Goal: Task Accomplishment & Management: Complete application form

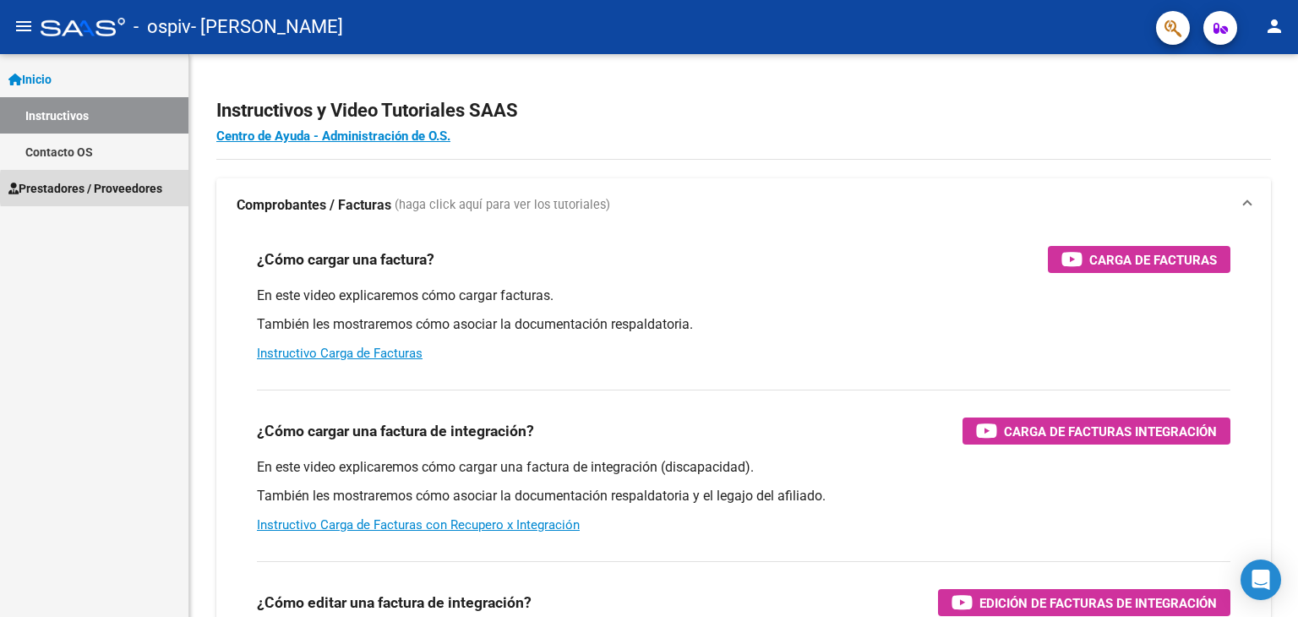
click at [135, 186] on span "Prestadores / Proveedores" at bounding box center [85, 188] width 154 height 19
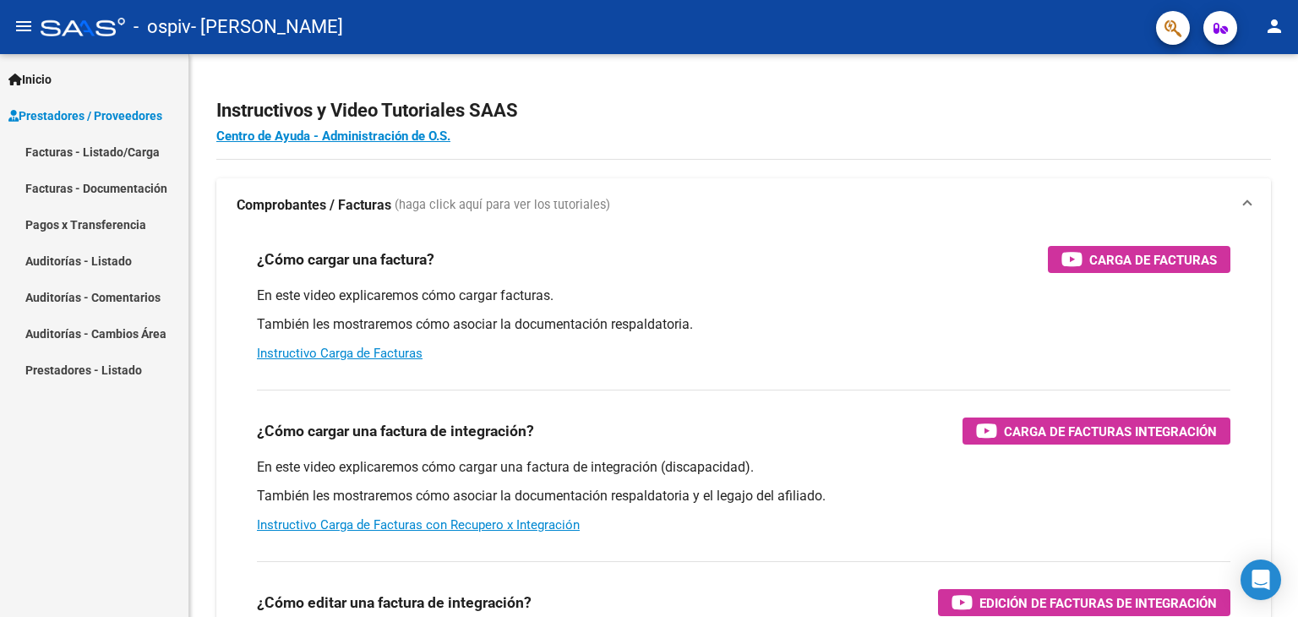
click at [94, 154] on link "Facturas - Listado/Carga" at bounding box center [94, 152] width 188 height 36
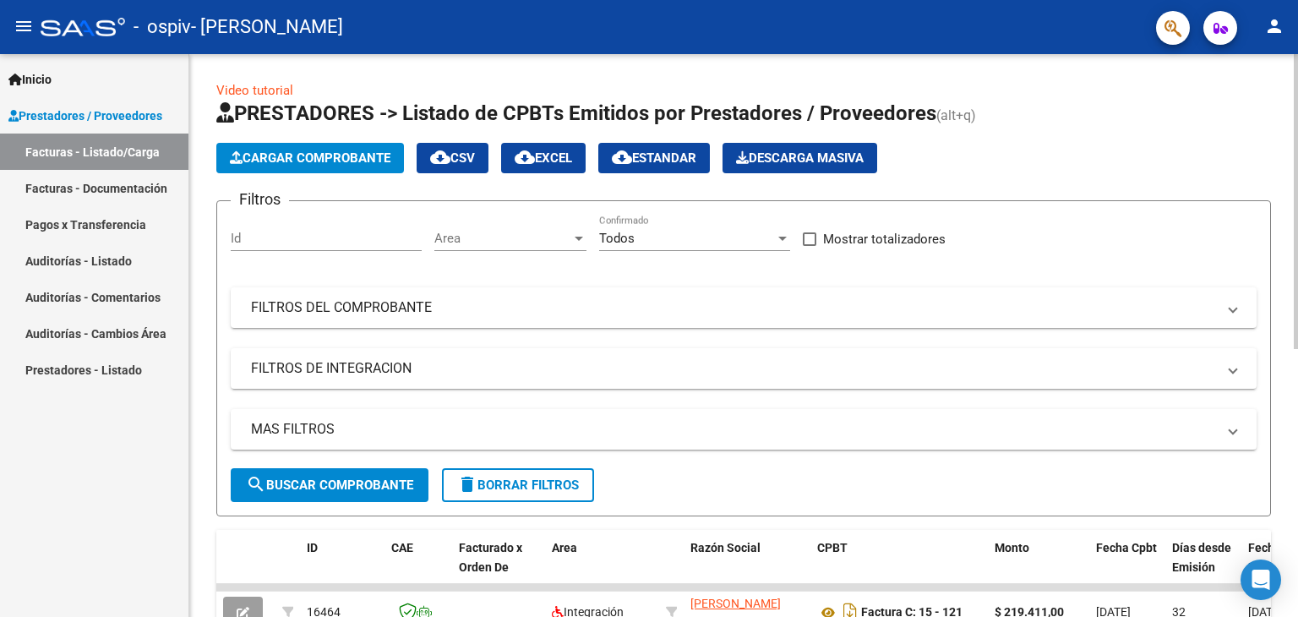
click at [304, 165] on span "Cargar Comprobante" at bounding box center [310, 157] width 161 height 15
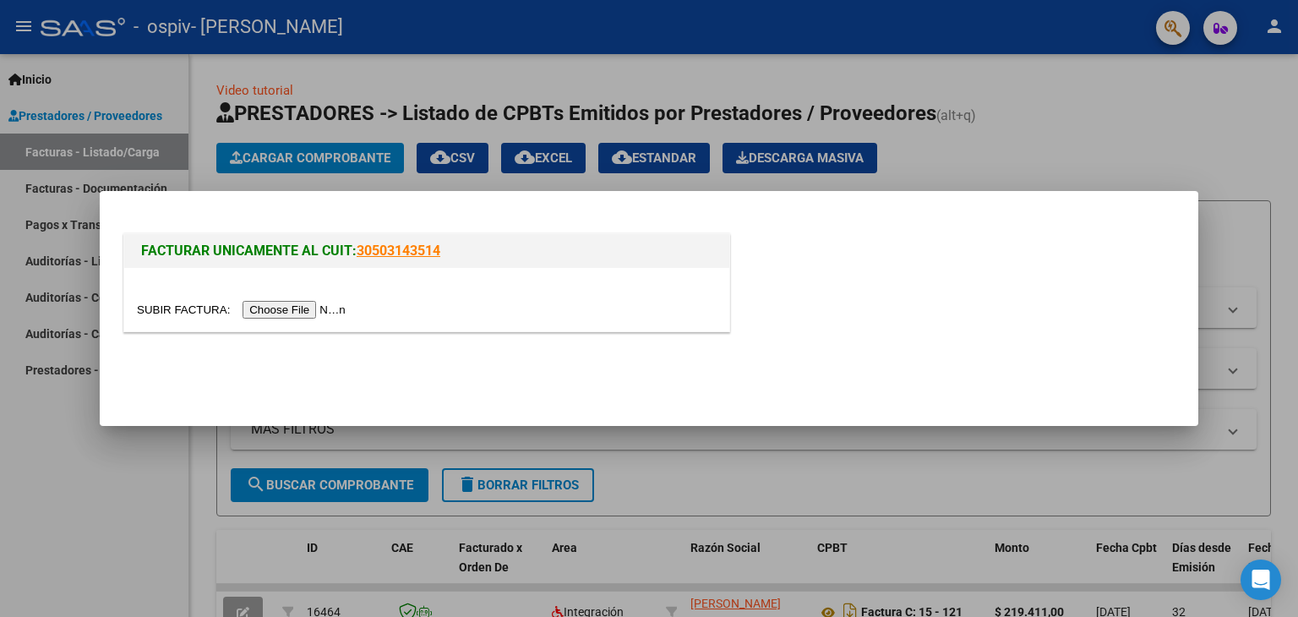
click at [335, 307] on input "file" at bounding box center [244, 310] width 214 height 18
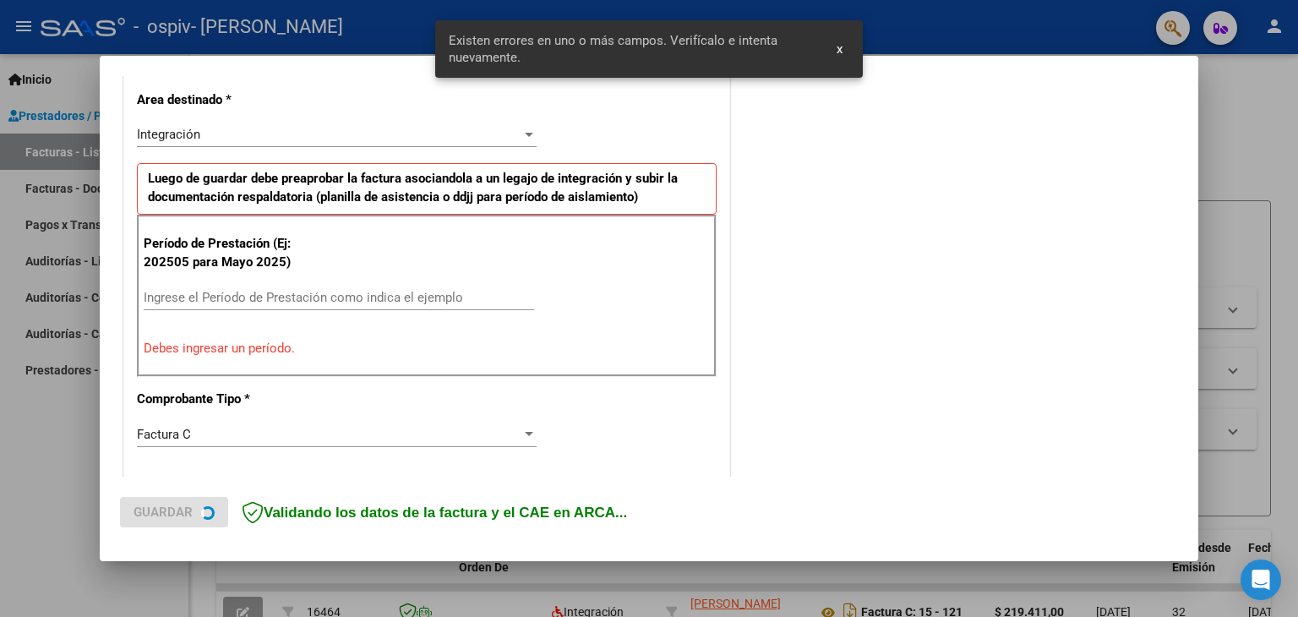
scroll to position [386, 0]
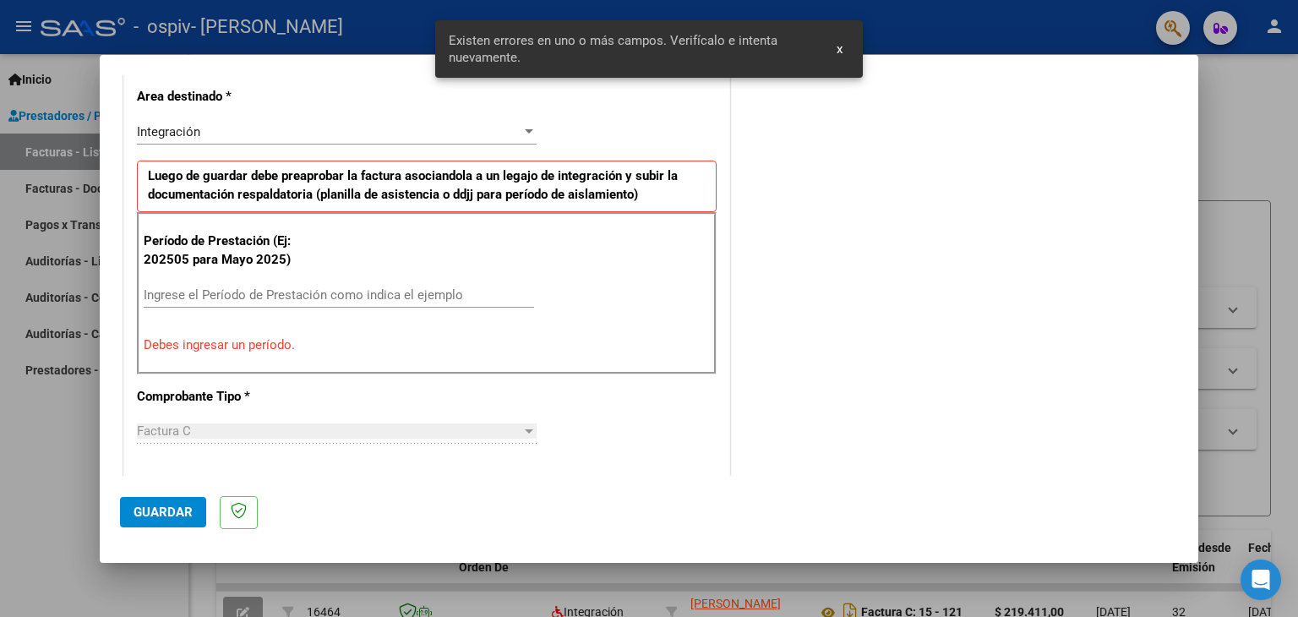
click at [269, 290] on input "Ingrese el Período de Prestación como indica el ejemplo" at bounding box center [339, 294] width 390 height 15
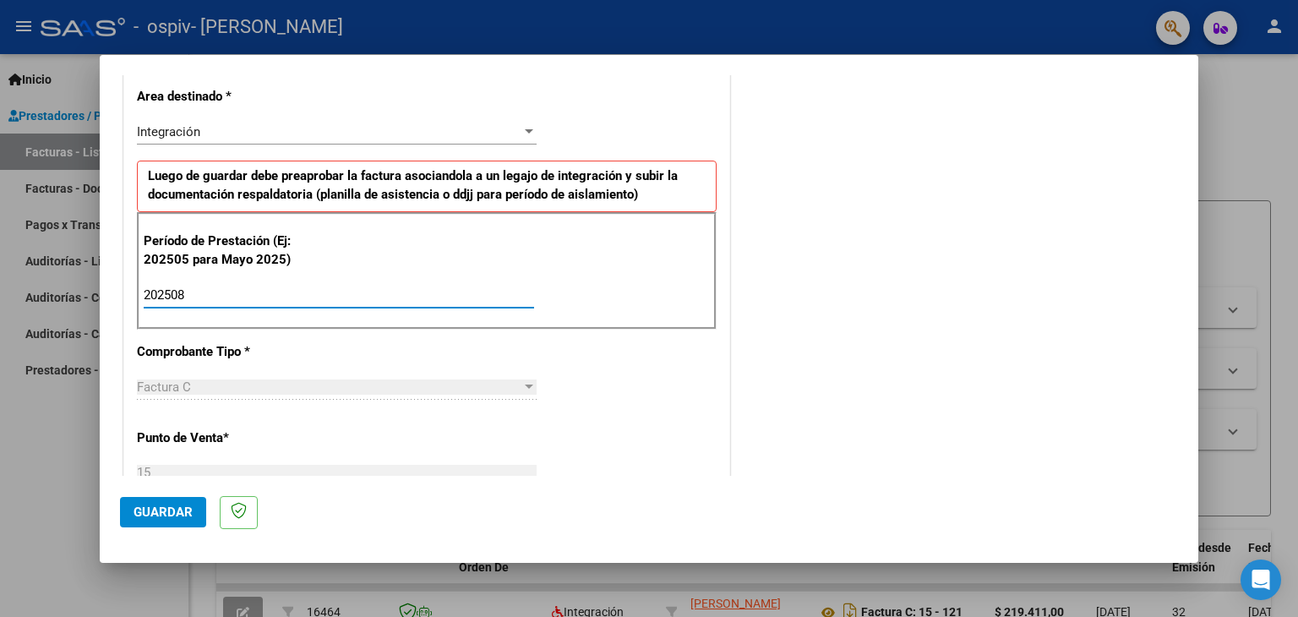
type input "202508"
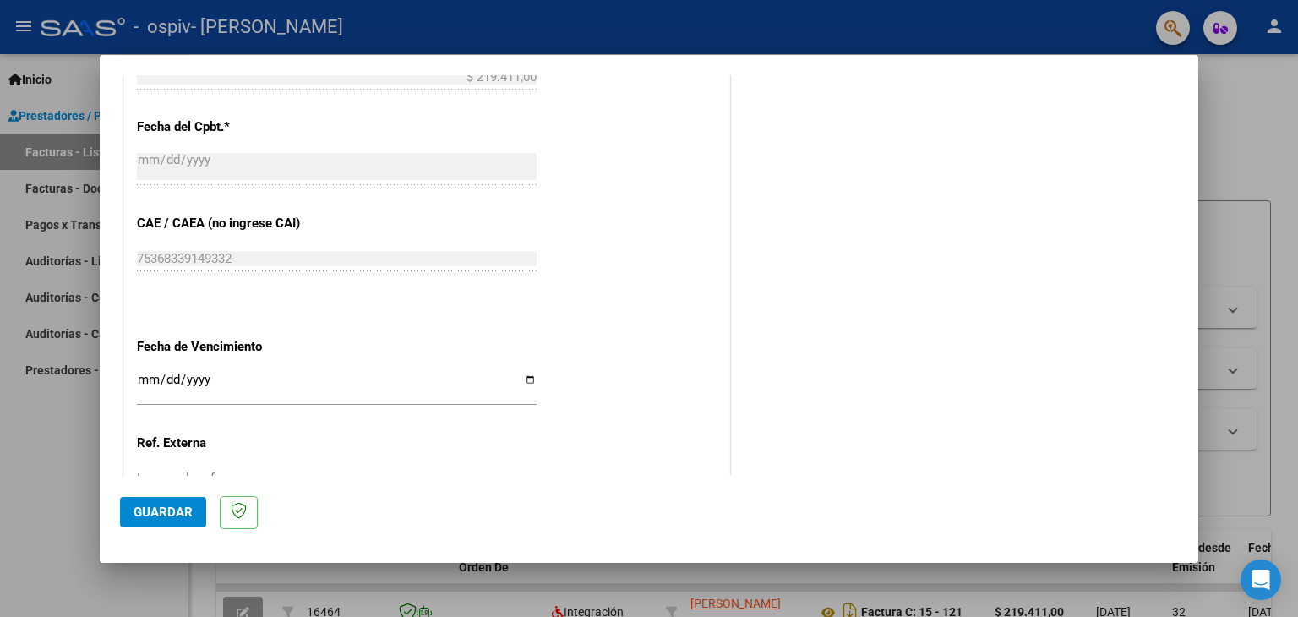
scroll to position [1084, 0]
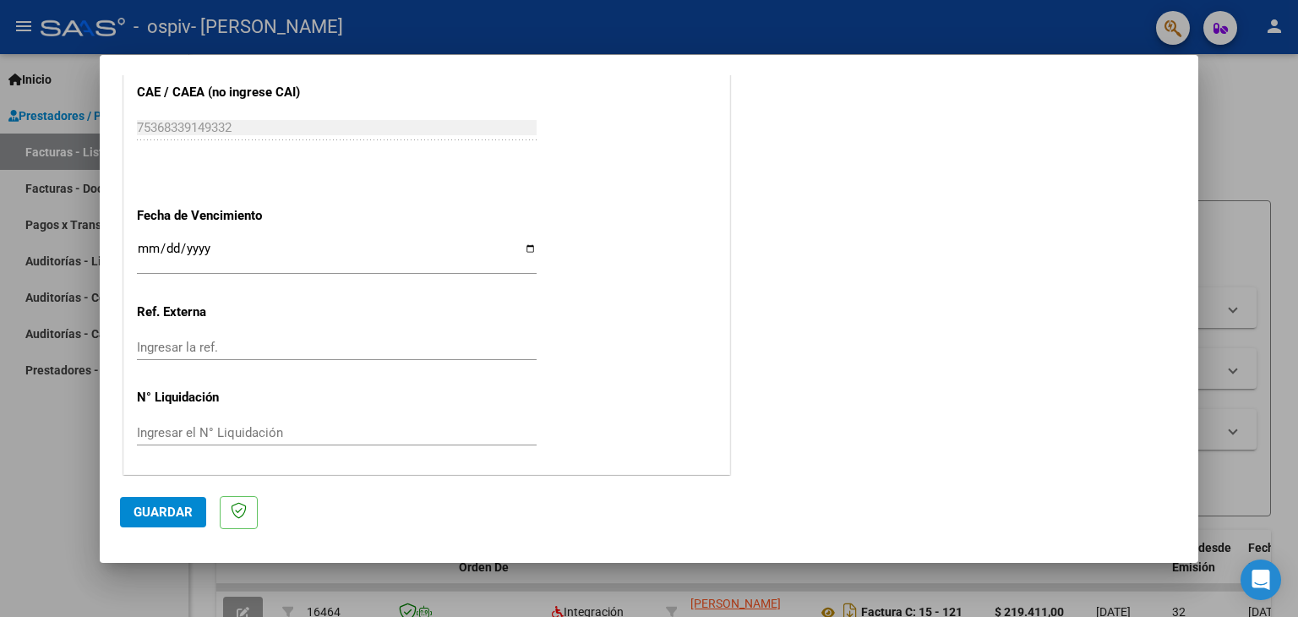
click at [151, 244] on input "Ingresar la fecha" at bounding box center [337, 255] width 400 height 27
click at [167, 242] on input "Ingresar la fecha" at bounding box center [337, 255] width 400 height 27
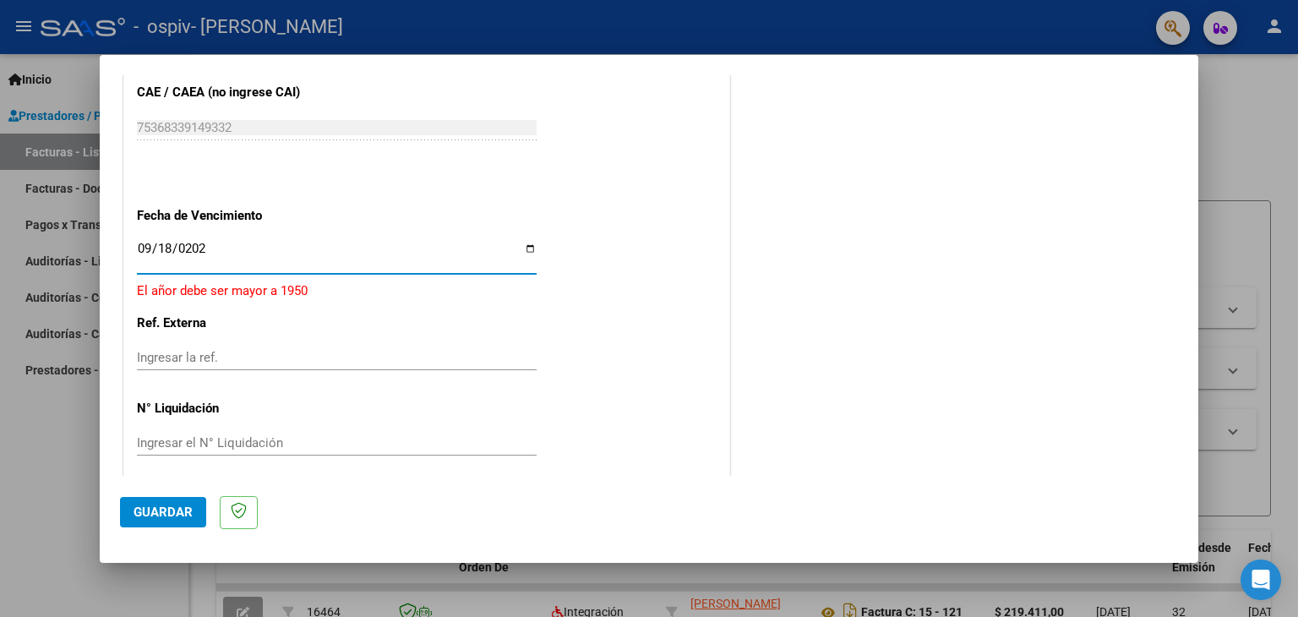
type input "[DATE]"
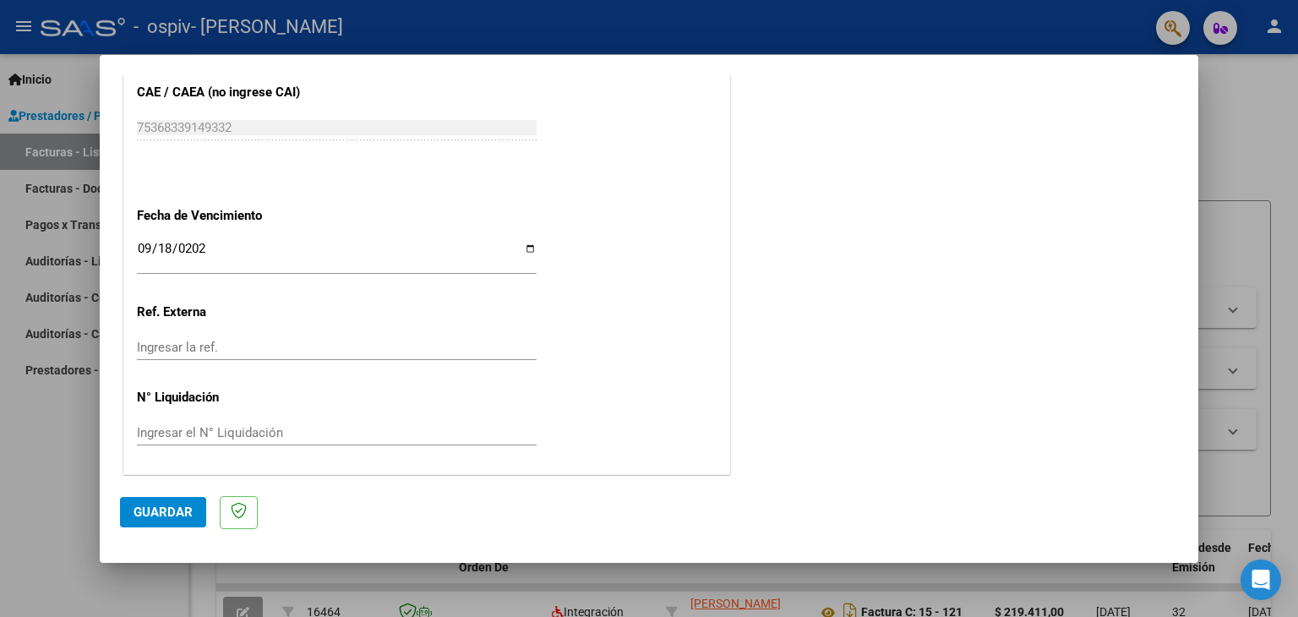
click at [165, 510] on span "Guardar" at bounding box center [163, 512] width 59 height 15
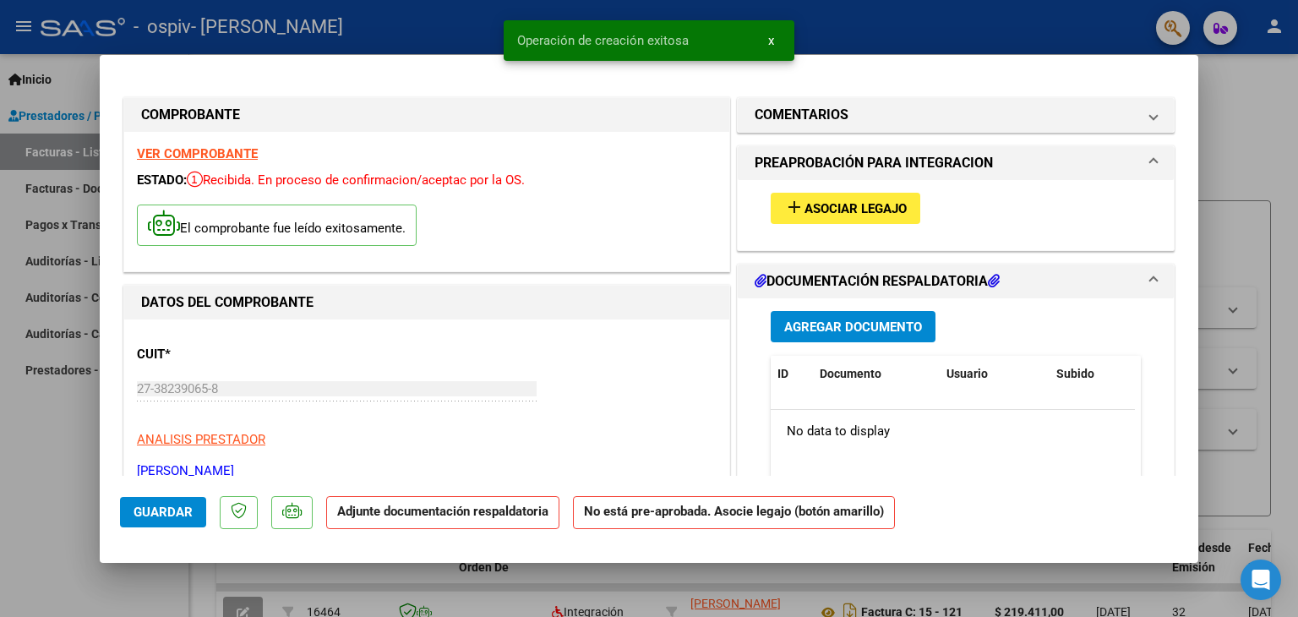
click at [865, 214] on span "Asociar Legajo" at bounding box center [856, 208] width 102 height 15
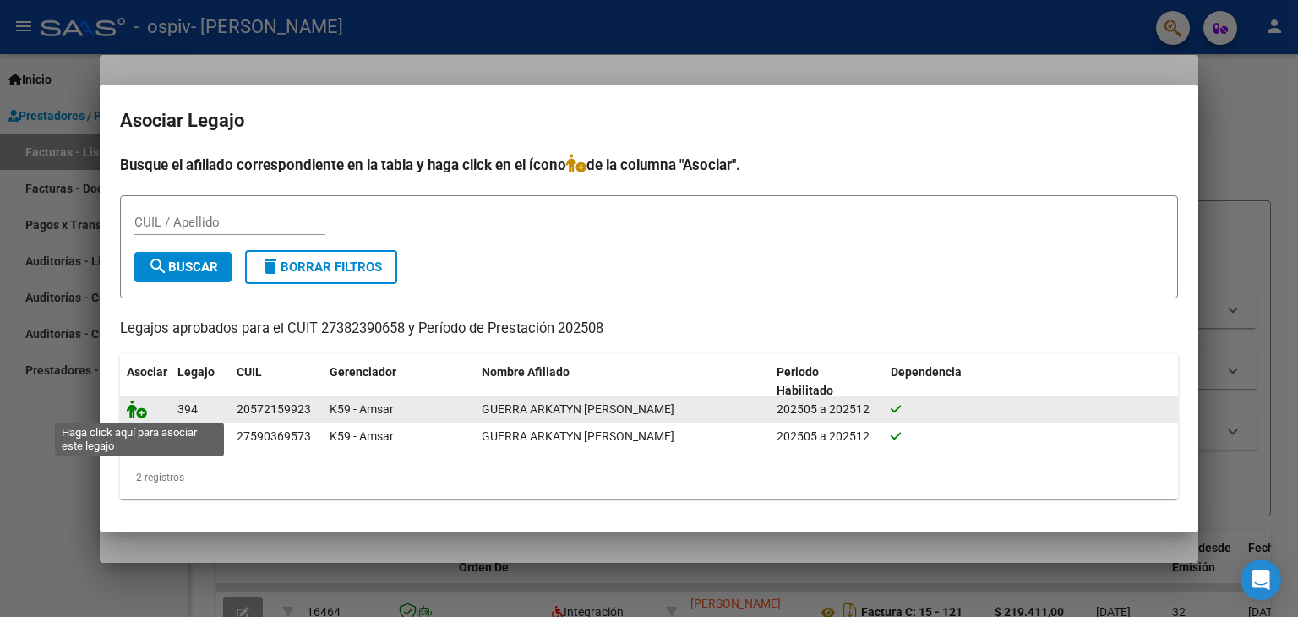
click at [132, 410] on icon at bounding box center [137, 409] width 20 height 19
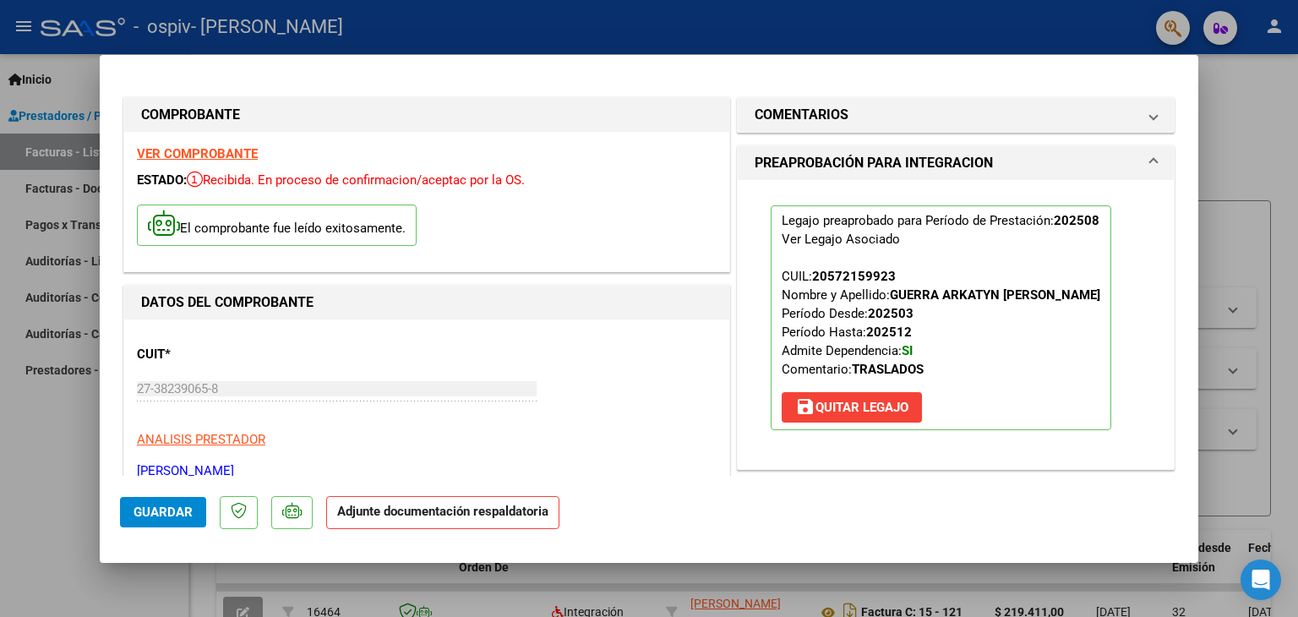
scroll to position [338, 0]
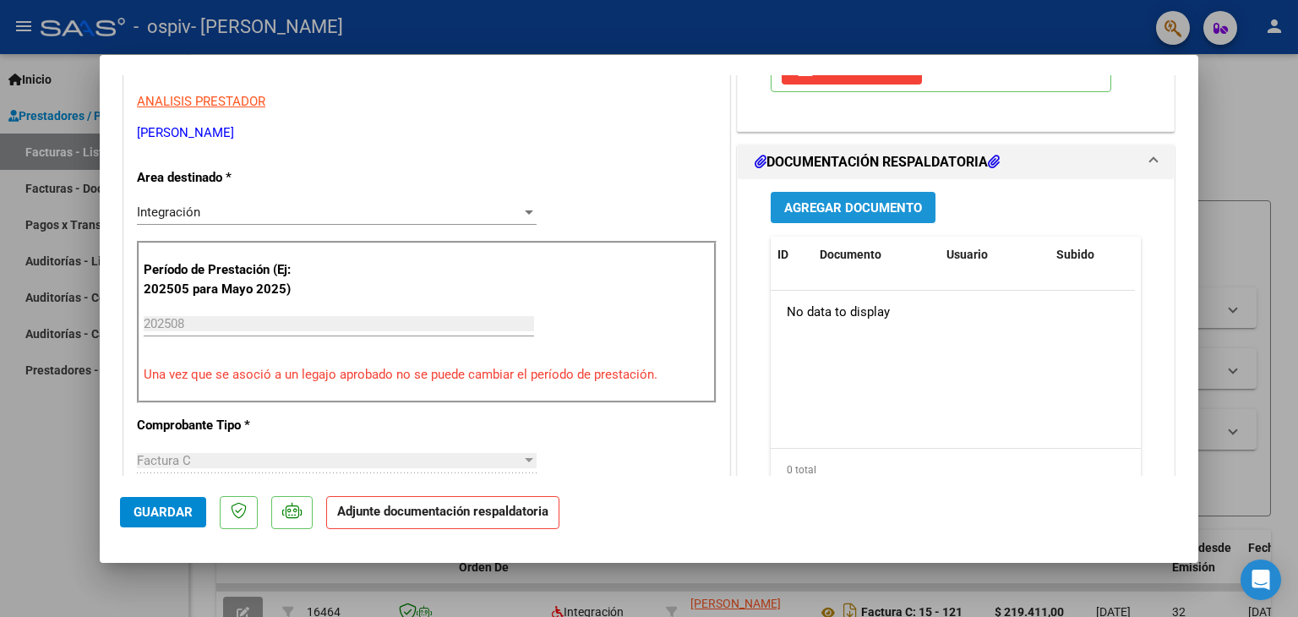
click at [859, 203] on span "Agregar Documento" at bounding box center [853, 207] width 138 height 15
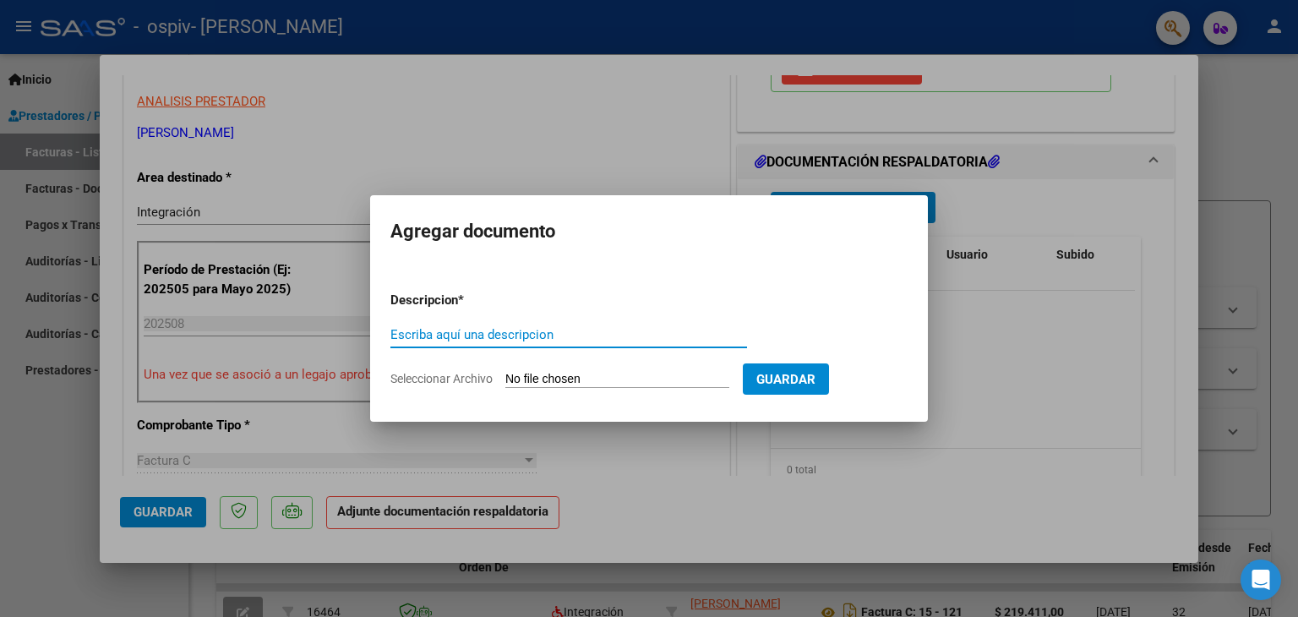
drag, startPoint x: 544, startPoint y: 339, endPoint x: 544, endPoint y: 328, distance: 11.0
click at [544, 332] on input "Escriba aquí una descripcion" at bounding box center [568, 334] width 357 height 15
type input "planilla"
click at [561, 374] on input "Seleccionar Archivo" at bounding box center [617, 380] width 224 height 16
type input "C:\fakepath\Santi terapias agosto.pdf"
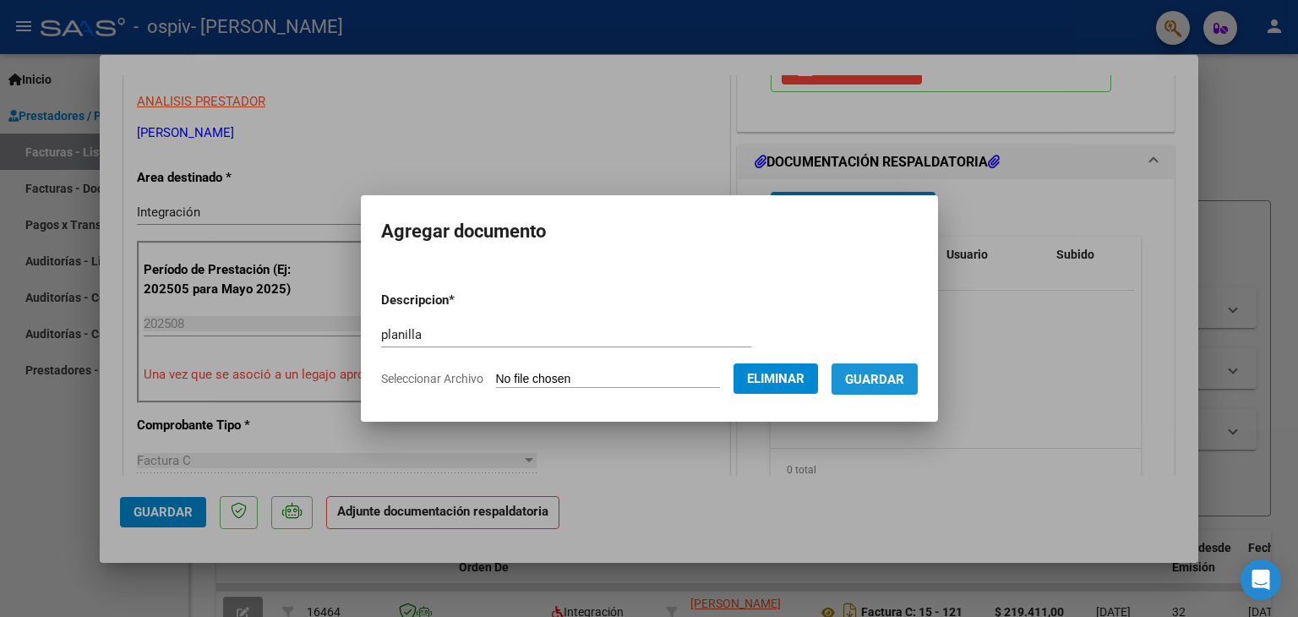
click at [901, 380] on span "Guardar" at bounding box center [874, 379] width 59 height 15
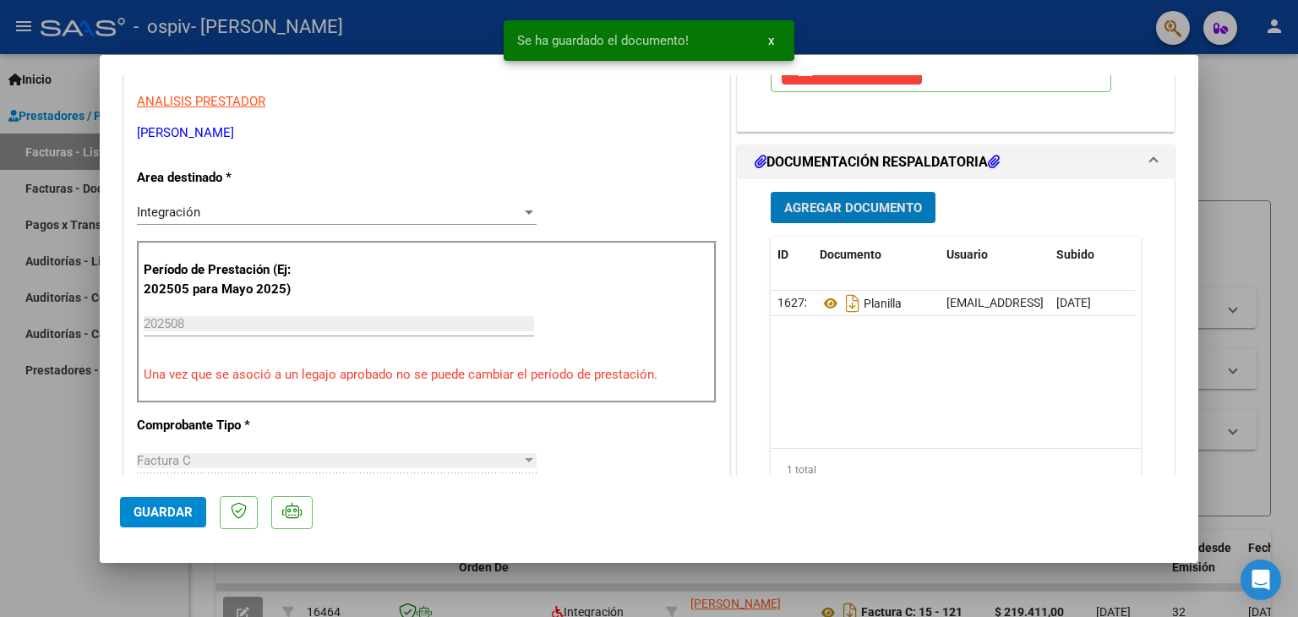
click at [874, 216] on button "Agregar Documento" at bounding box center [853, 207] width 165 height 31
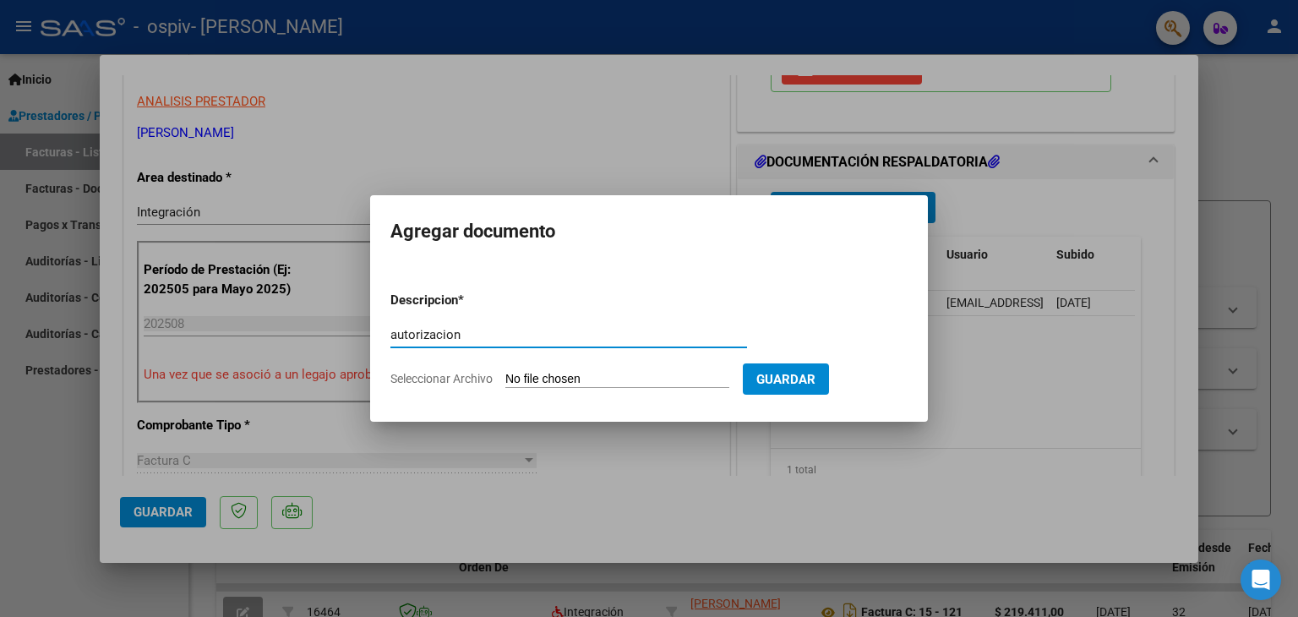
type input "autorizacion"
click at [526, 376] on input "Seleccionar Archivo" at bounding box center [617, 380] width 224 height 16
type input "C:\fakepath\autorizacion GUERRA SANTIAGO T TERAPIAS.pdf"
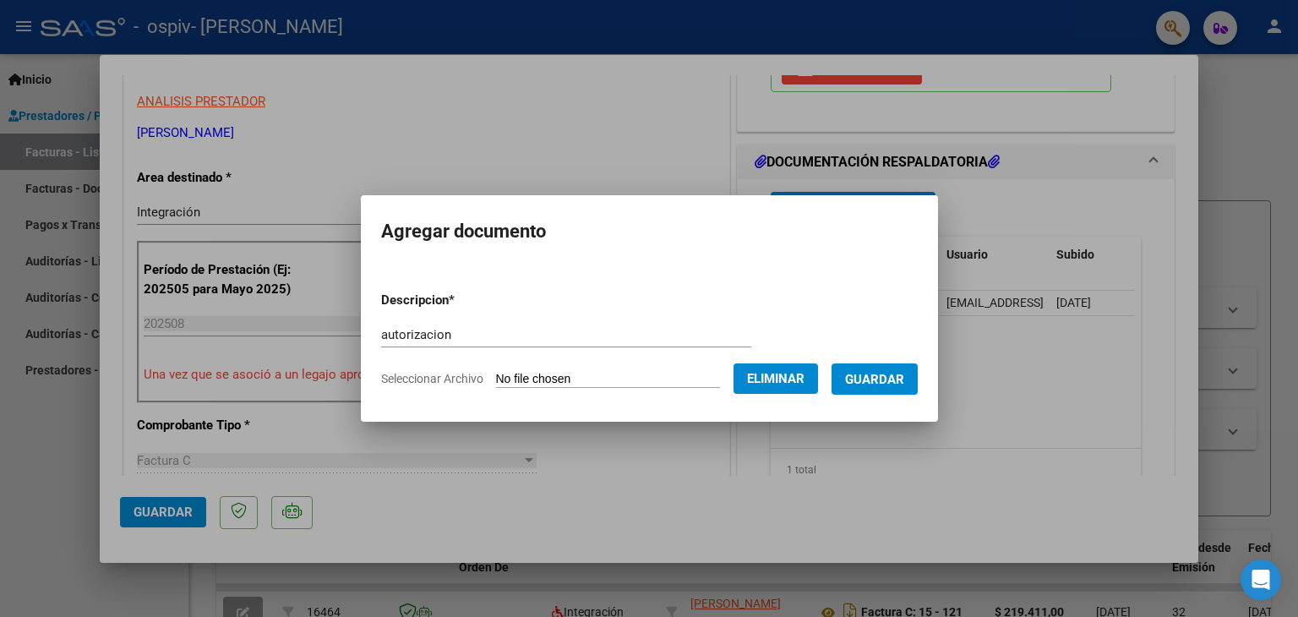
click at [896, 381] on span "Guardar" at bounding box center [874, 379] width 59 height 15
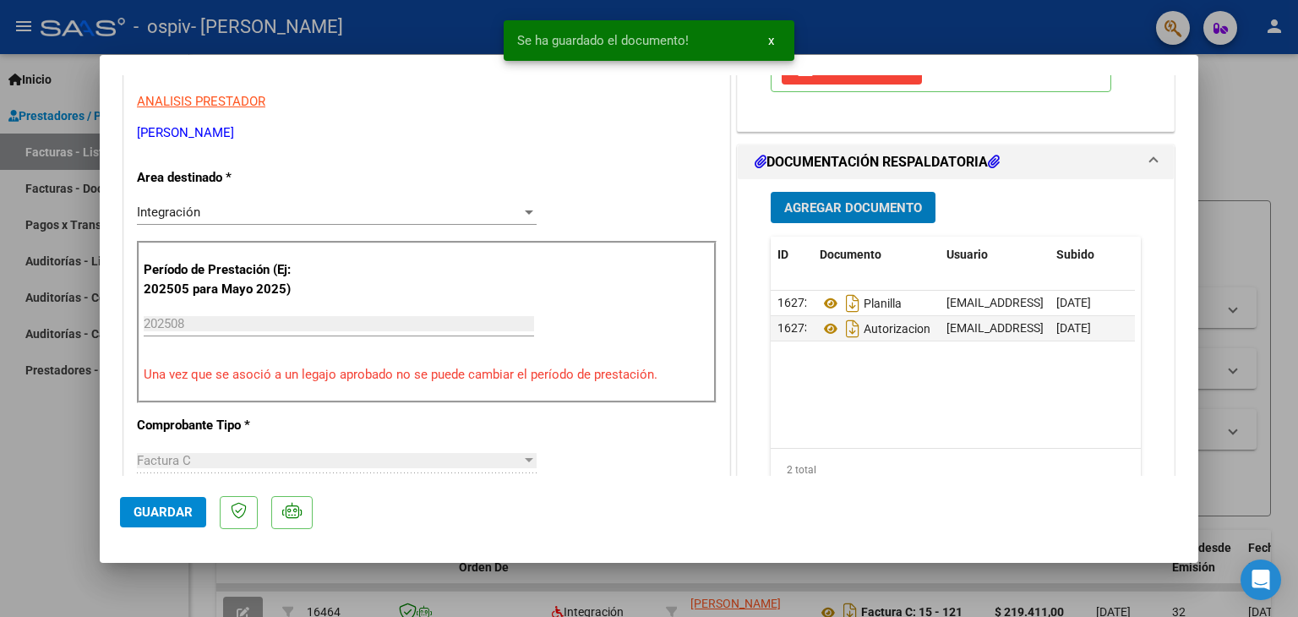
scroll to position [423, 0]
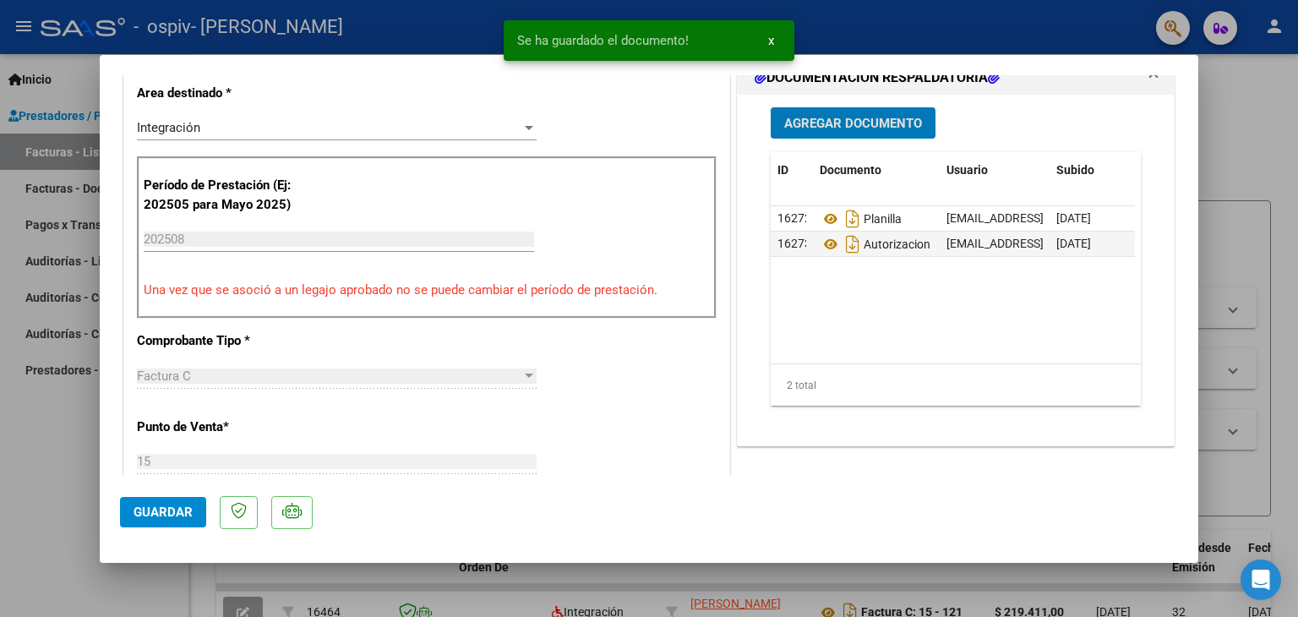
click at [161, 518] on span "Guardar" at bounding box center [163, 512] width 59 height 15
click at [1254, 136] on div at bounding box center [649, 308] width 1298 height 617
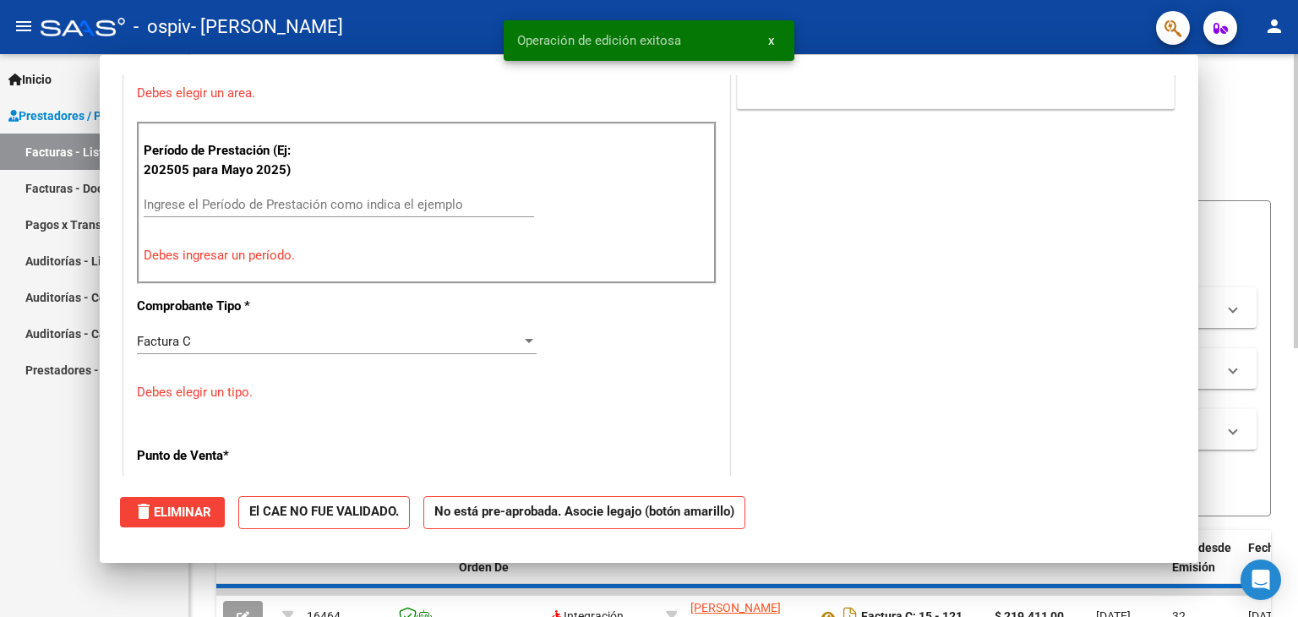
scroll to position [0, 0]
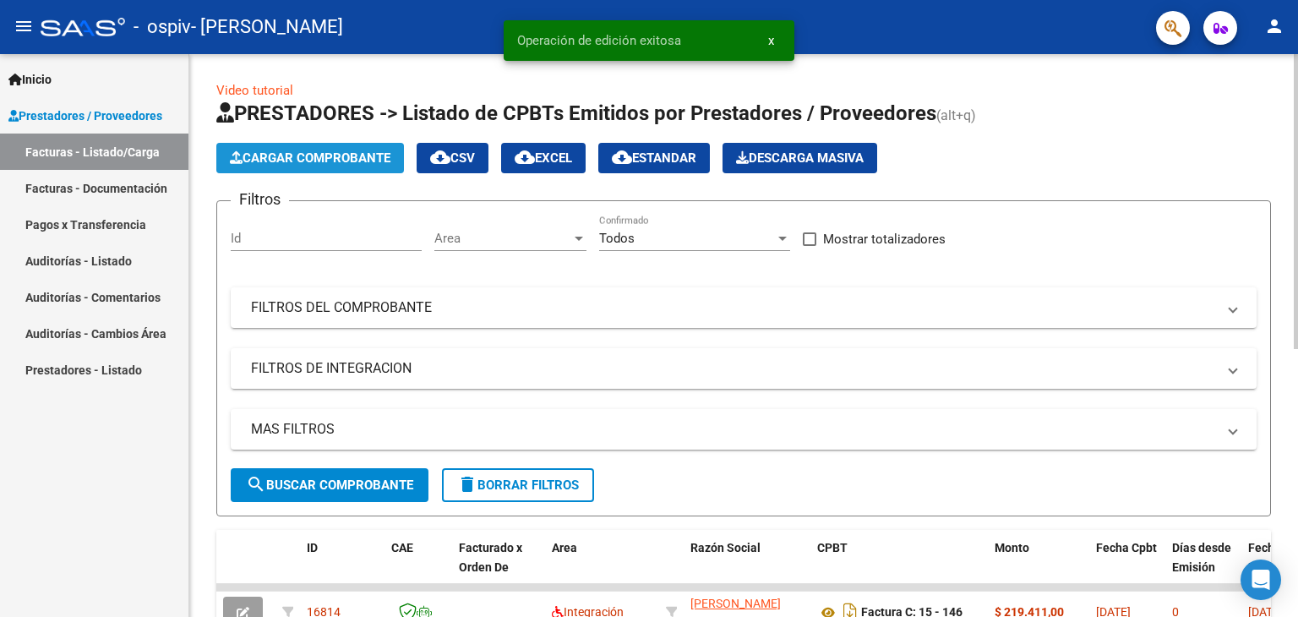
click at [348, 156] on span "Cargar Comprobante" at bounding box center [310, 157] width 161 height 15
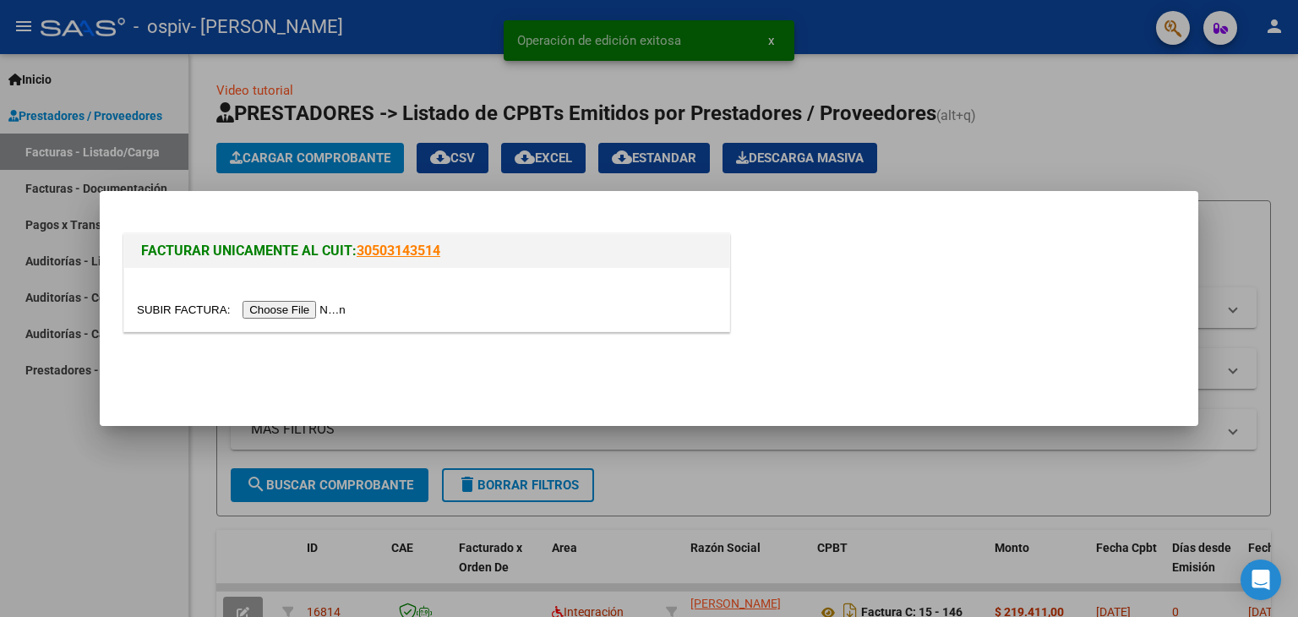
click at [289, 319] on div at bounding box center [426, 299] width 605 height 63
click at [289, 308] on input "file" at bounding box center [244, 310] width 214 height 18
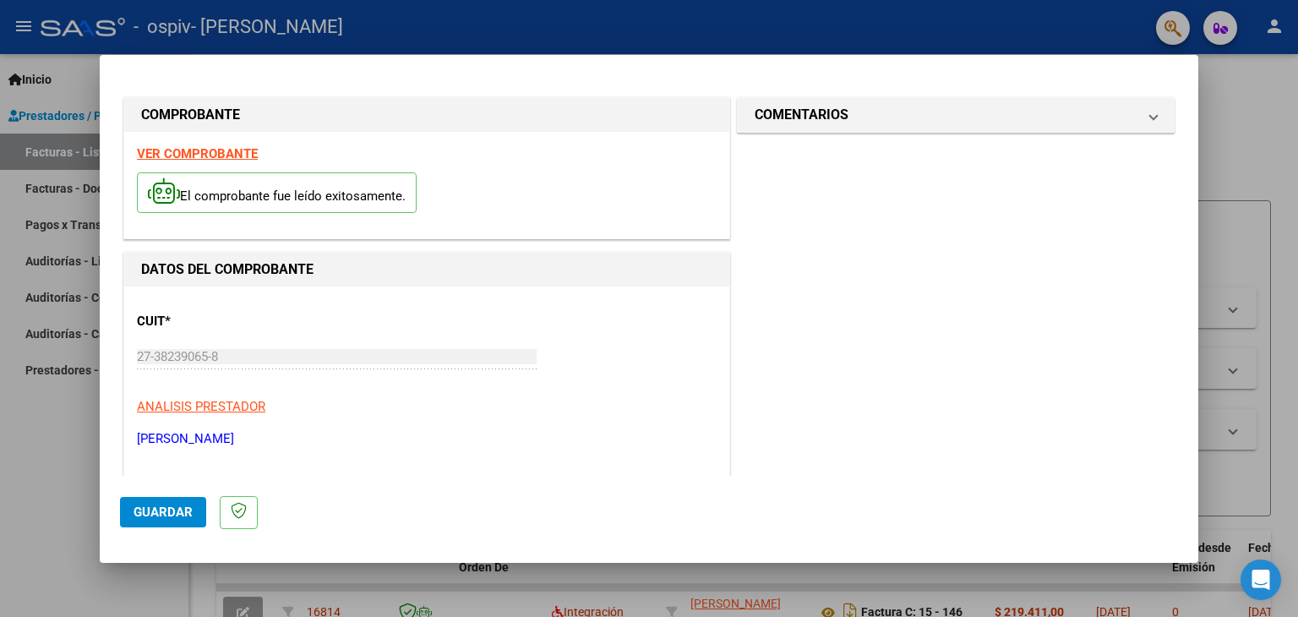
click at [1269, 149] on div at bounding box center [649, 308] width 1298 height 617
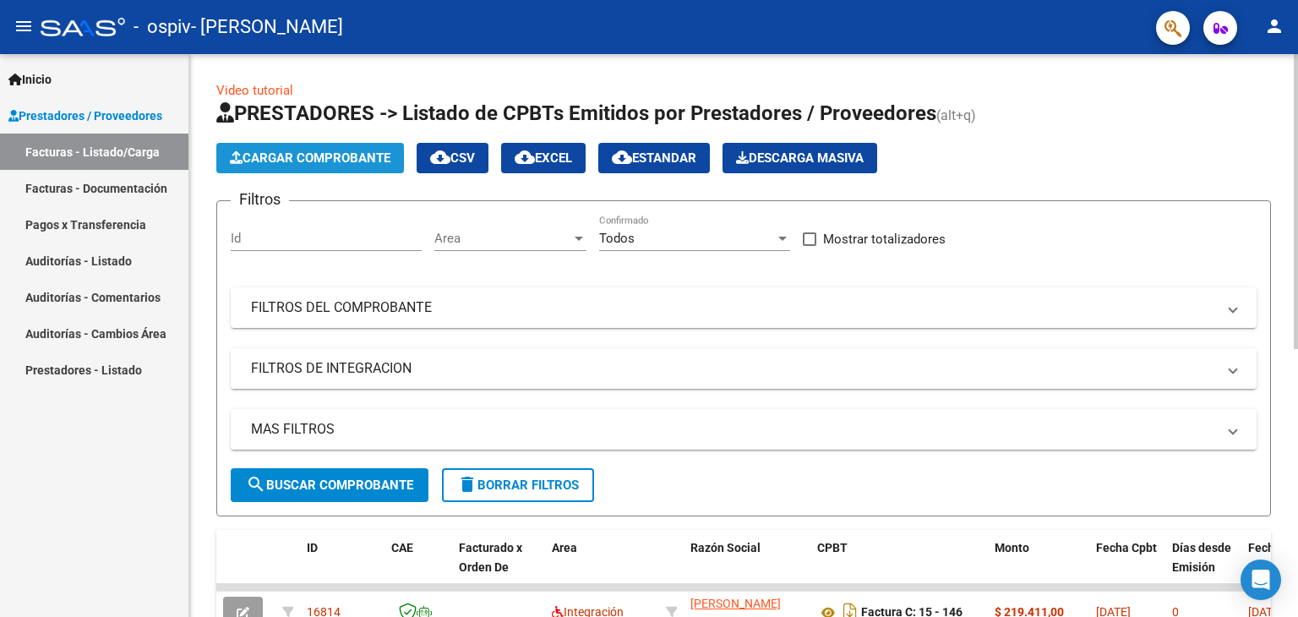
click at [338, 157] on span "Cargar Comprobante" at bounding box center [310, 157] width 161 height 15
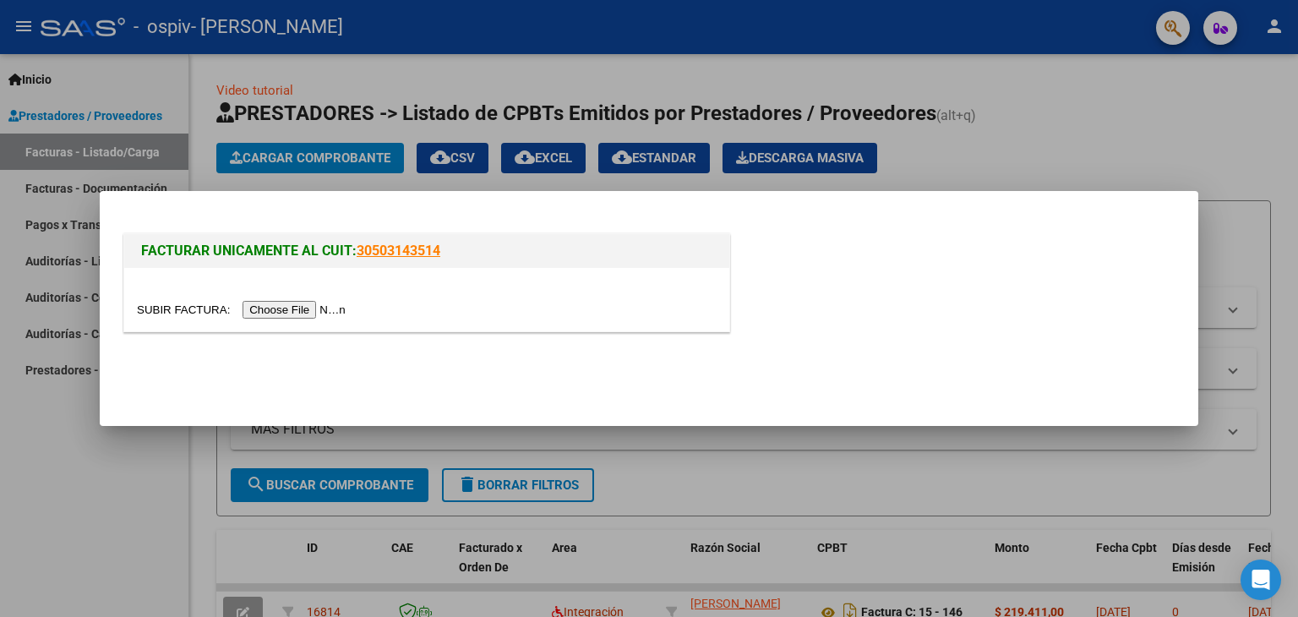
click at [310, 305] on input "file" at bounding box center [244, 310] width 214 height 18
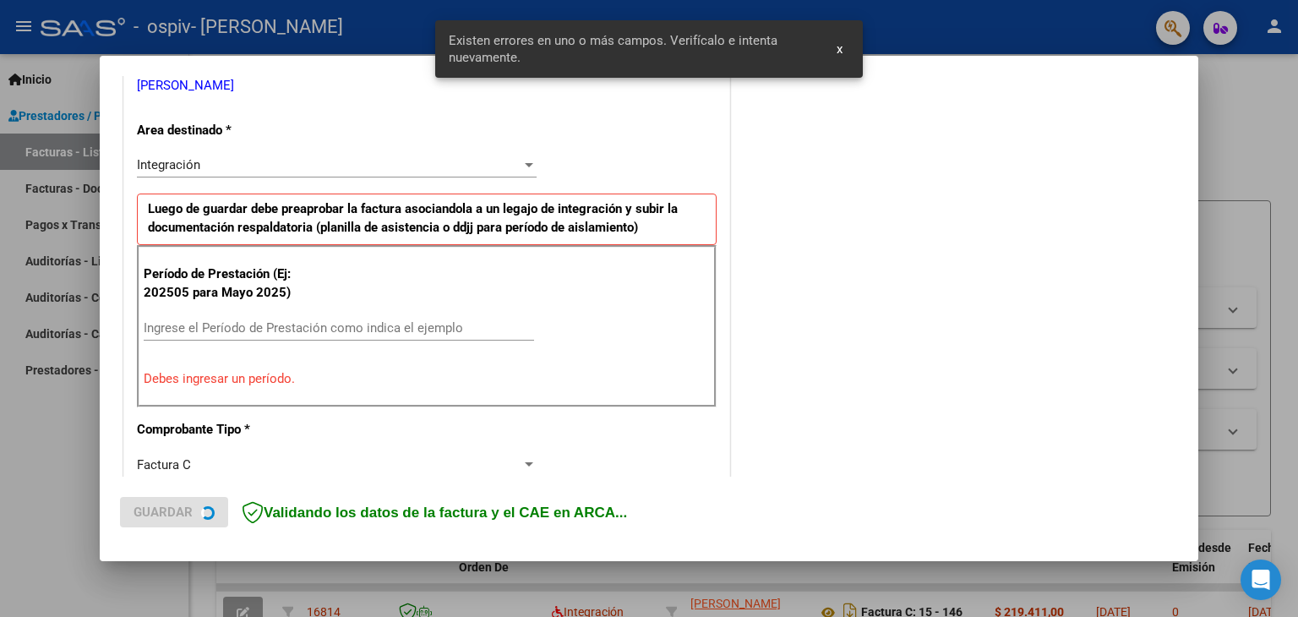
scroll to position [355, 0]
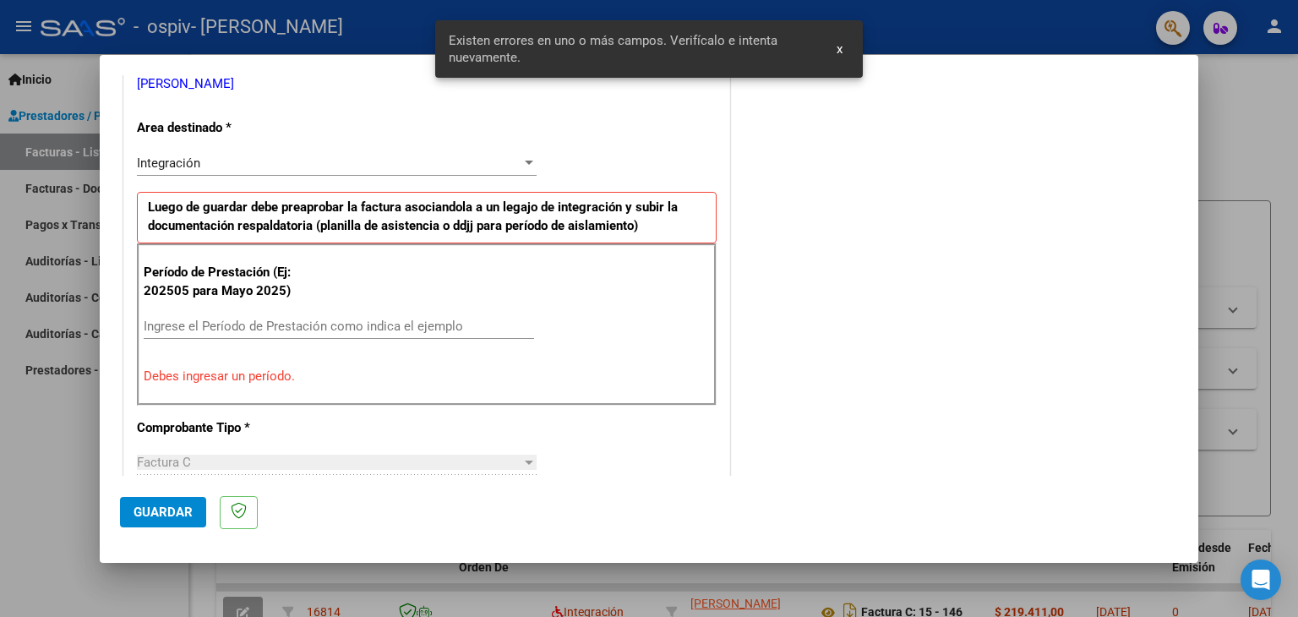
click at [268, 314] on div "Ingrese el Período de Prestación como indica el ejemplo" at bounding box center [339, 326] width 390 height 25
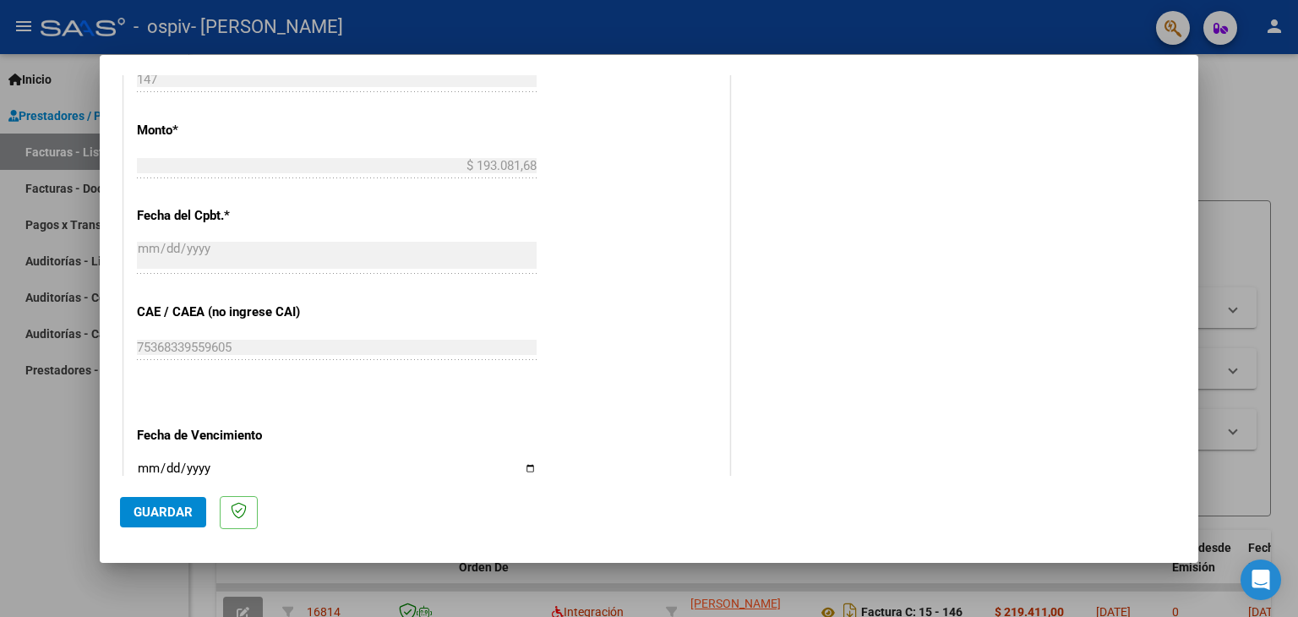
scroll to position [1084, 0]
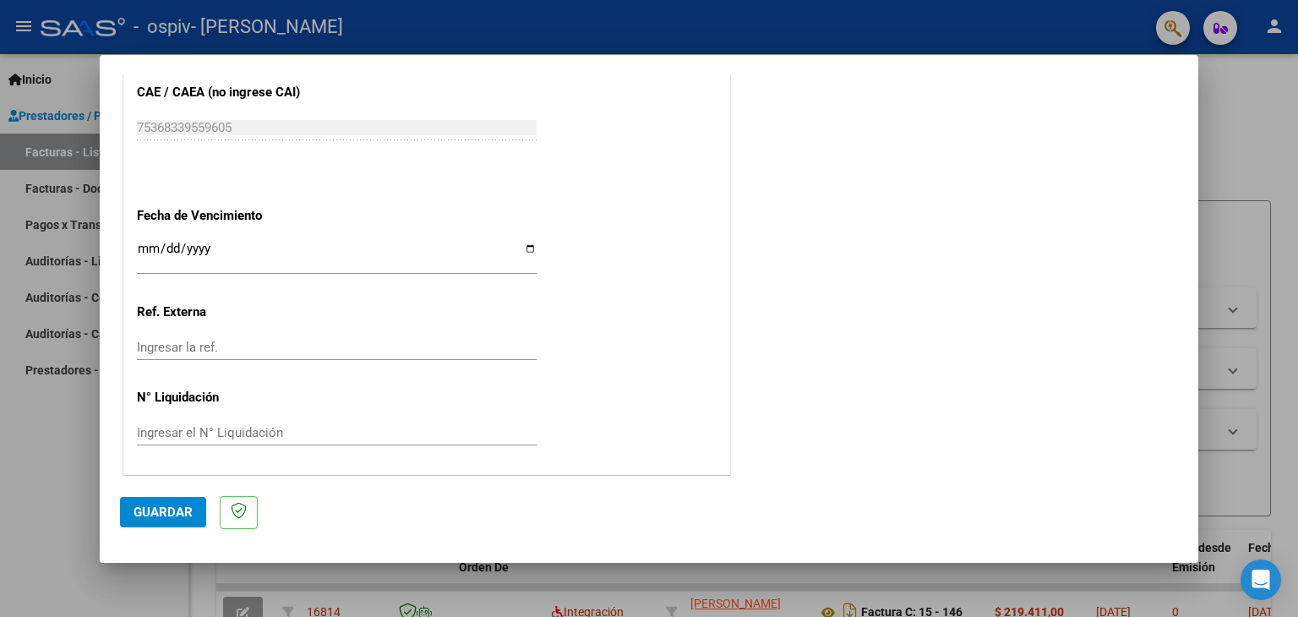
type input "202508"
click at [150, 244] on input "Ingresar la fecha" at bounding box center [337, 255] width 400 height 27
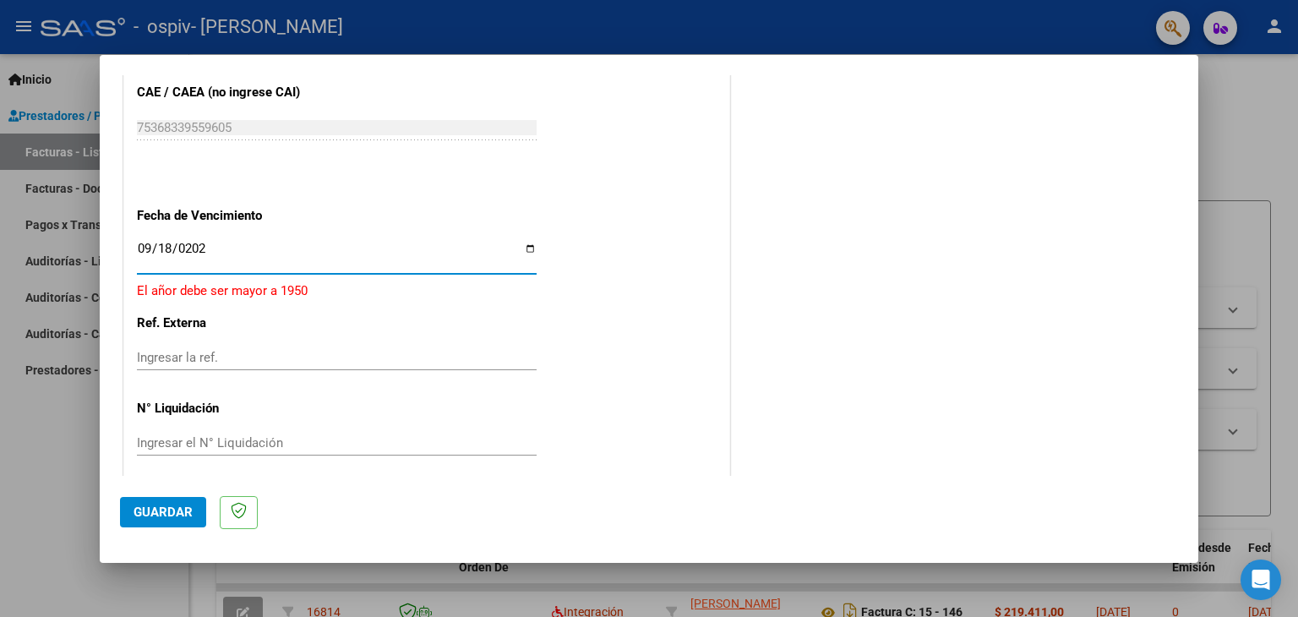
type input "[DATE]"
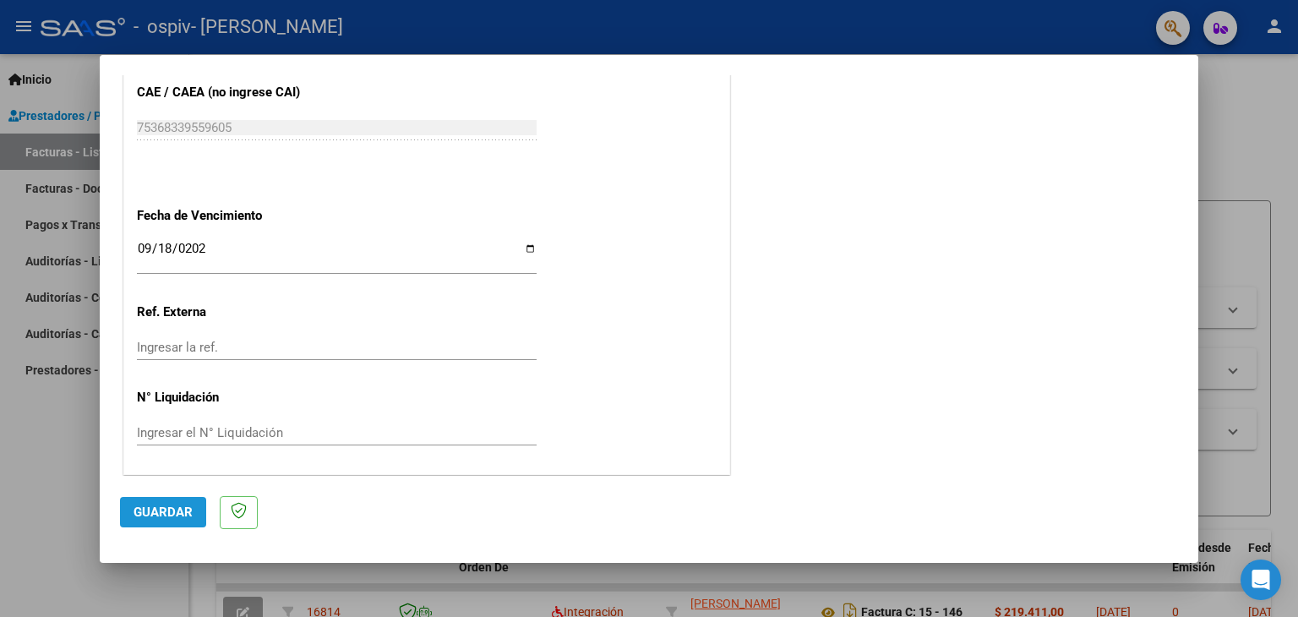
click at [173, 508] on span "Guardar" at bounding box center [163, 512] width 59 height 15
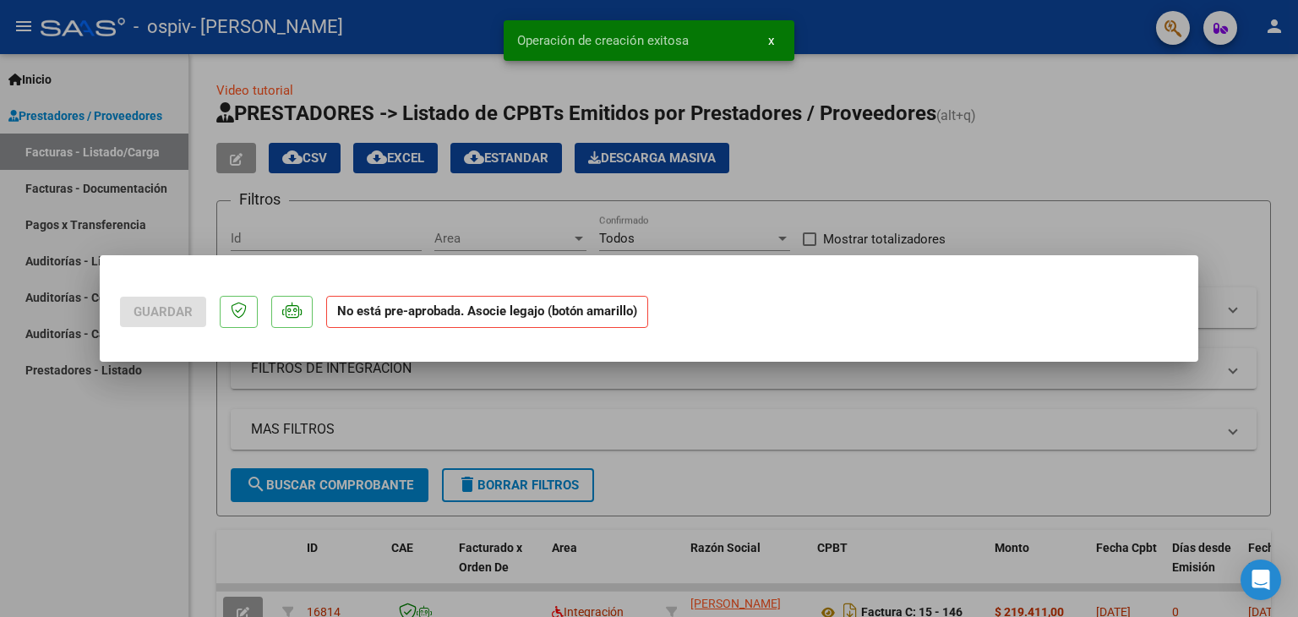
scroll to position [0, 0]
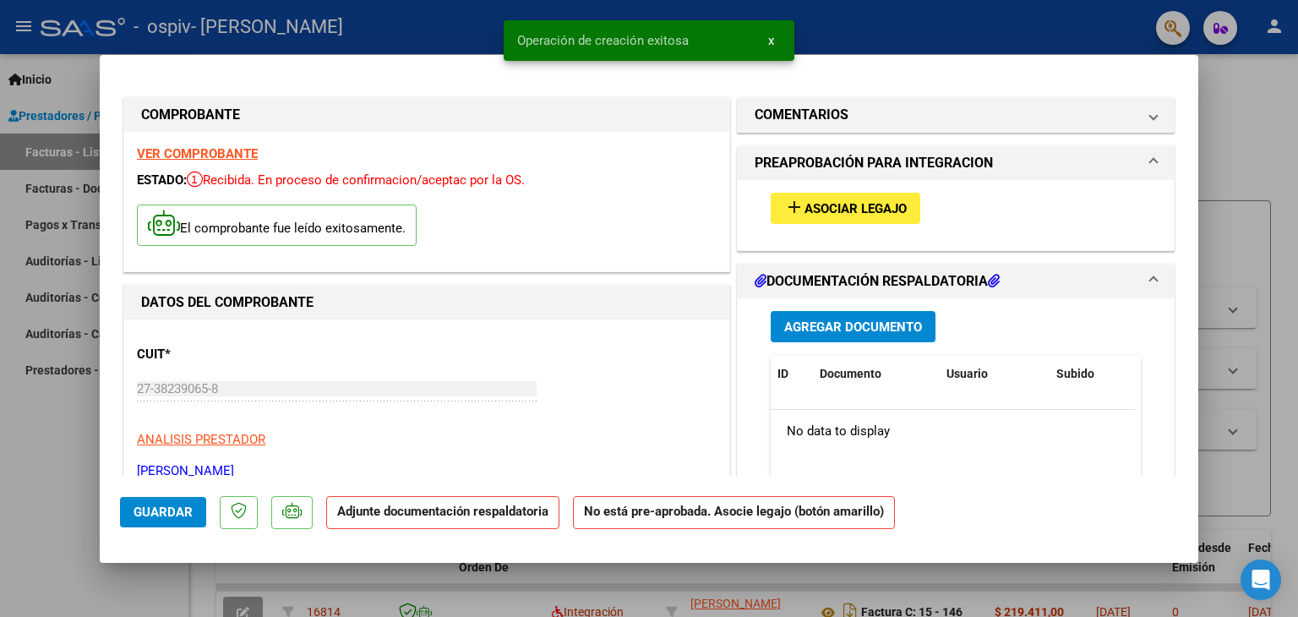
click at [816, 204] on span "Asociar Legajo" at bounding box center [856, 208] width 102 height 15
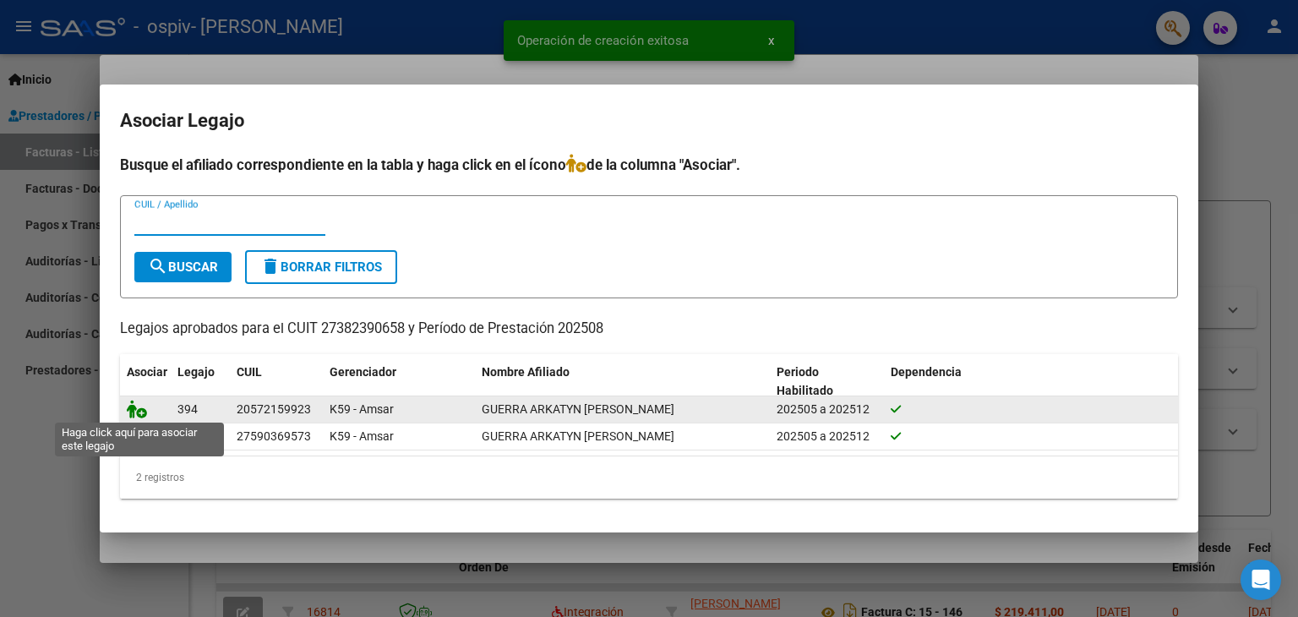
click at [133, 410] on icon at bounding box center [137, 409] width 20 height 19
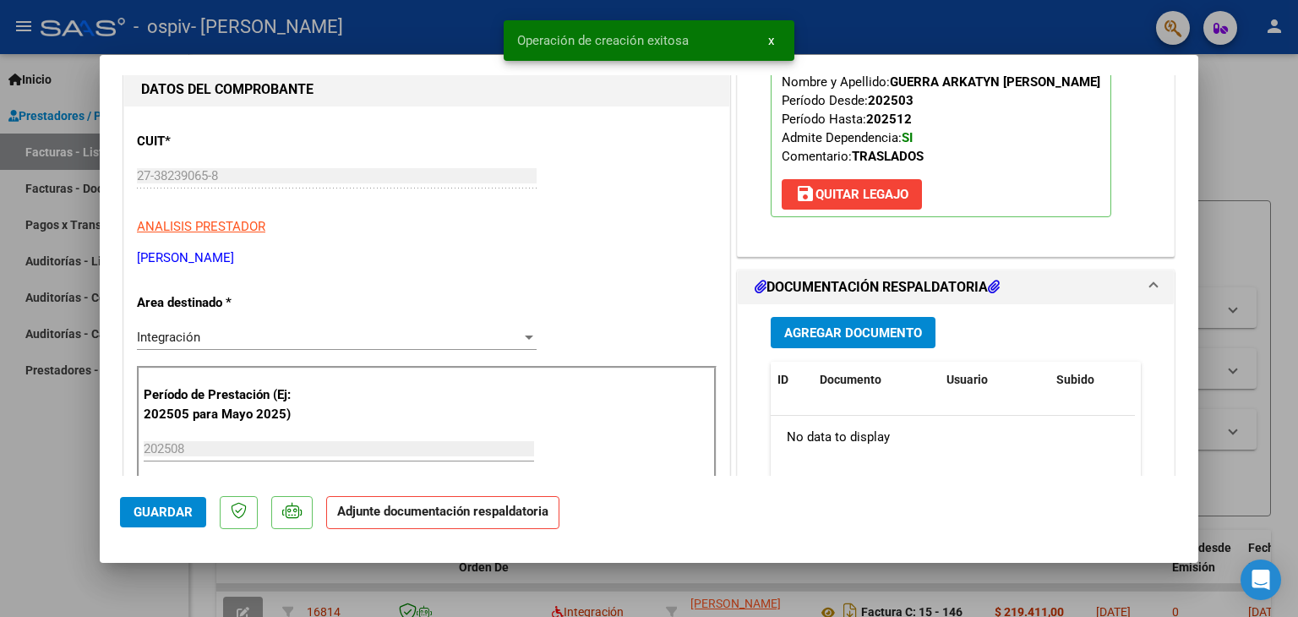
scroll to position [338, 0]
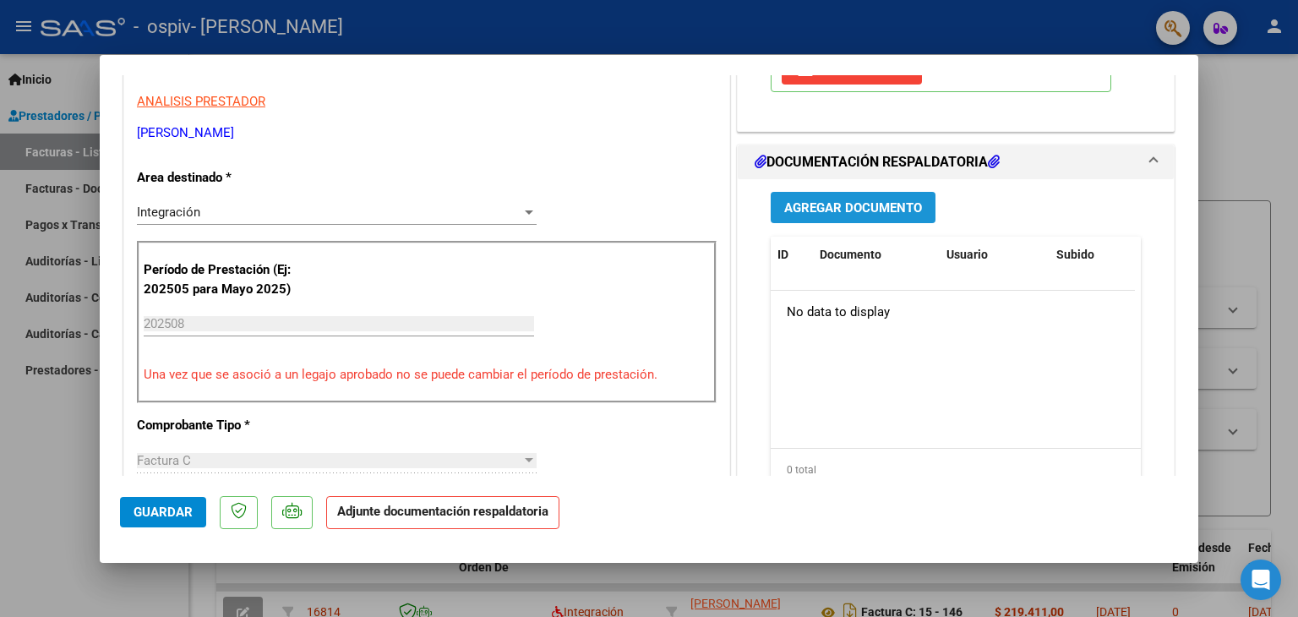
click at [902, 205] on span "Agregar Documento" at bounding box center [853, 207] width 138 height 15
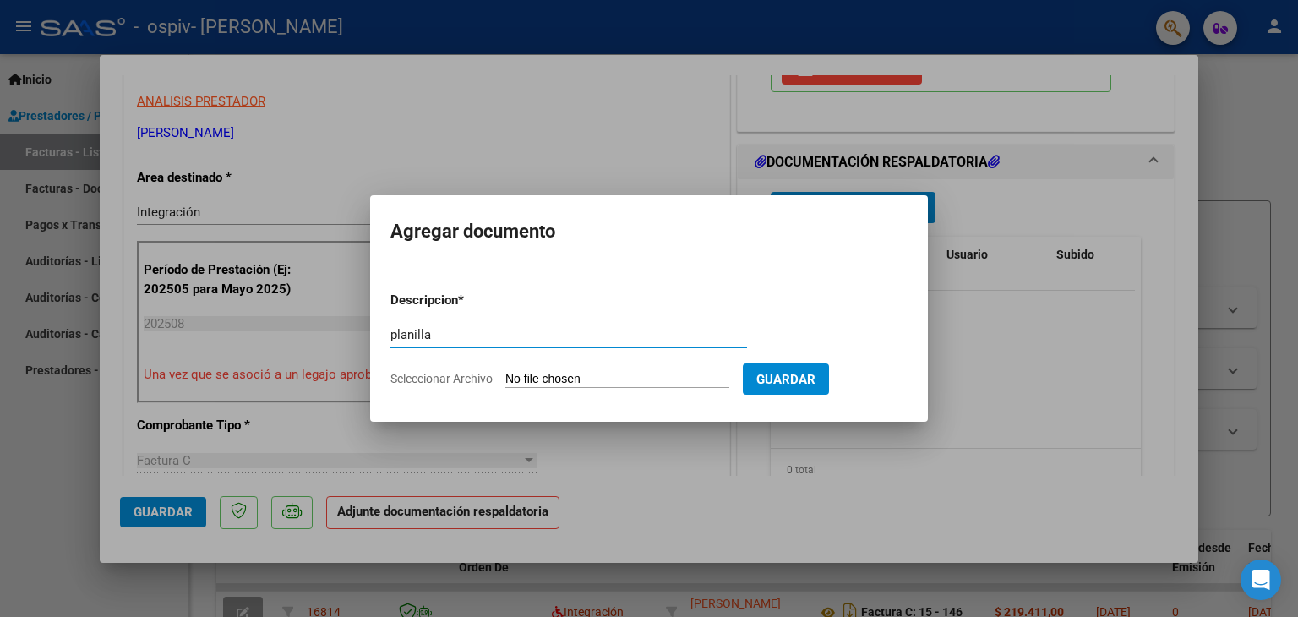
type input "planilla"
click at [598, 388] on form "Descripcion * planilla Escriba aquí una descripcion Seleccionar Archivo Guardar" at bounding box center [648, 339] width 517 height 123
click at [594, 384] on input "Seleccionar Archivo" at bounding box center [617, 380] width 224 height 16
type input "C:\fakepath\[PERSON_NAME] escuela.pdf"
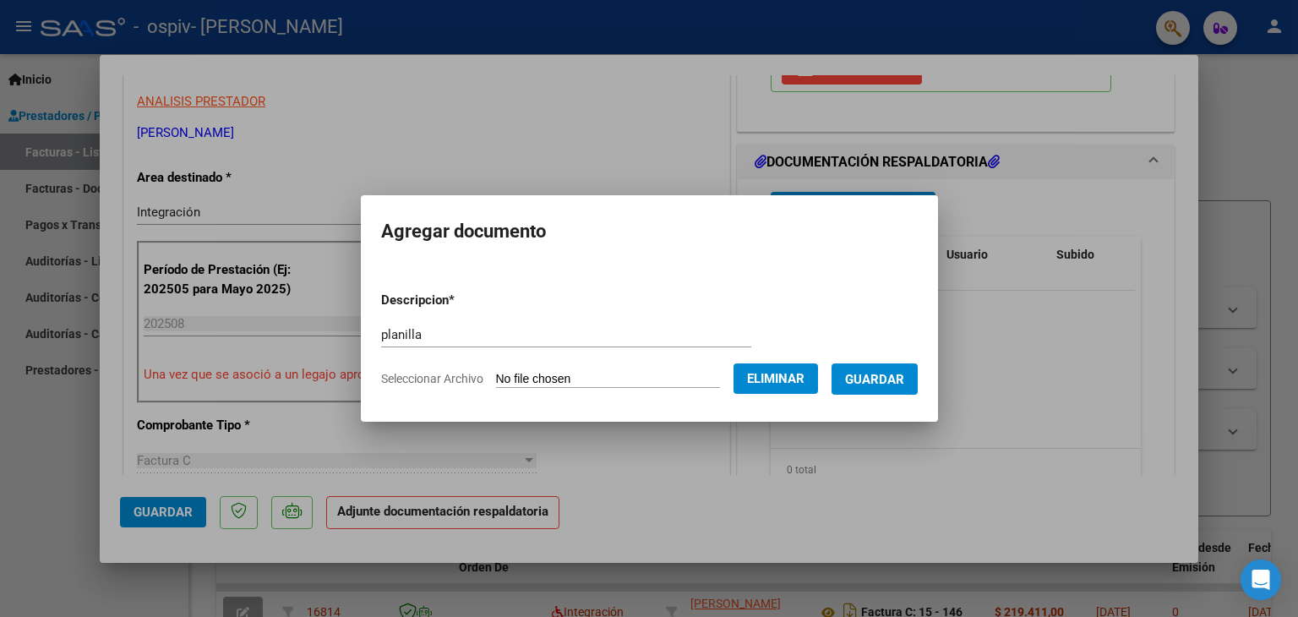
click at [884, 379] on span "Guardar" at bounding box center [874, 379] width 59 height 15
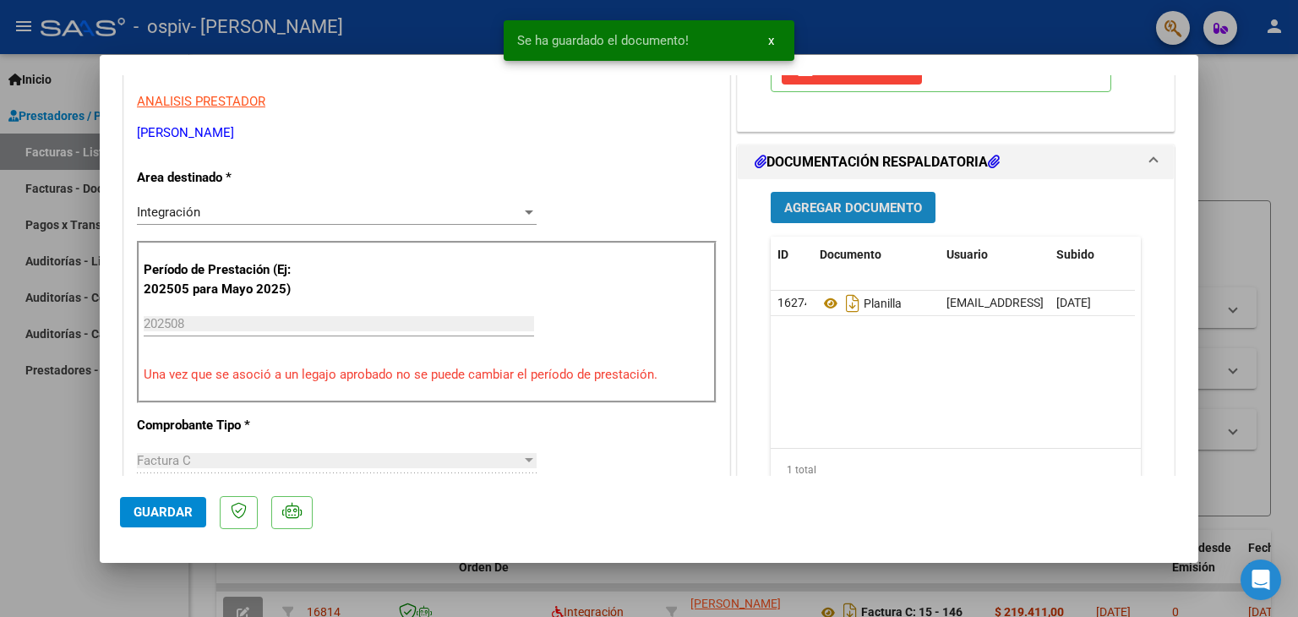
click at [876, 208] on span "Agregar Documento" at bounding box center [853, 207] width 138 height 15
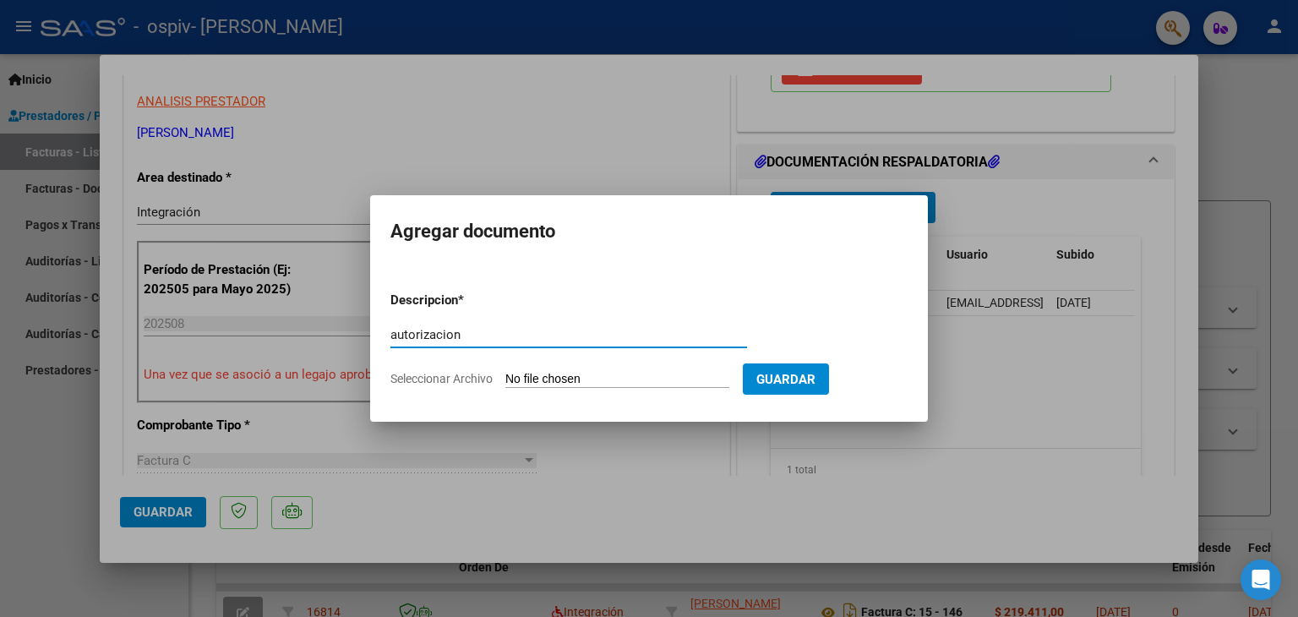
type input "autorizacion"
click at [532, 373] on input "Seleccionar Archivo" at bounding box center [617, 380] width 224 height 16
type input "C:\fakepath\autorizacion GUERRA SANTIAGO ESCUELA.pdf"
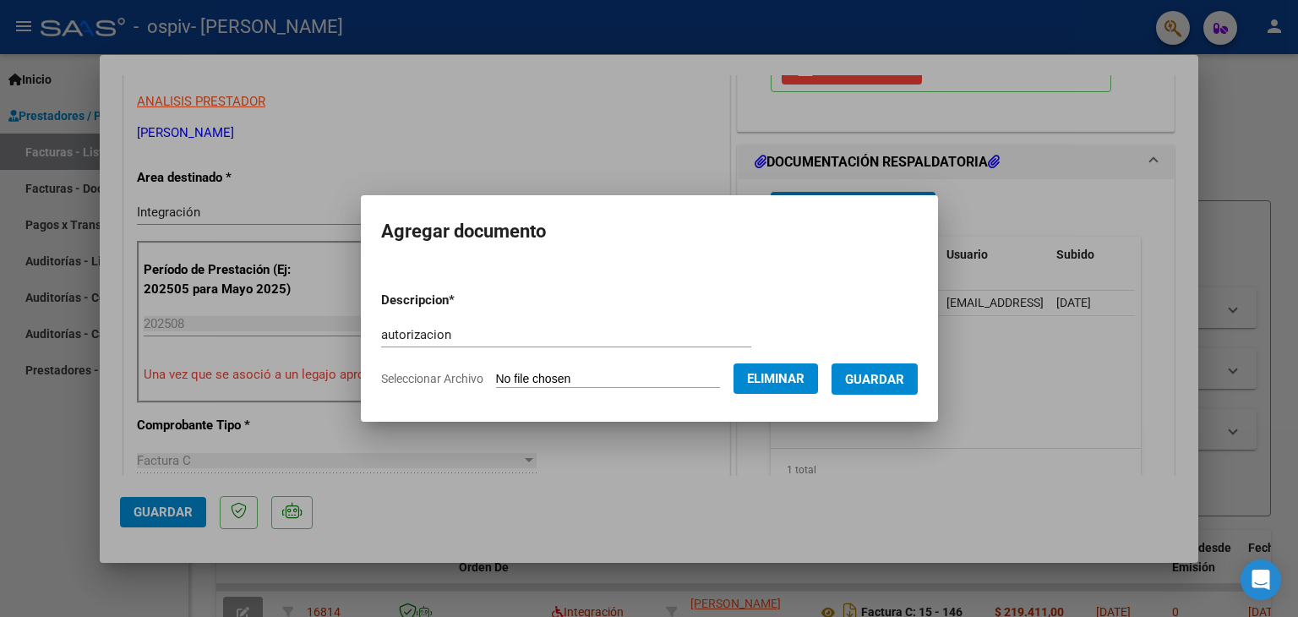
click at [882, 379] on span "Guardar" at bounding box center [874, 379] width 59 height 15
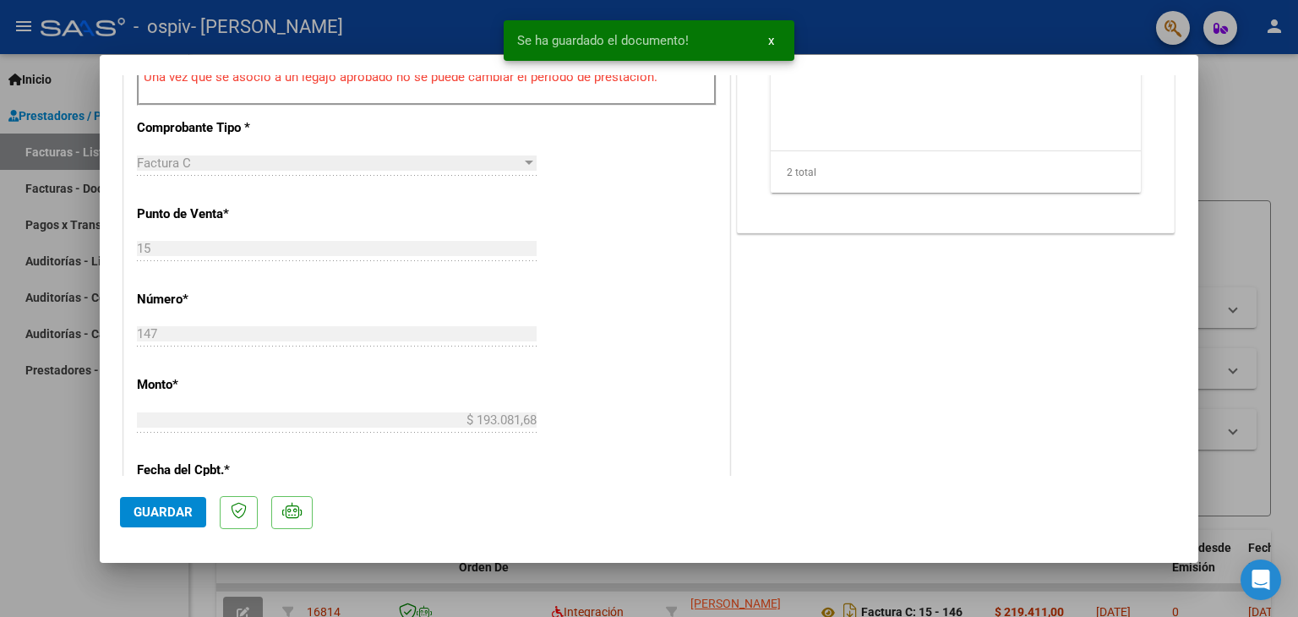
scroll to position [676, 0]
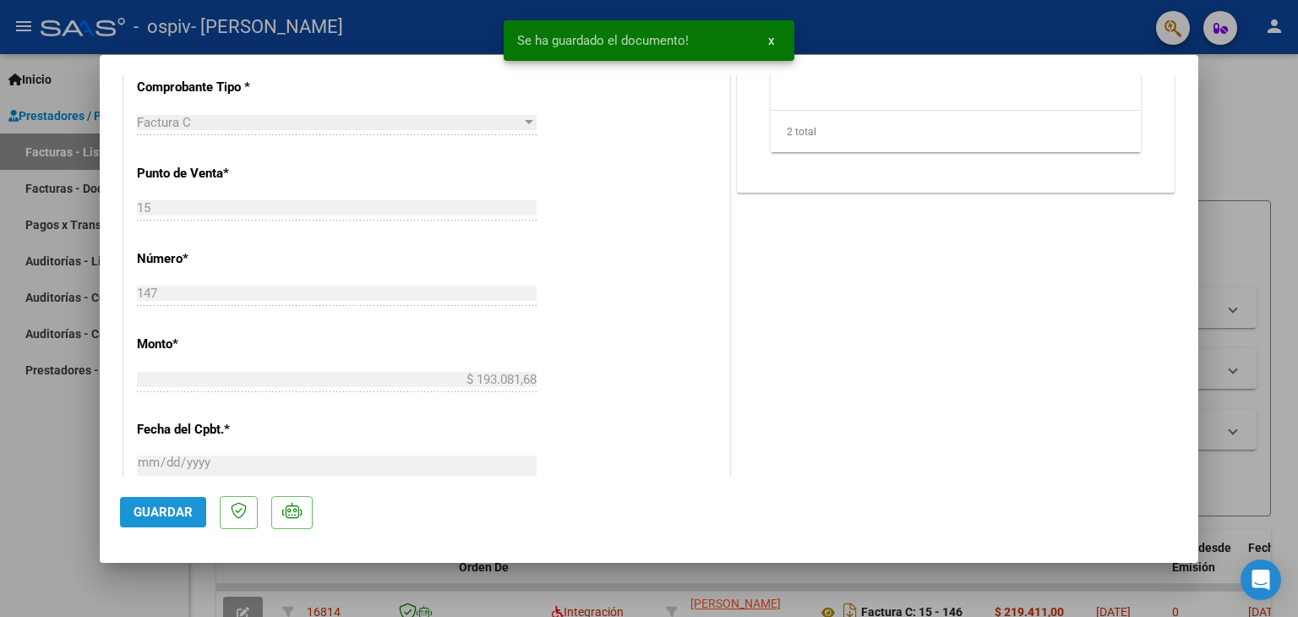
click at [155, 509] on span "Guardar" at bounding box center [163, 512] width 59 height 15
click at [1258, 123] on div at bounding box center [649, 308] width 1298 height 617
type input "$ 0,00"
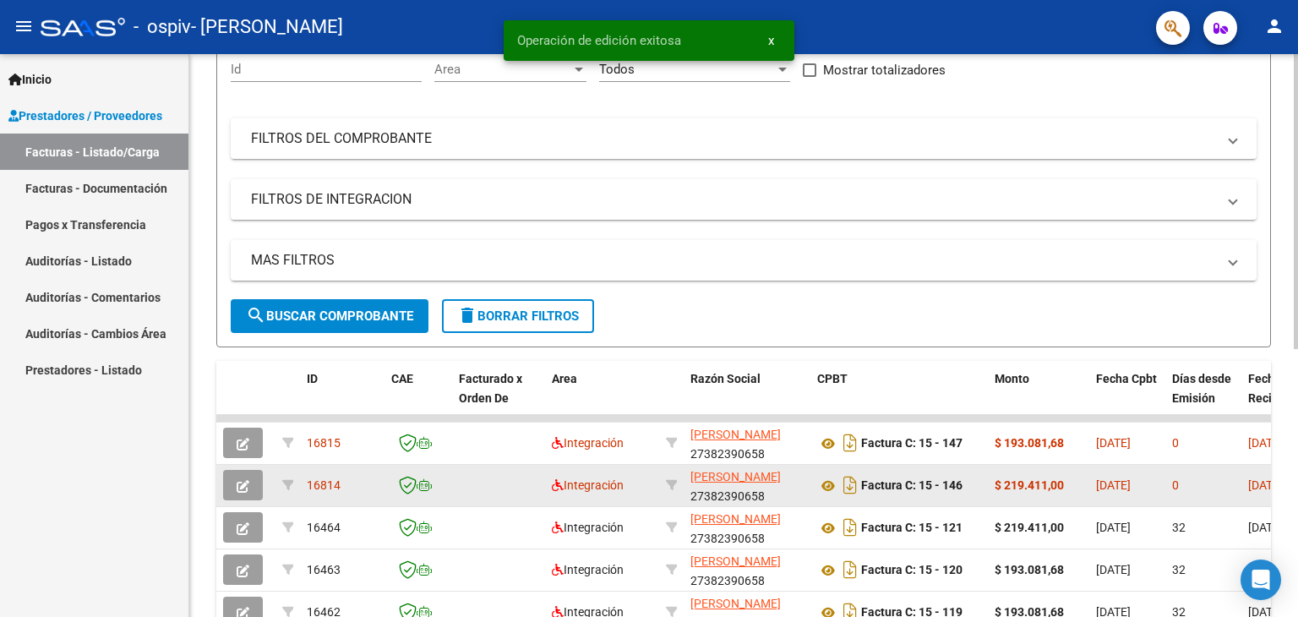
scroll to position [254, 0]
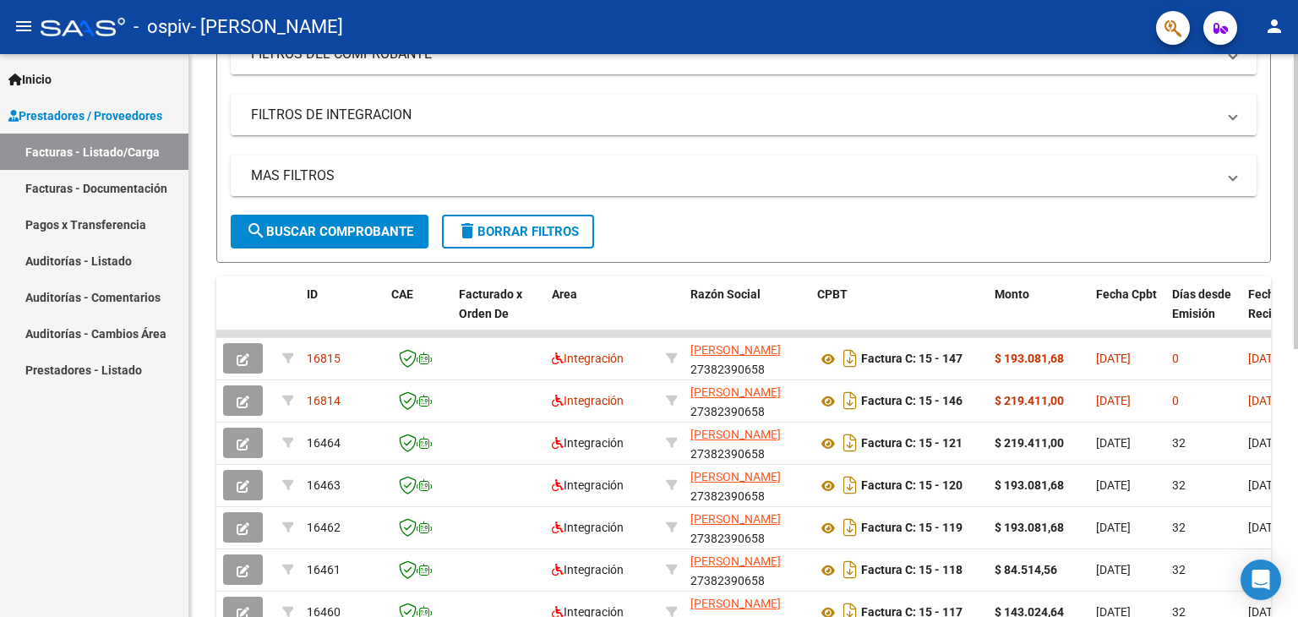
drag, startPoint x: 726, startPoint y: 97, endPoint x: 726, endPoint y: 107, distance: 10.1
click at [726, 97] on mat-expansion-panel-header "FILTROS DE INTEGRACION" at bounding box center [744, 115] width 1026 height 41
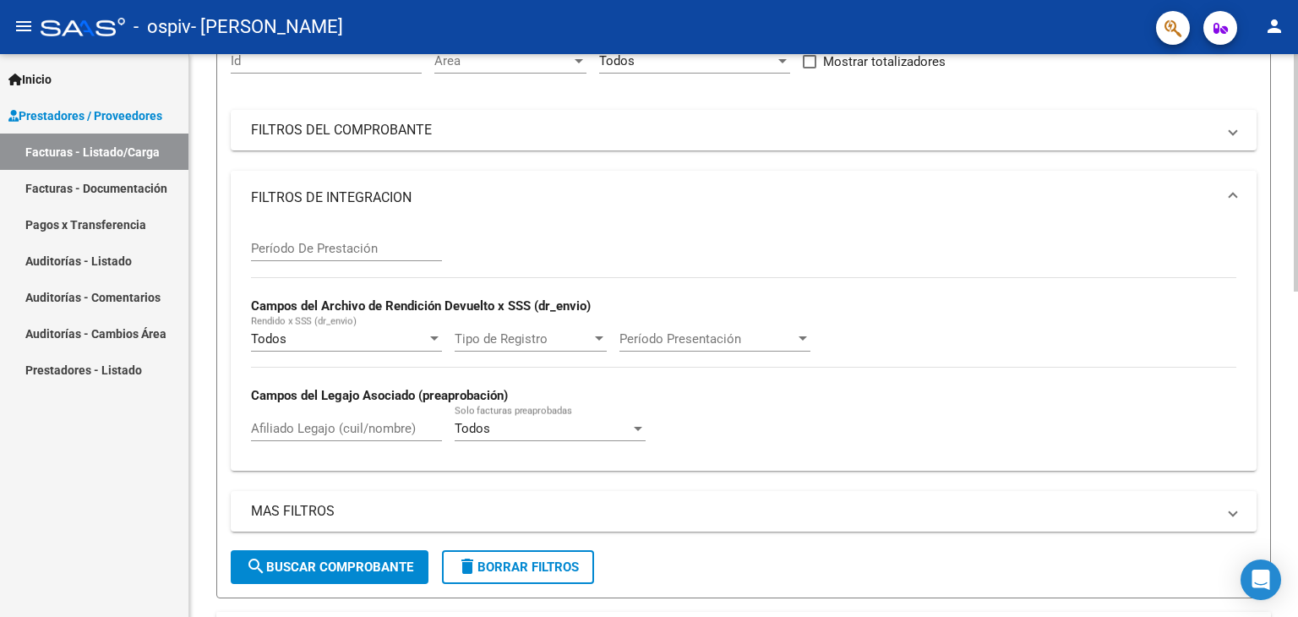
scroll to position [0, 0]
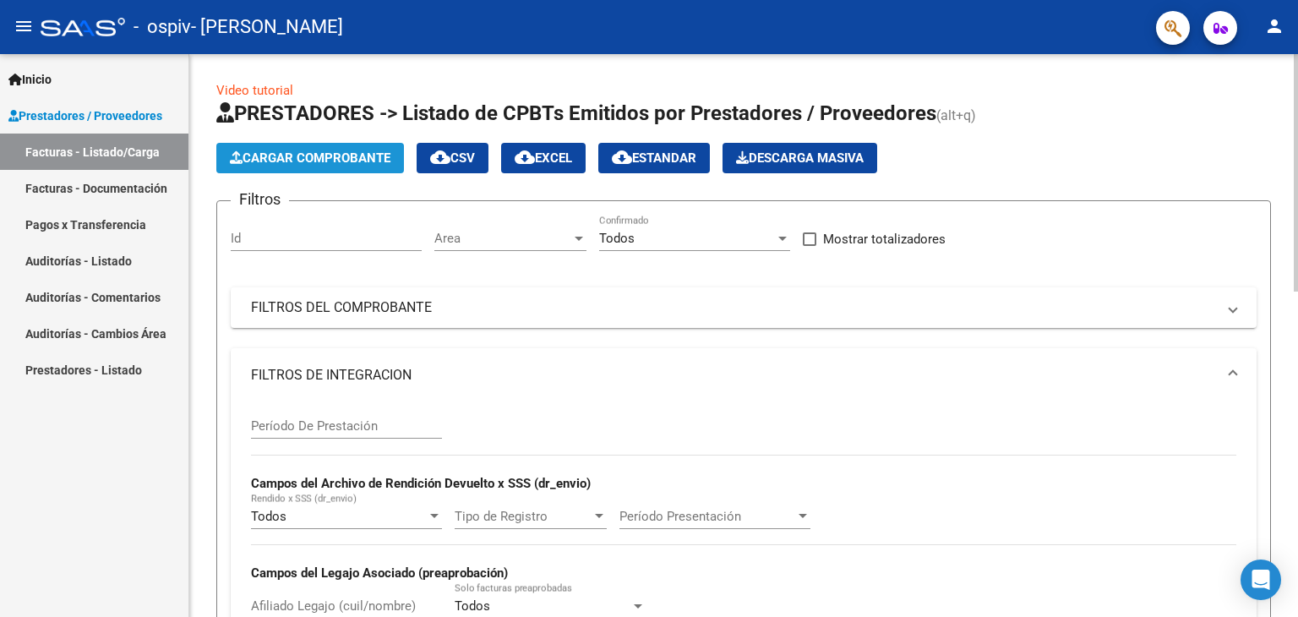
click at [340, 158] on span "Cargar Comprobante" at bounding box center [310, 157] width 161 height 15
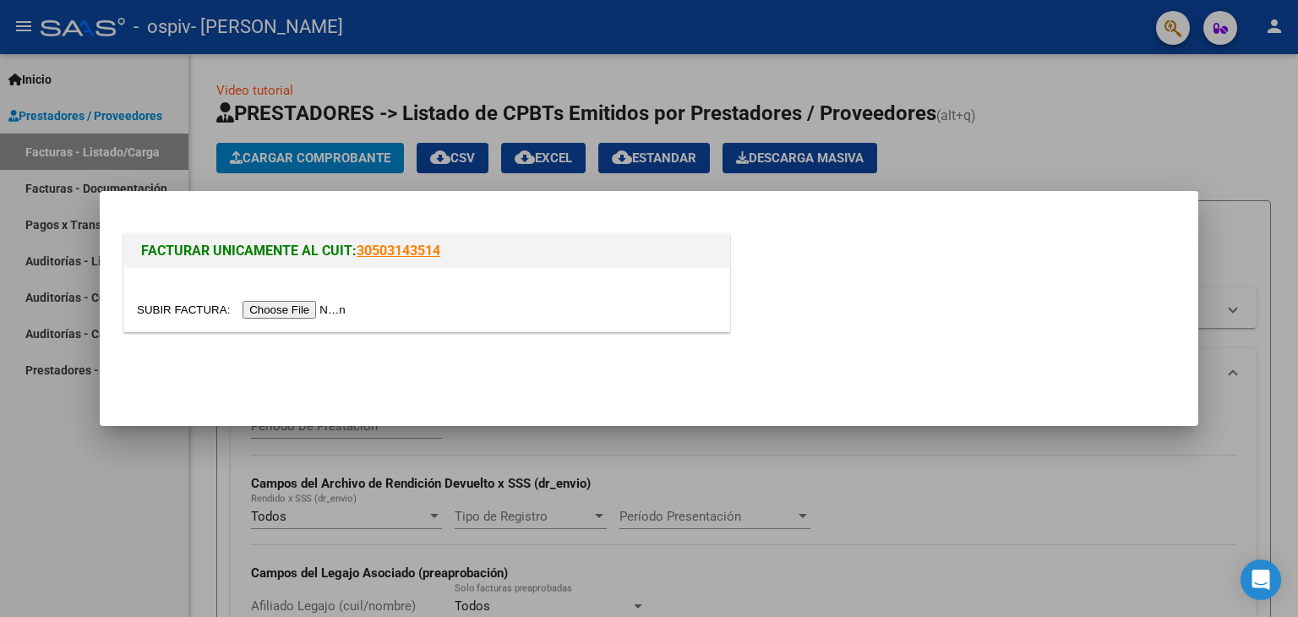
click at [315, 319] on input "file" at bounding box center [244, 310] width 214 height 18
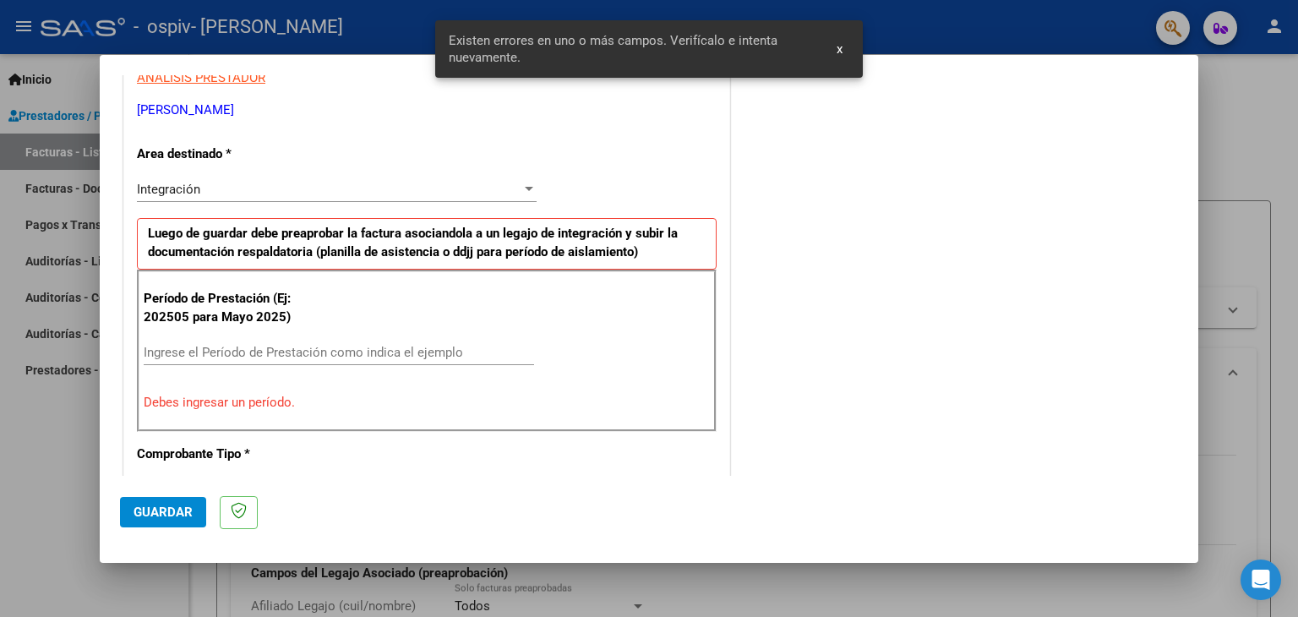
scroll to position [355, 0]
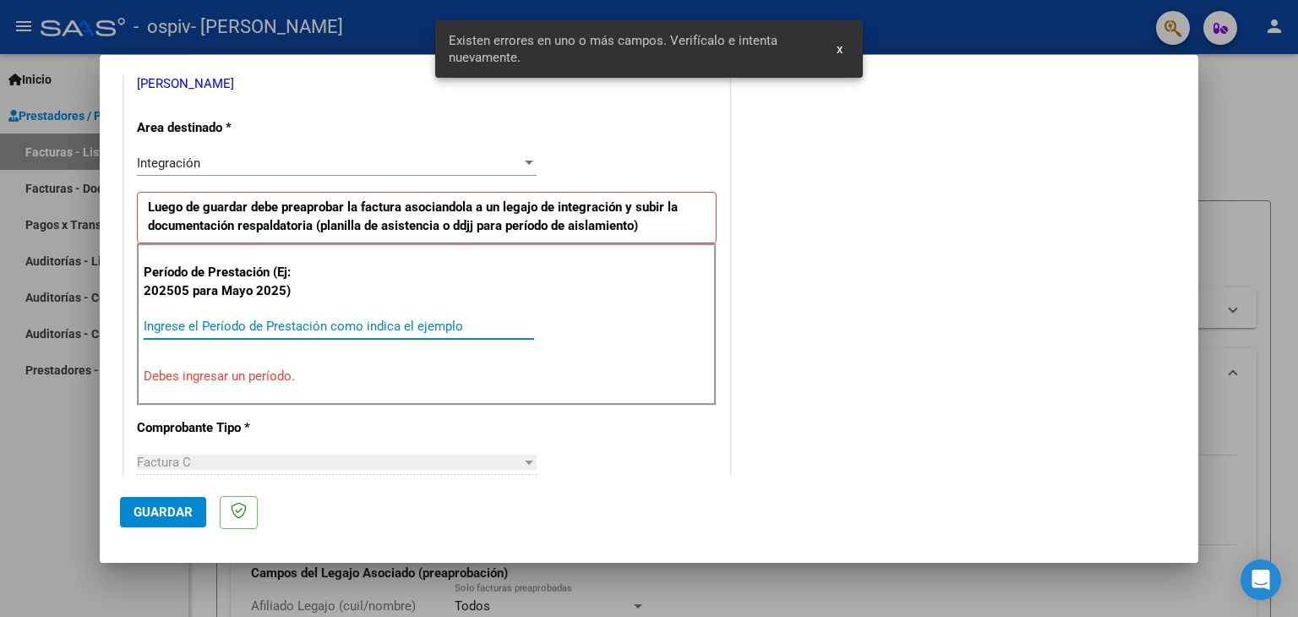
click at [221, 331] on input "Ingrese el Período de Prestación como indica el ejemplo" at bounding box center [339, 326] width 390 height 15
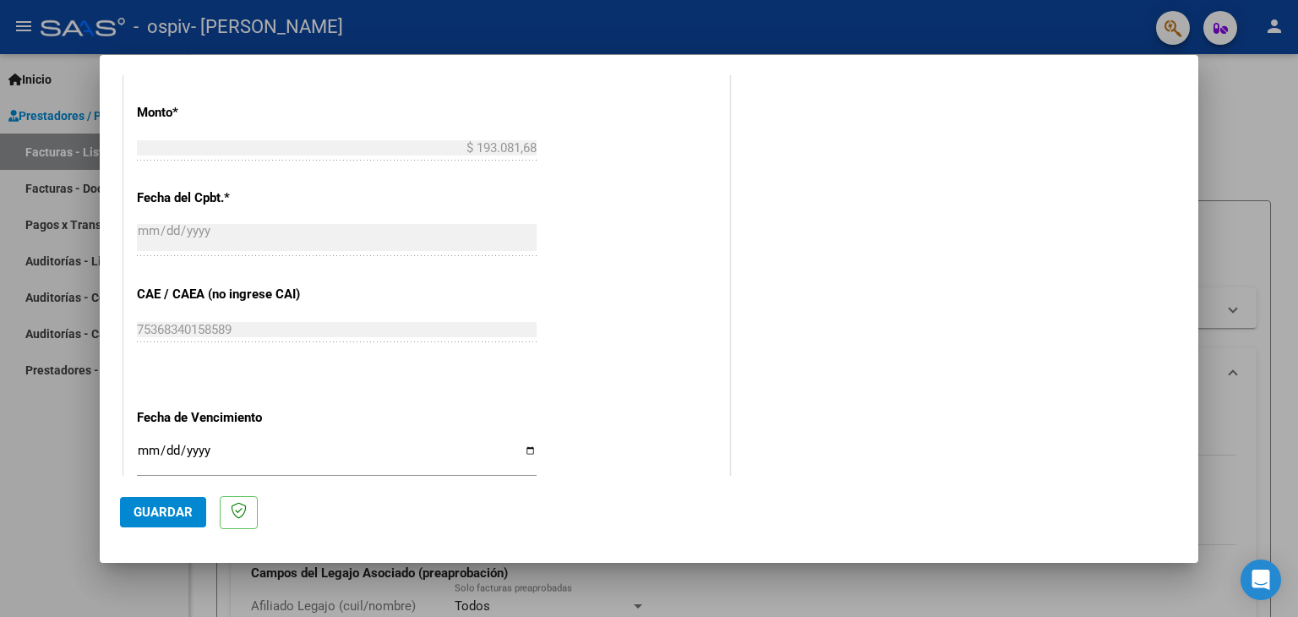
scroll to position [947, 0]
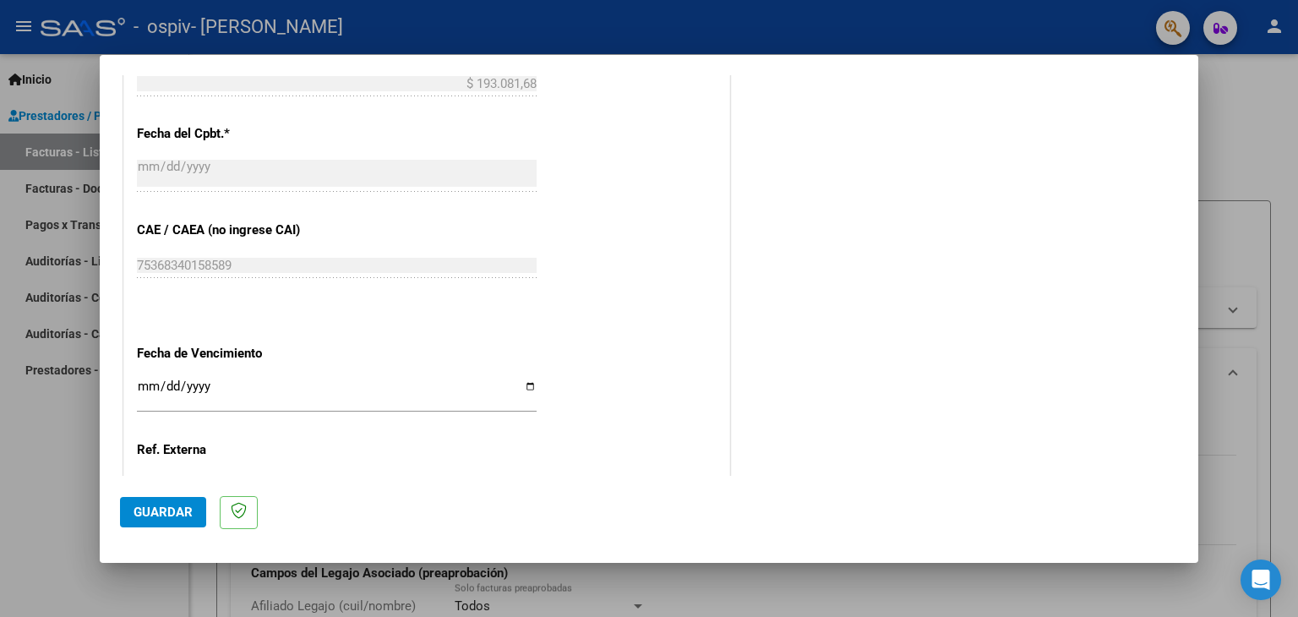
type input "202508"
click at [139, 383] on input "Ingresar la fecha" at bounding box center [337, 392] width 400 height 27
click at [153, 381] on input "Ingresar la fecha" at bounding box center [337, 392] width 400 height 27
click at [152, 381] on input "Ingresar la fecha" at bounding box center [337, 392] width 400 height 27
click at [146, 383] on input "Ingresar la fecha" at bounding box center [337, 392] width 400 height 27
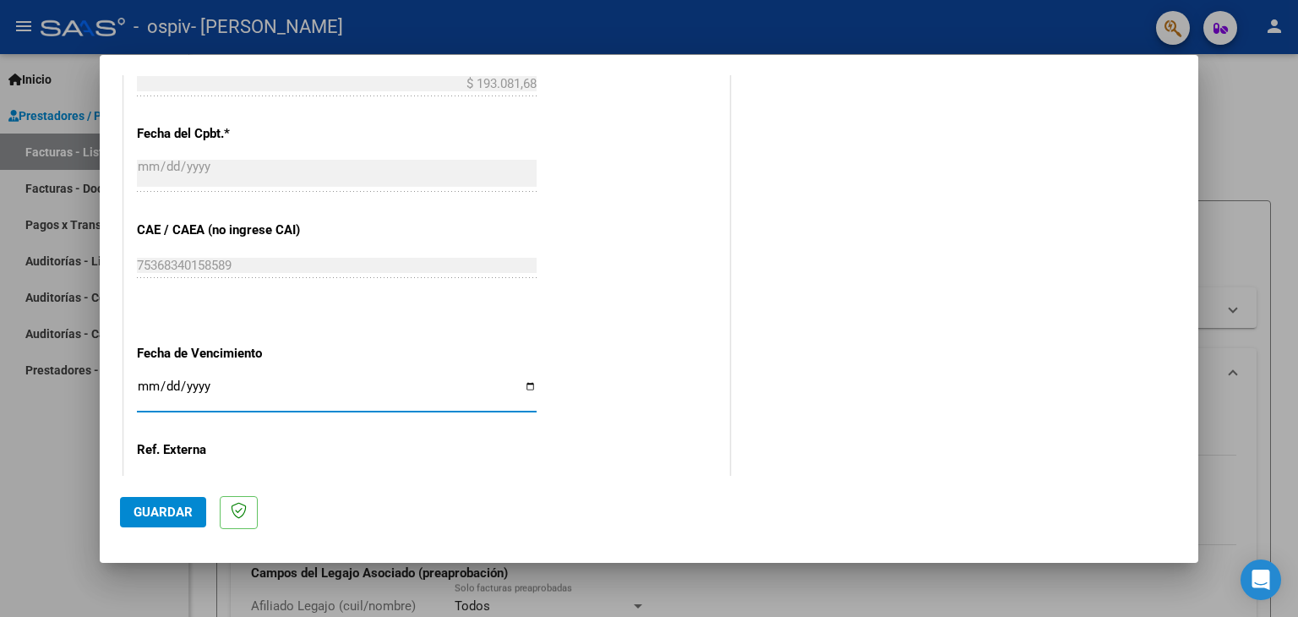
type input "0009-01-18"
click at [169, 380] on input "0009-01-18" at bounding box center [337, 392] width 400 height 27
type input "[DATE]"
click at [156, 511] on span "Guardar" at bounding box center [163, 512] width 59 height 15
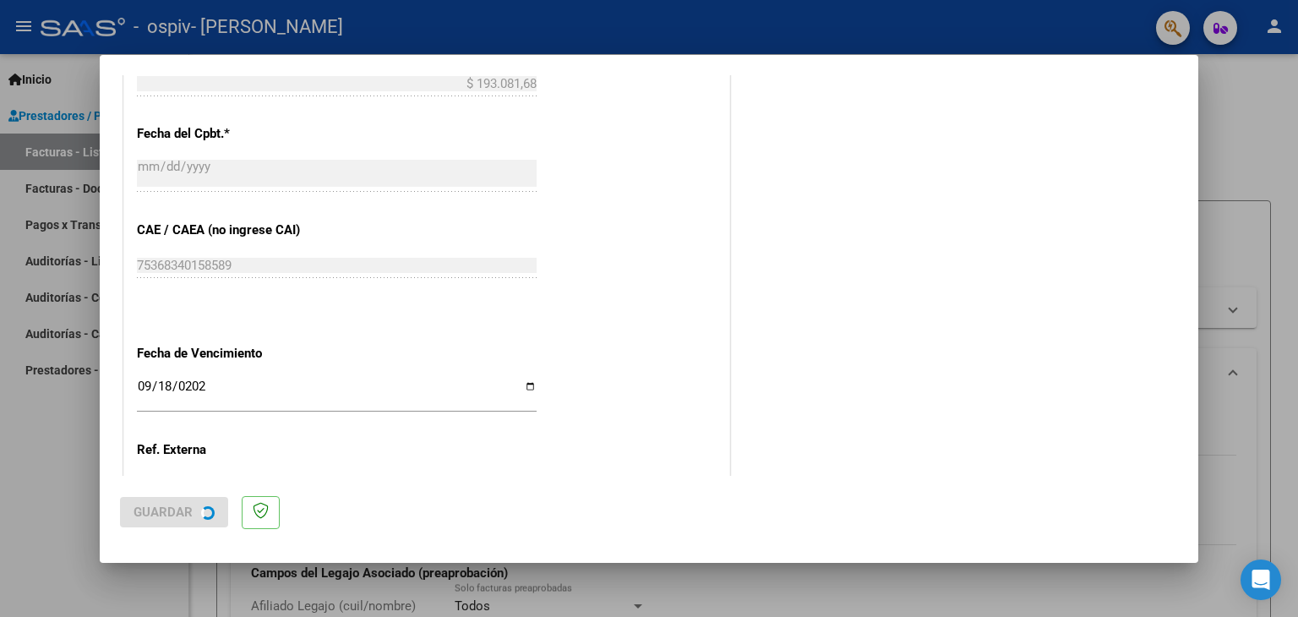
scroll to position [0, 0]
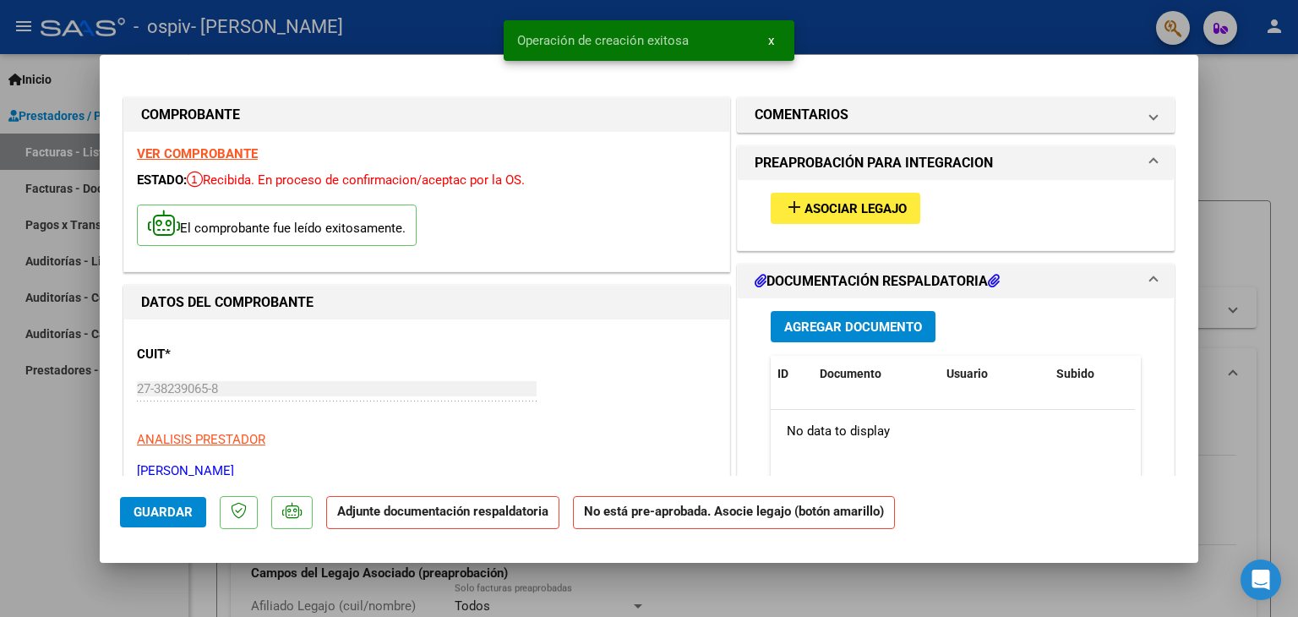
click at [836, 209] on span "Asociar Legajo" at bounding box center [856, 208] width 102 height 15
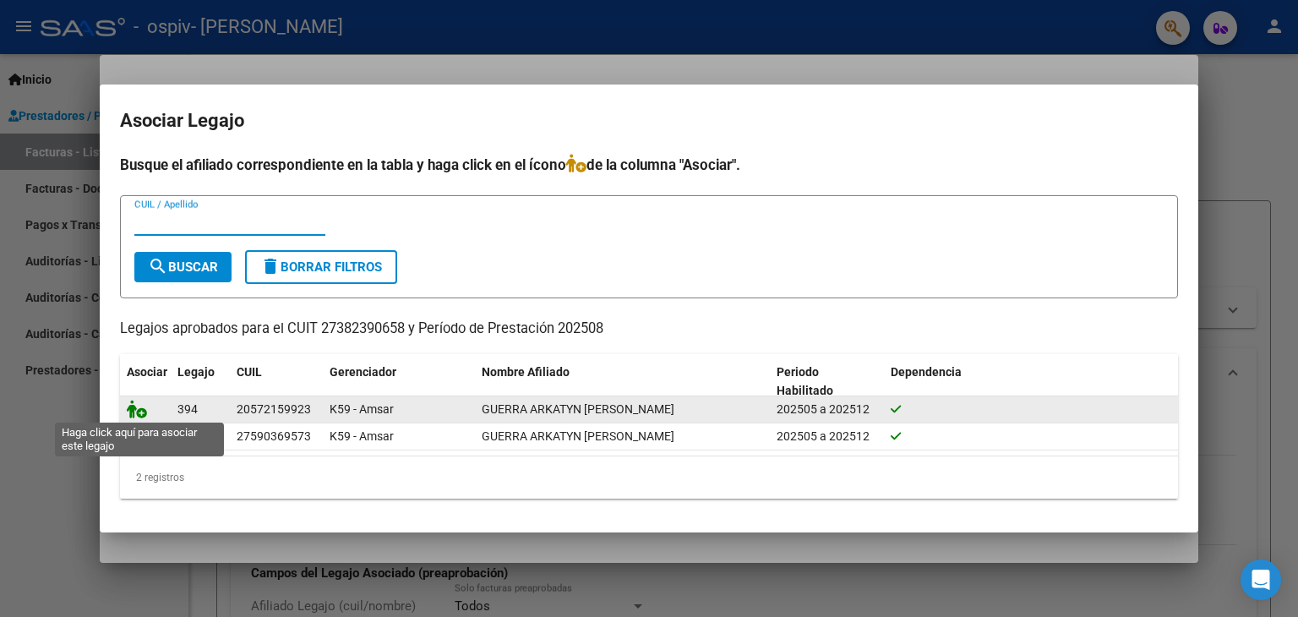
click at [135, 407] on icon at bounding box center [137, 409] width 20 height 19
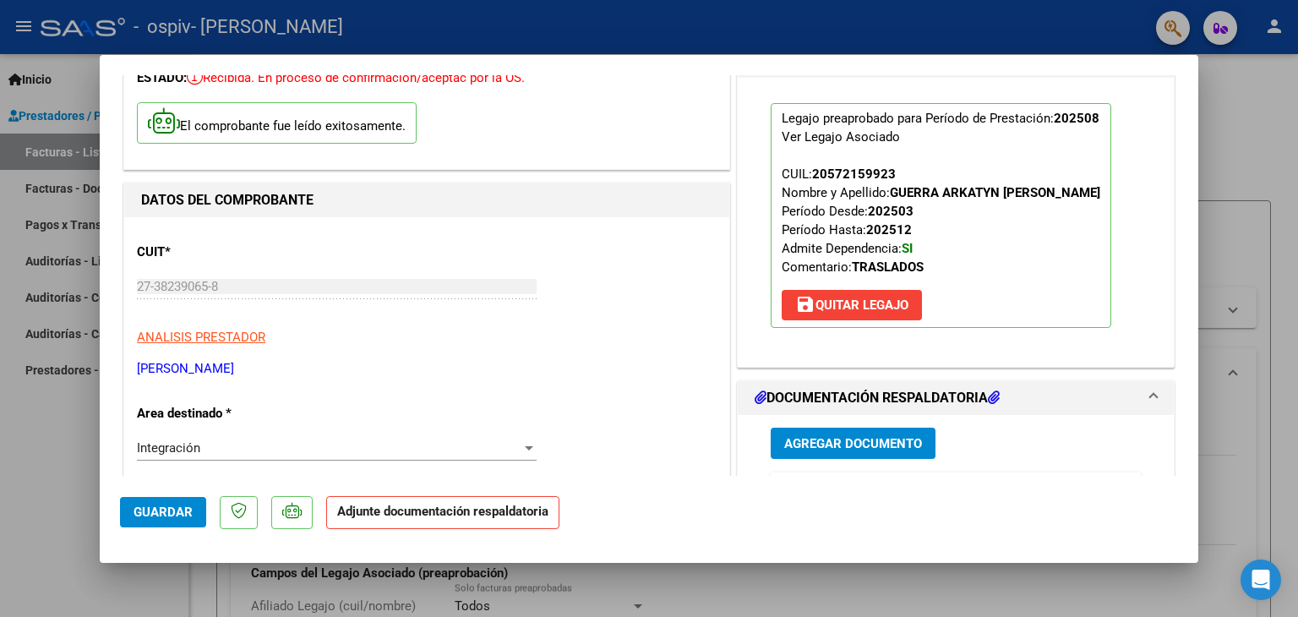
scroll to position [338, 0]
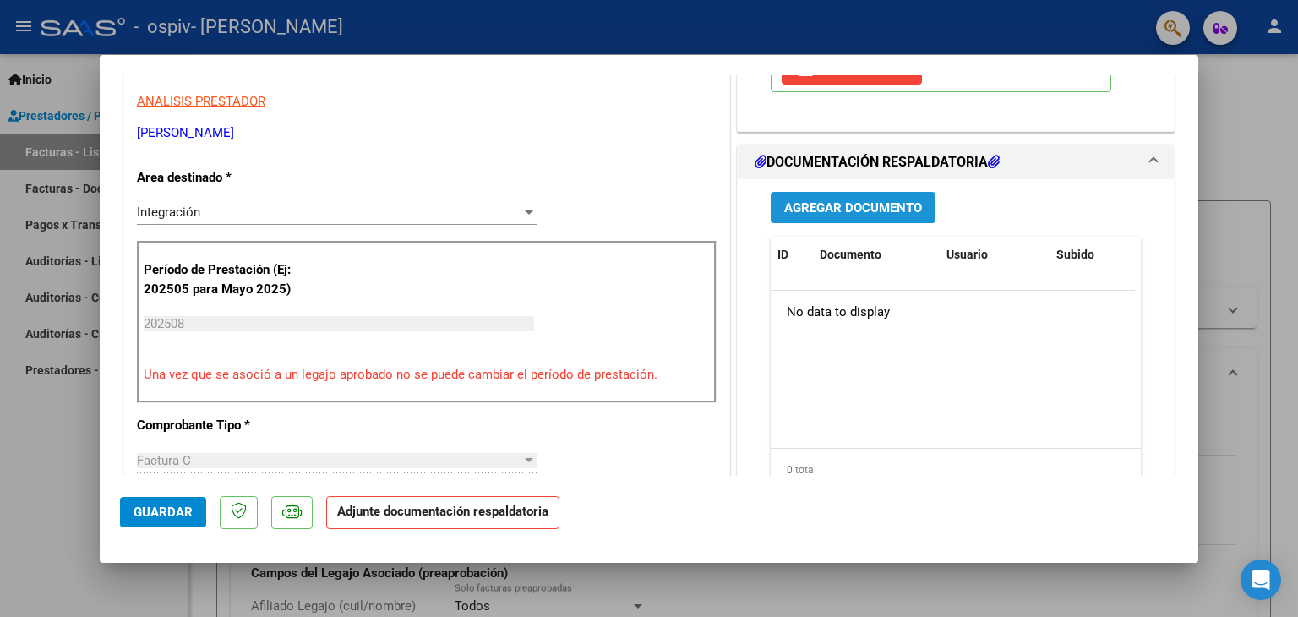
click at [832, 199] on span "Agregar Documento" at bounding box center [853, 206] width 138 height 15
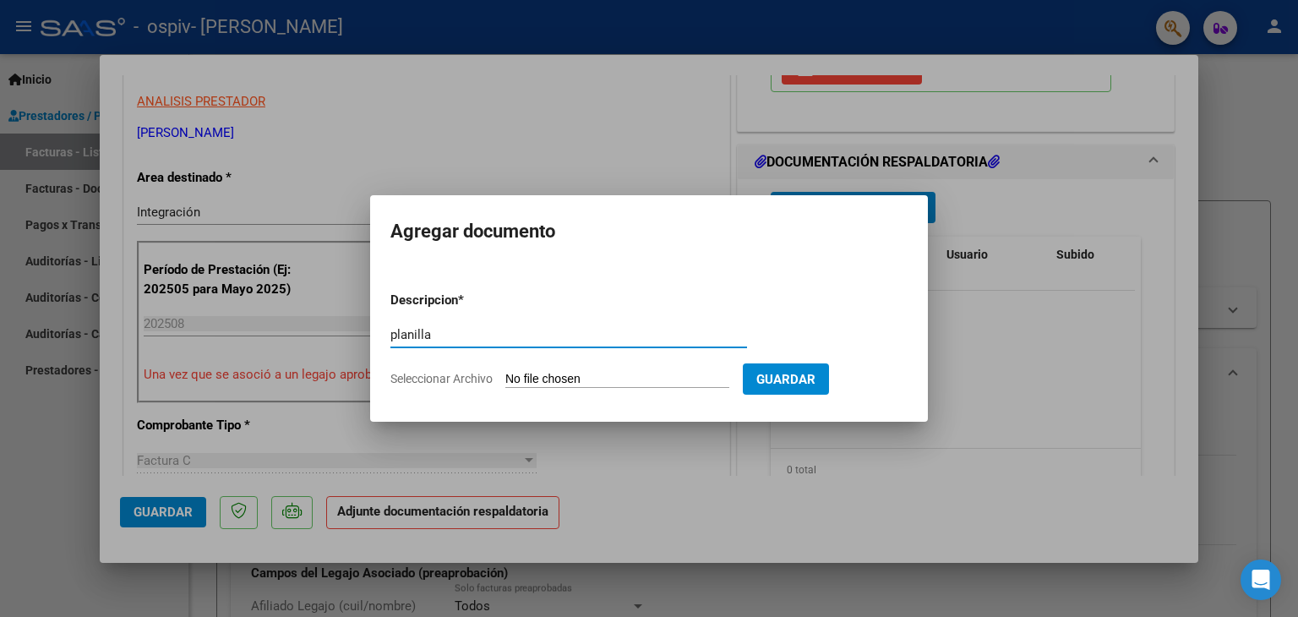
type input "planilla"
click at [565, 377] on input "Seleccionar Archivo" at bounding box center [617, 380] width 224 height 16
type input "C:\fakepath\Santi cet agosto.pdf"
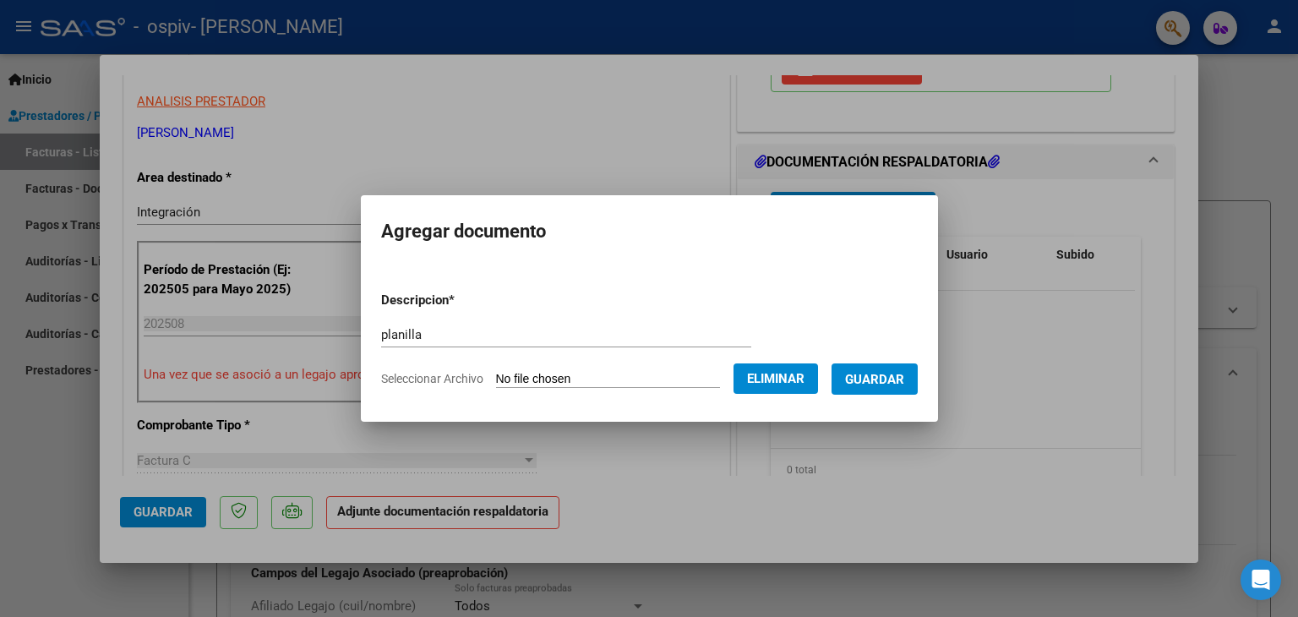
click at [899, 383] on span "Guardar" at bounding box center [874, 379] width 59 height 15
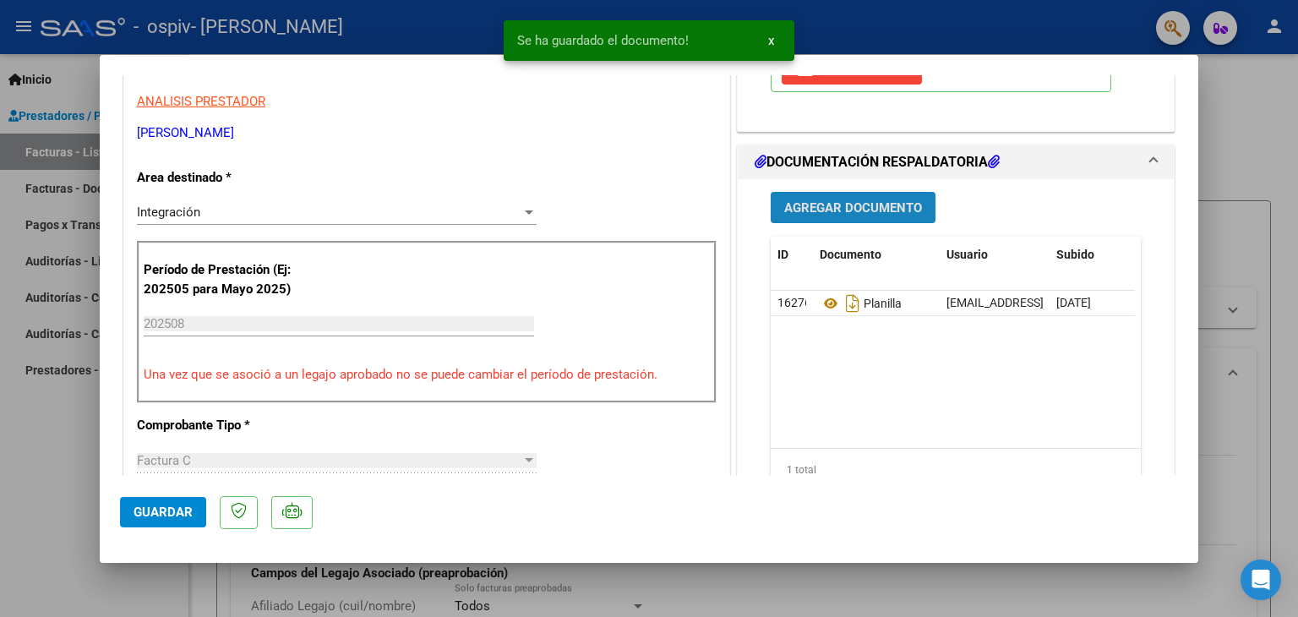
click at [865, 207] on span "Agregar Documento" at bounding box center [853, 207] width 138 height 15
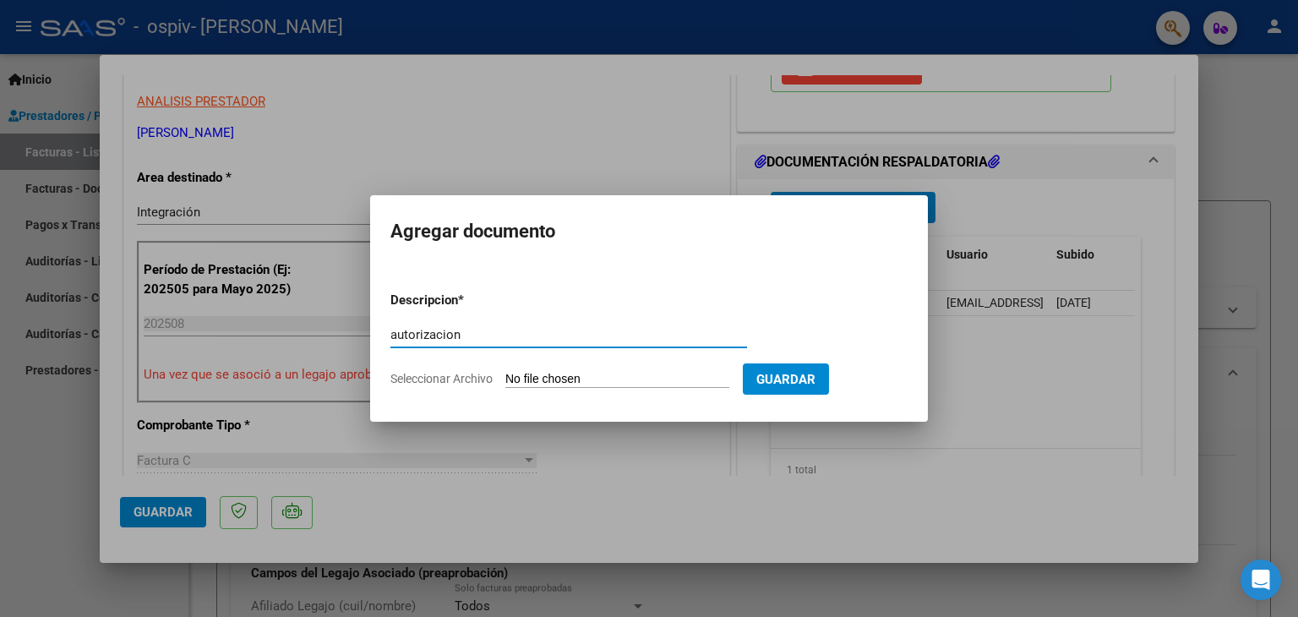
type input "autorizacion"
click at [593, 366] on form "Descripcion * autorizacion Escriba aquí una descripcion Seleccionar Archivo Gua…" at bounding box center [648, 339] width 517 height 123
click at [577, 377] on input "Seleccionar Archivo" at bounding box center [617, 380] width 224 height 16
type input "C:\fakepath\autorizacion GUERRA SANTIAGO T CET.pdf"
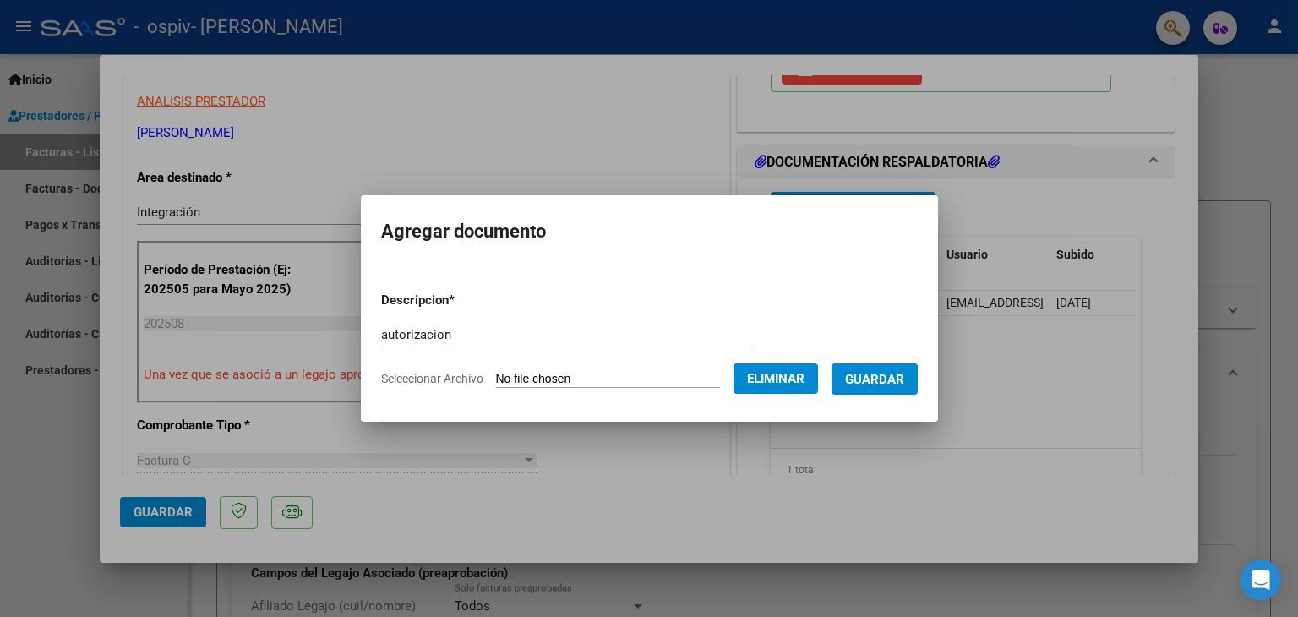
click at [900, 380] on span "Guardar" at bounding box center [874, 379] width 59 height 15
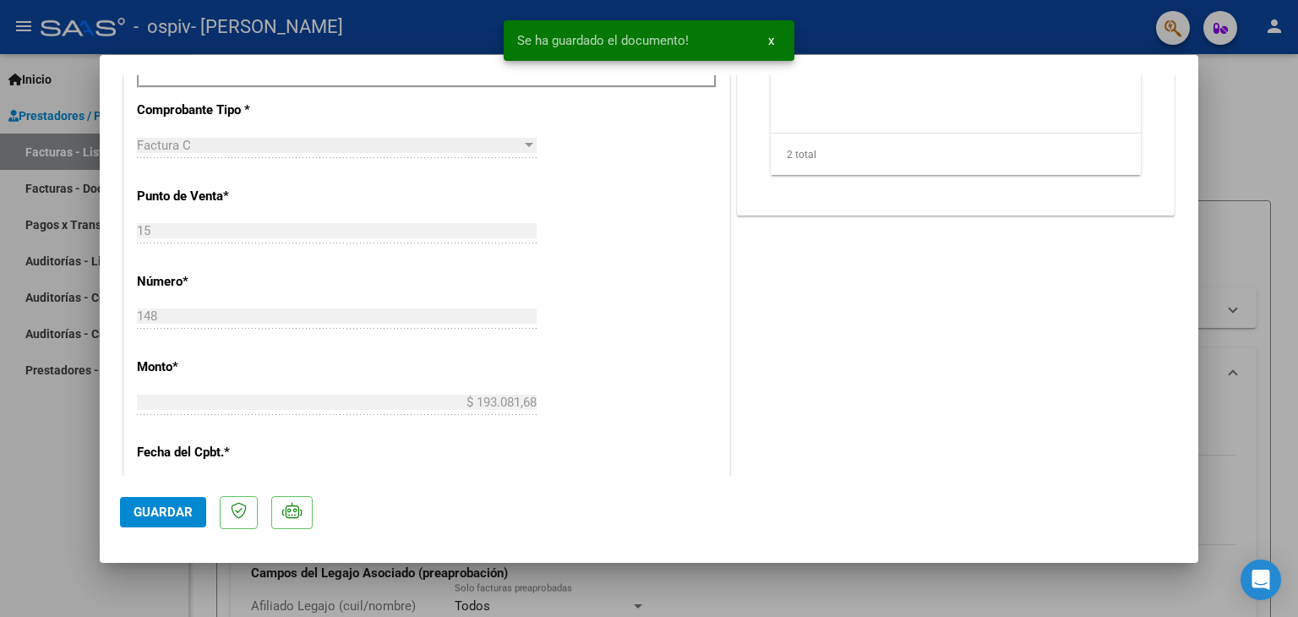
scroll to position [845, 0]
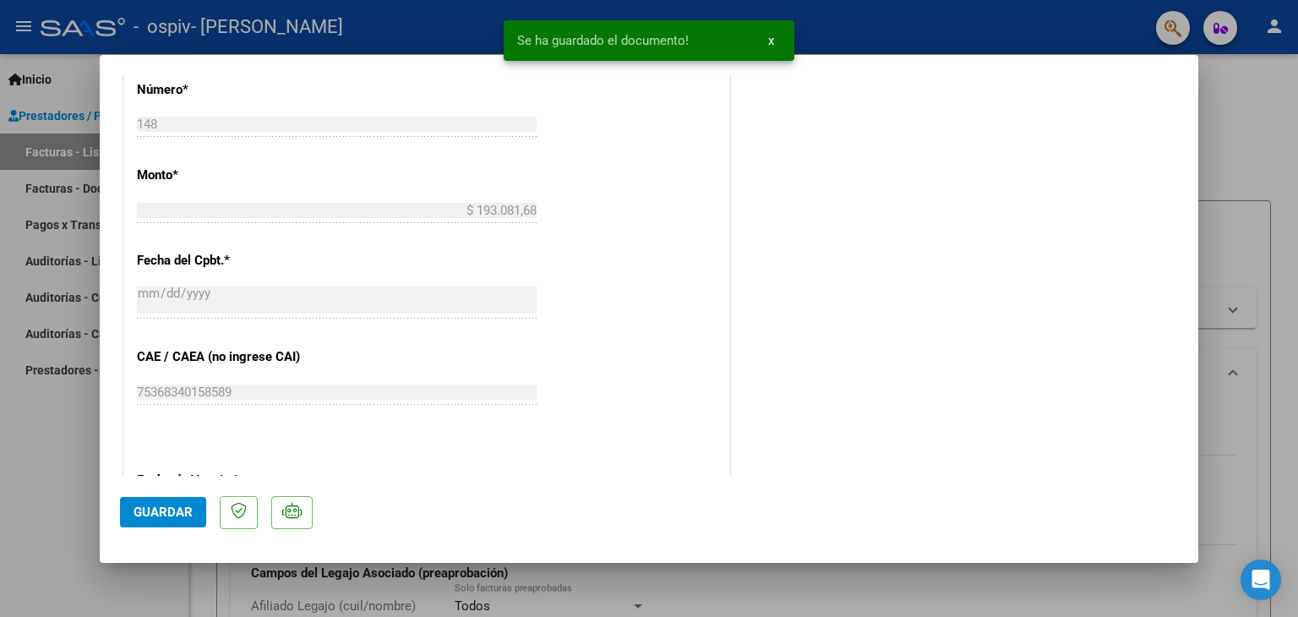
click at [174, 512] on span "Guardar" at bounding box center [163, 512] width 59 height 15
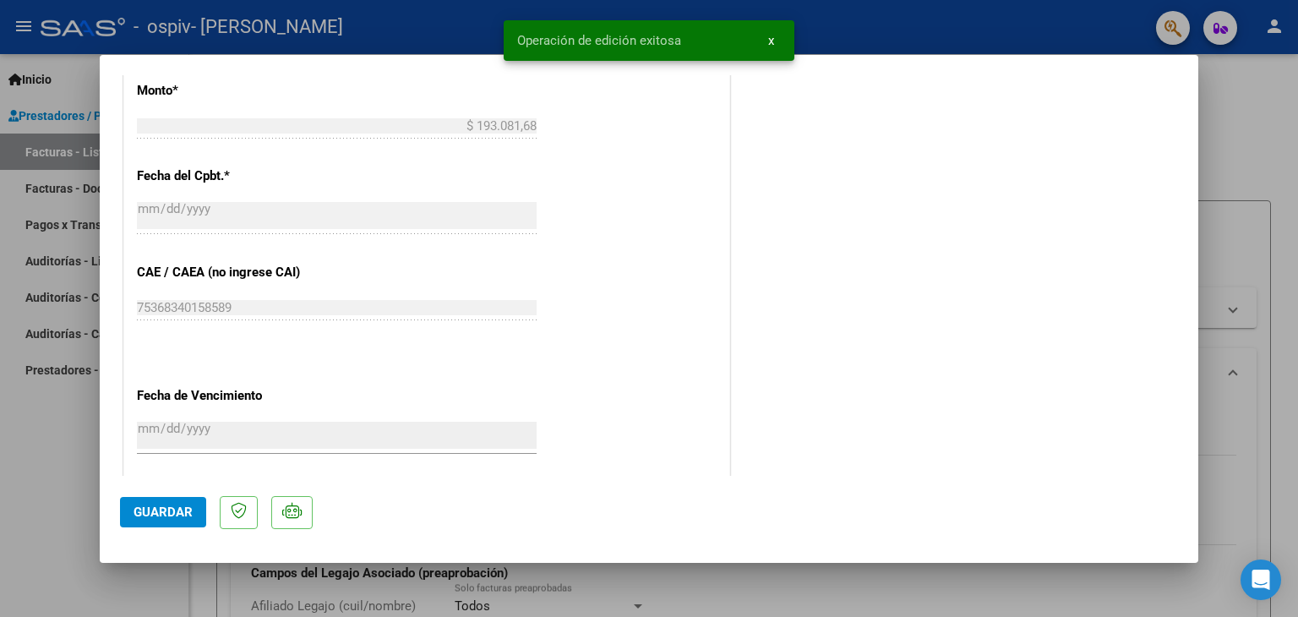
click at [1217, 160] on div at bounding box center [649, 308] width 1298 height 617
type input "$ 0,00"
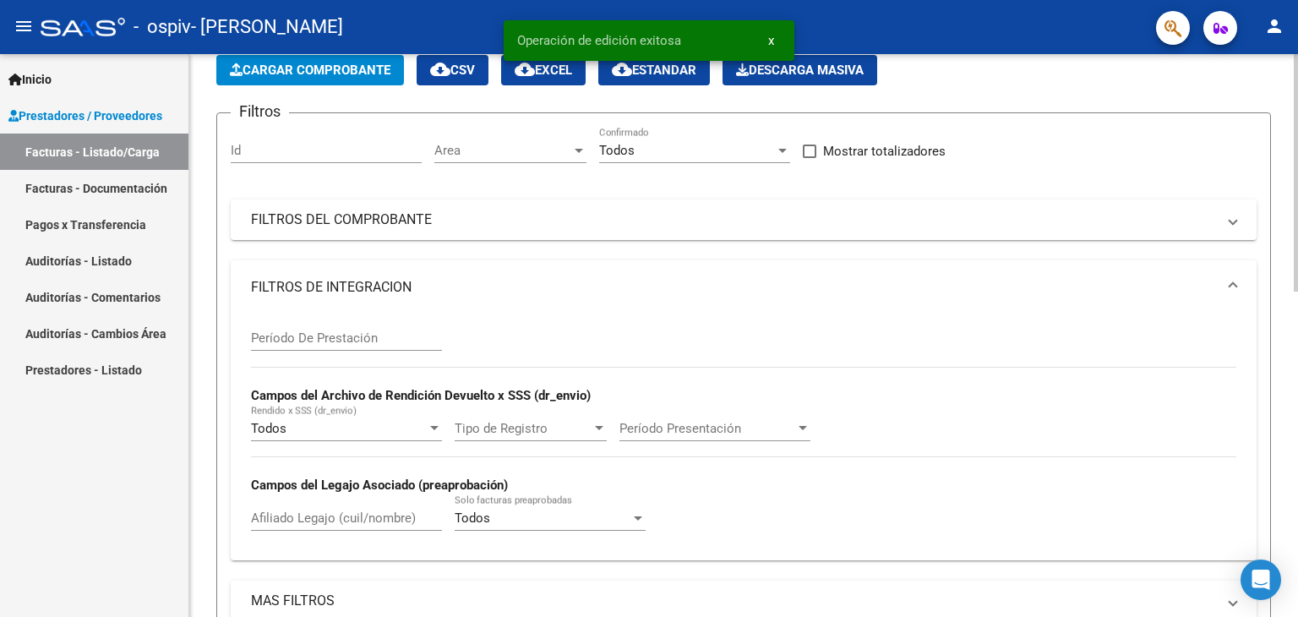
scroll to position [85, 0]
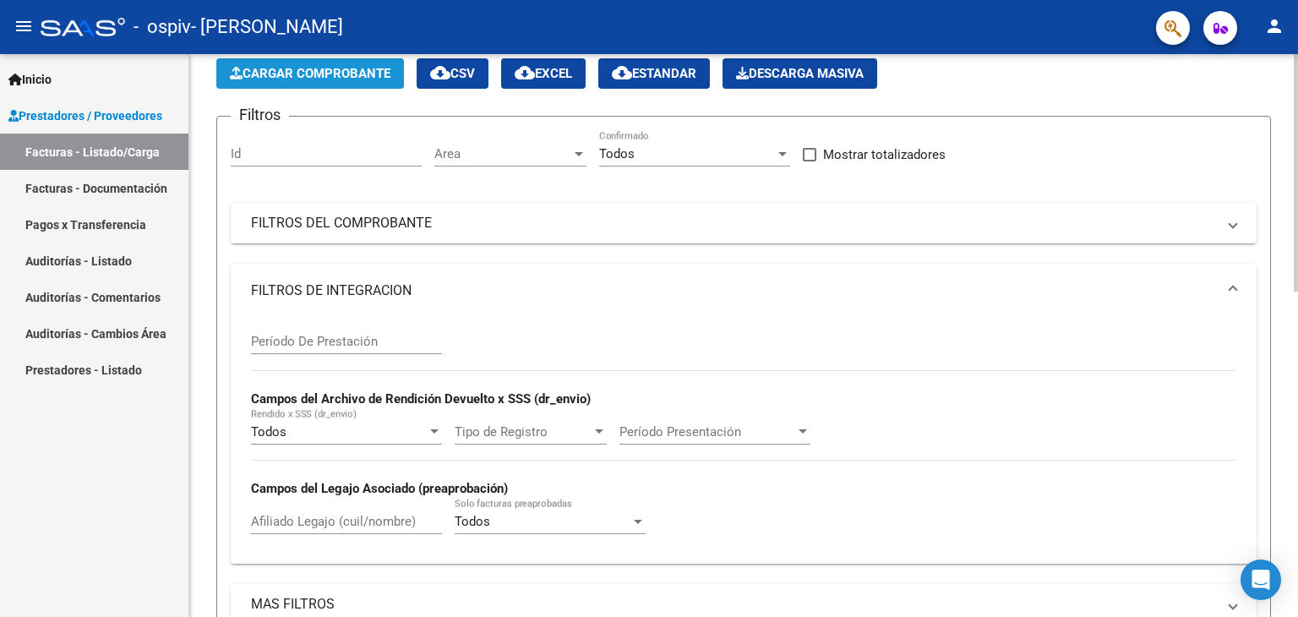
click at [336, 85] on button "Cargar Comprobante" at bounding box center [310, 73] width 188 height 30
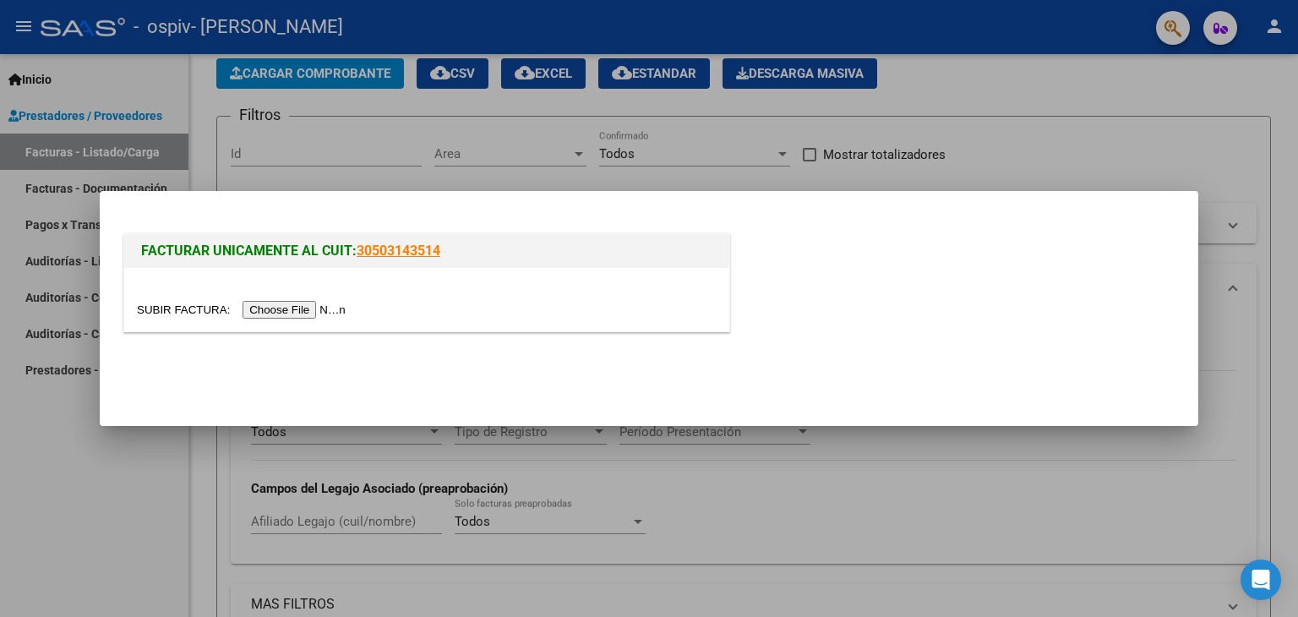
click at [298, 314] on input "file" at bounding box center [244, 310] width 214 height 18
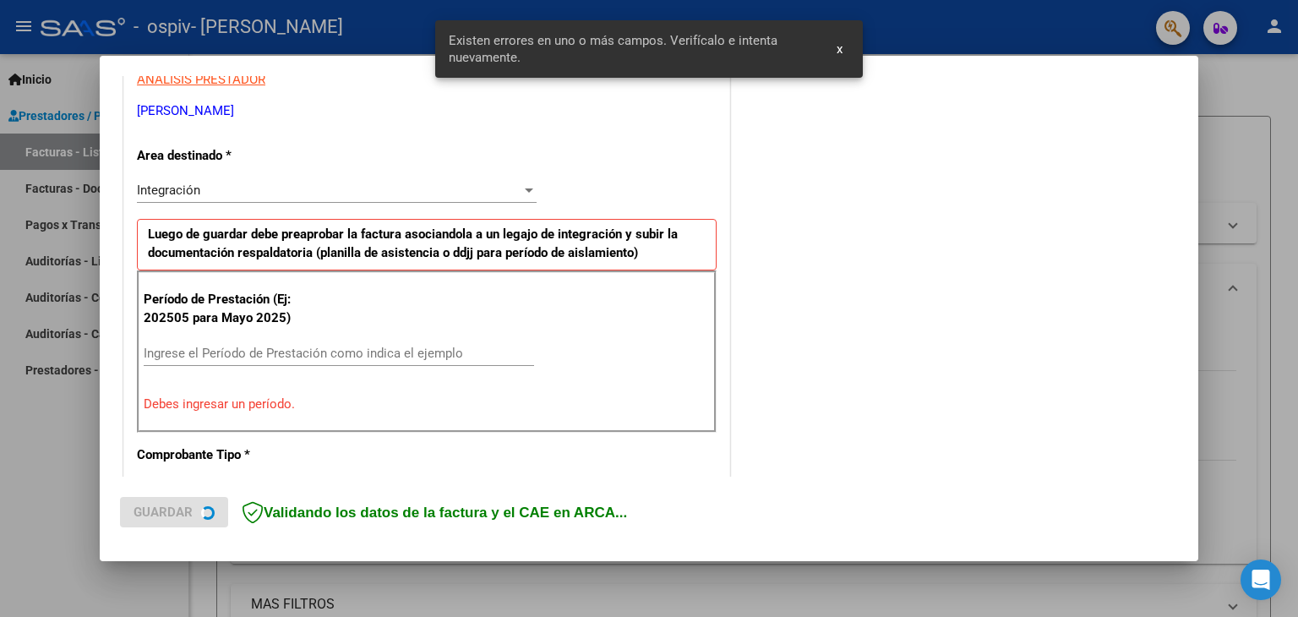
scroll to position [355, 0]
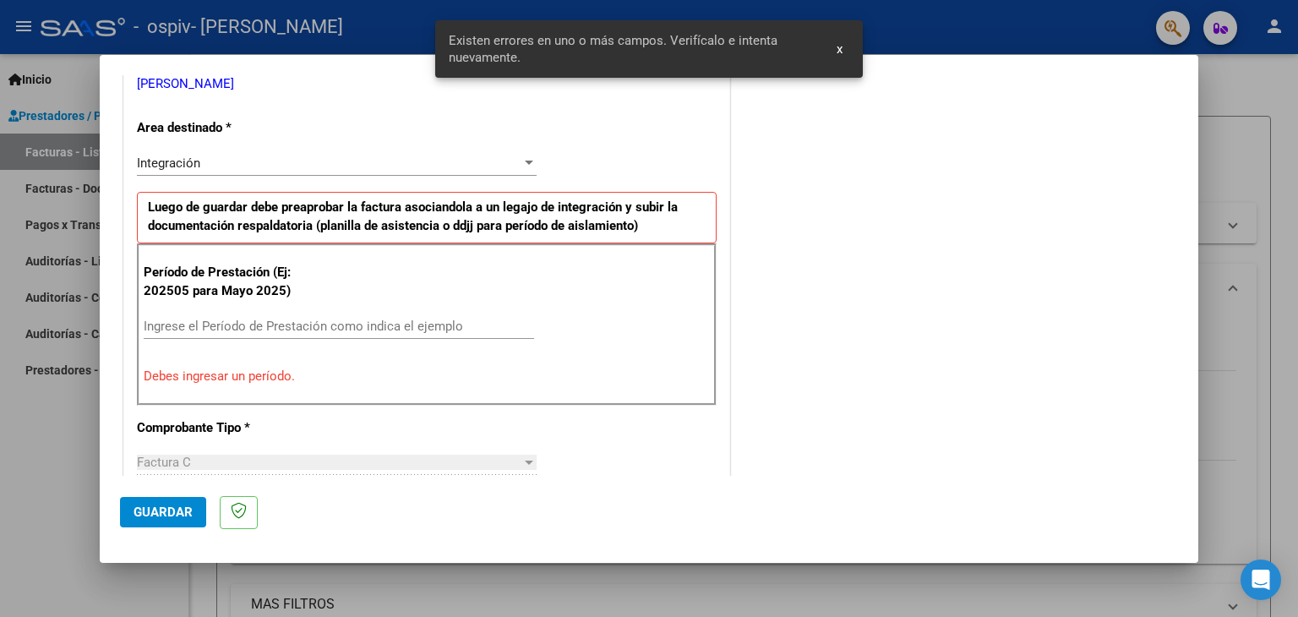
click at [231, 314] on div "Ingrese el Período de Prestación como indica el ejemplo" at bounding box center [339, 326] width 390 height 25
click at [231, 325] on input "Ingrese el Período de Prestación como indica el ejemplo" at bounding box center [339, 326] width 390 height 15
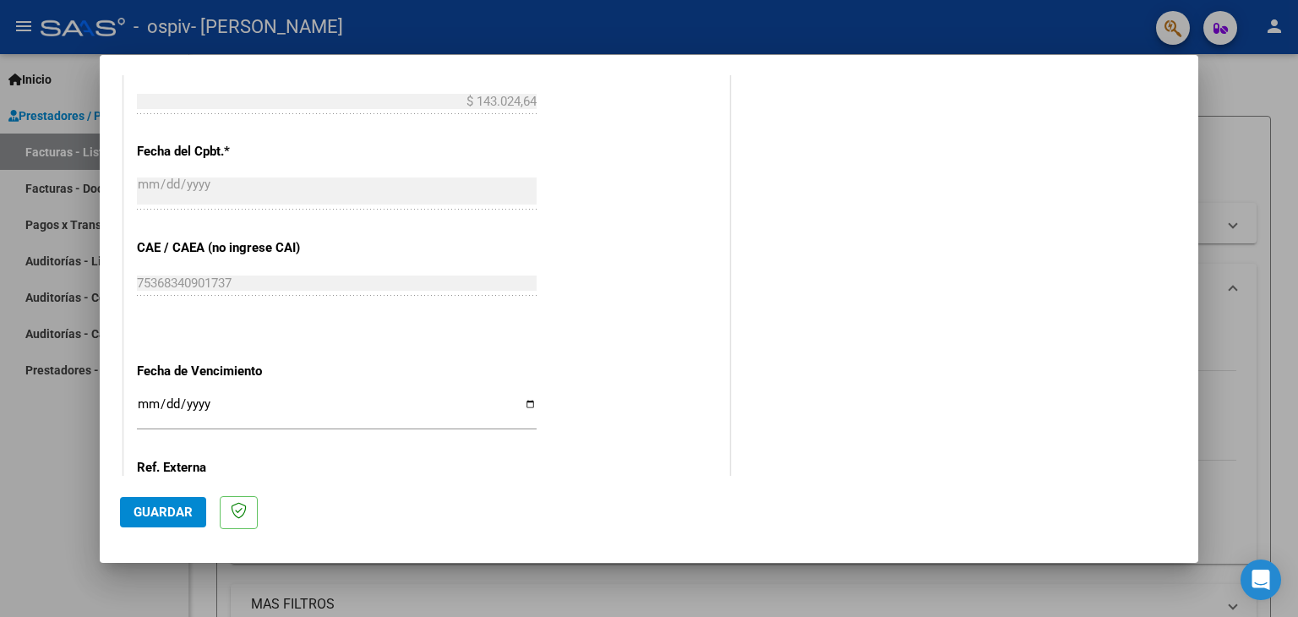
scroll to position [1031, 0]
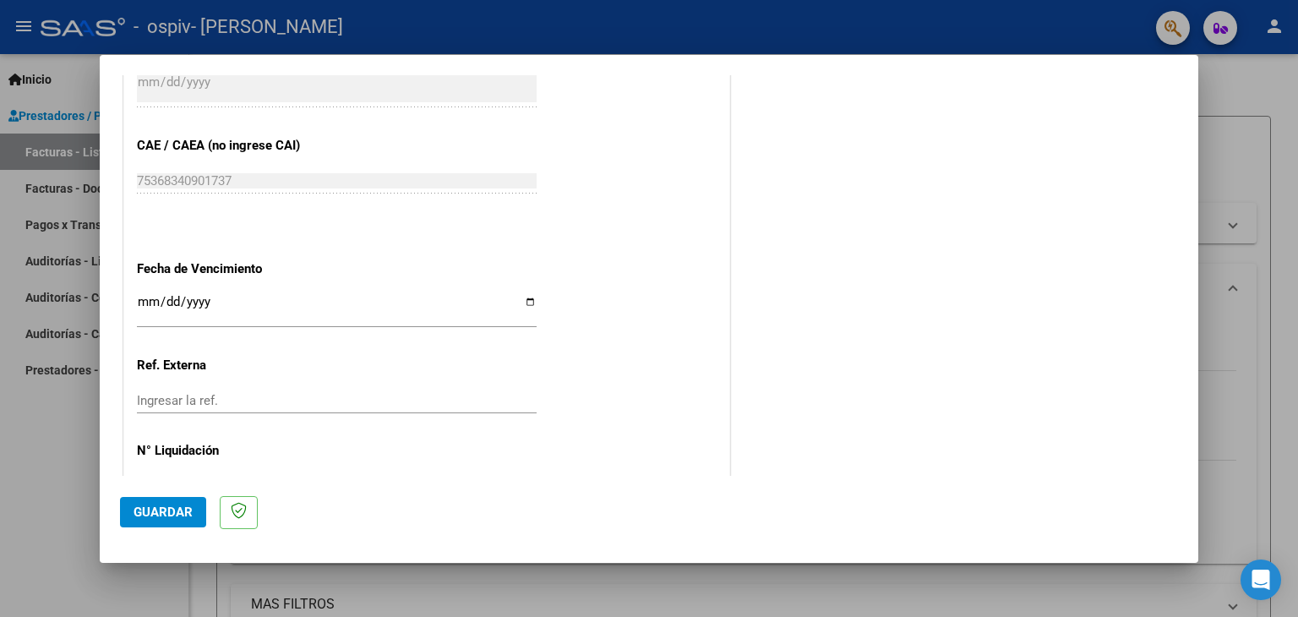
type input "202508"
click at [148, 292] on div "Ingresar la fecha" at bounding box center [337, 310] width 400 height 36
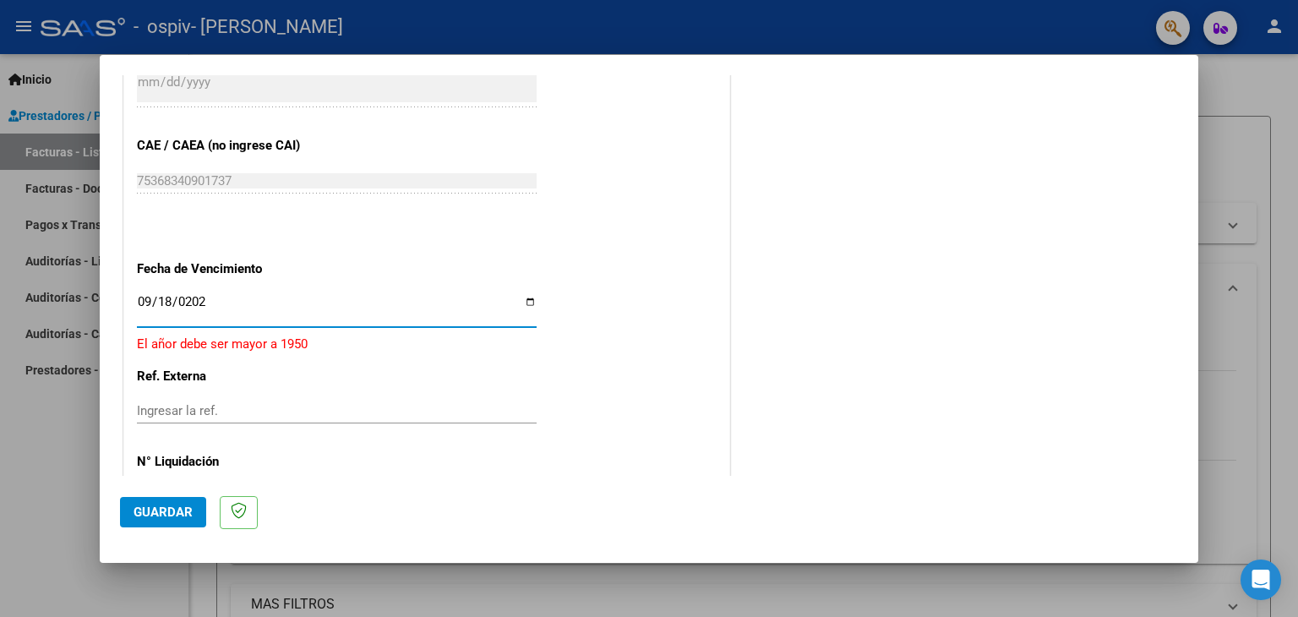
type input "[DATE]"
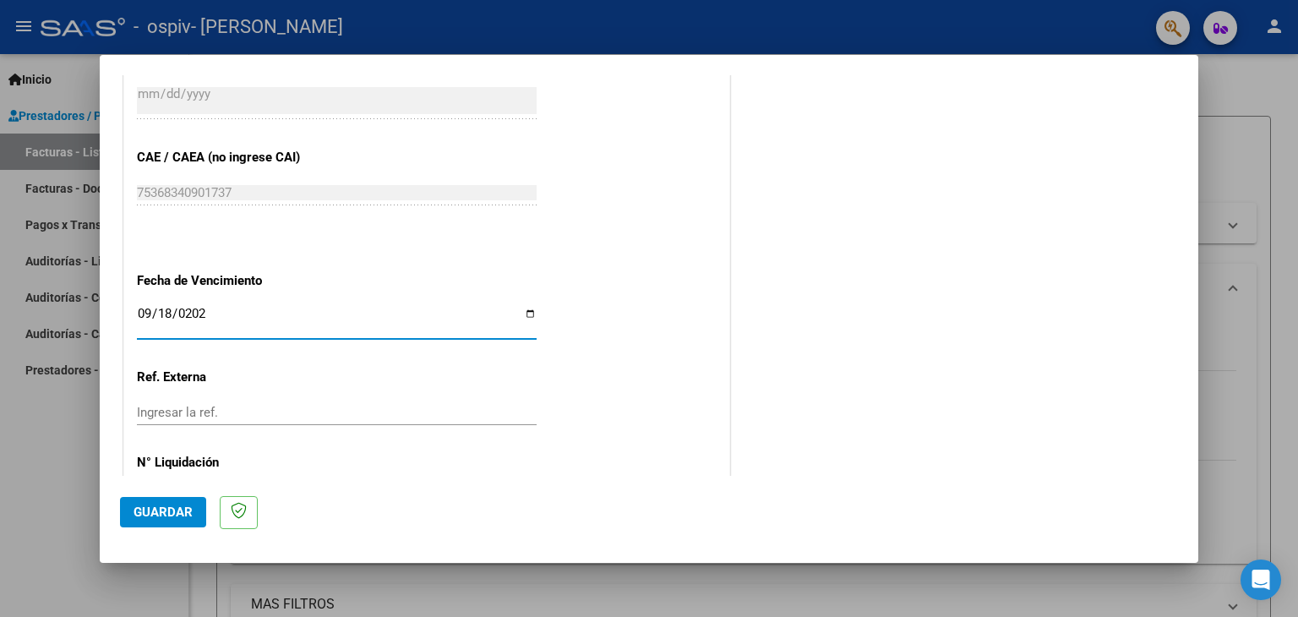
scroll to position [915, 0]
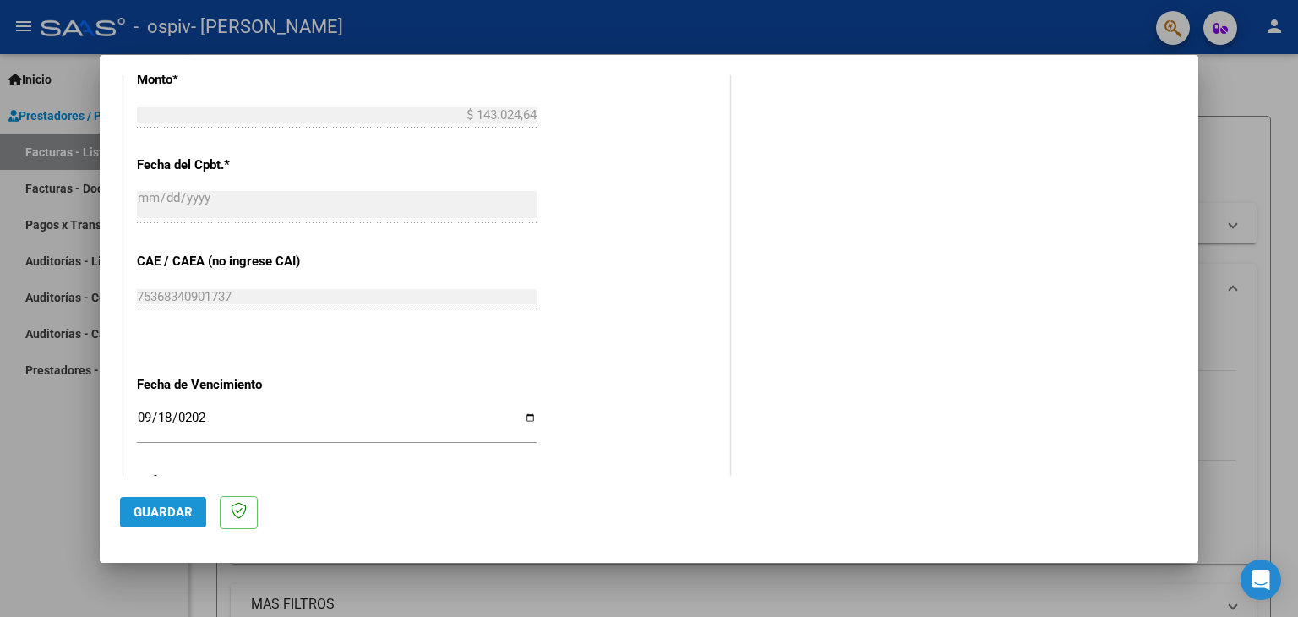
click at [159, 520] on button "Guardar" at bounding box center [163, 512] width 86 height 30
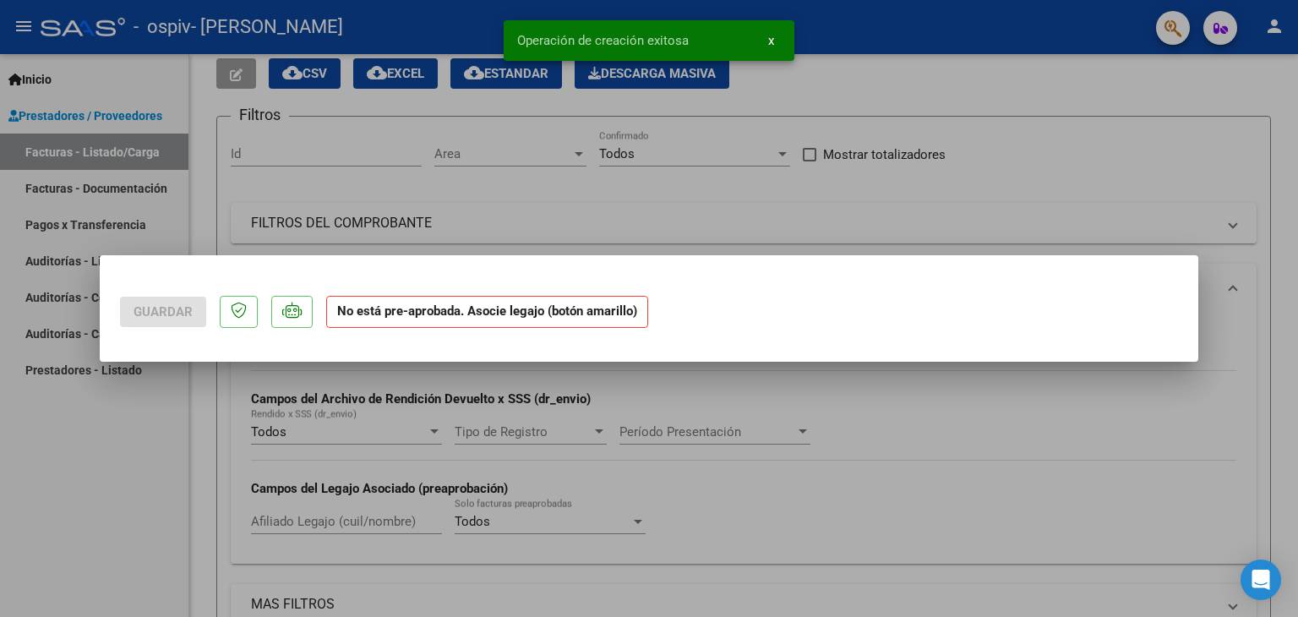
scroll to position [0, 0]
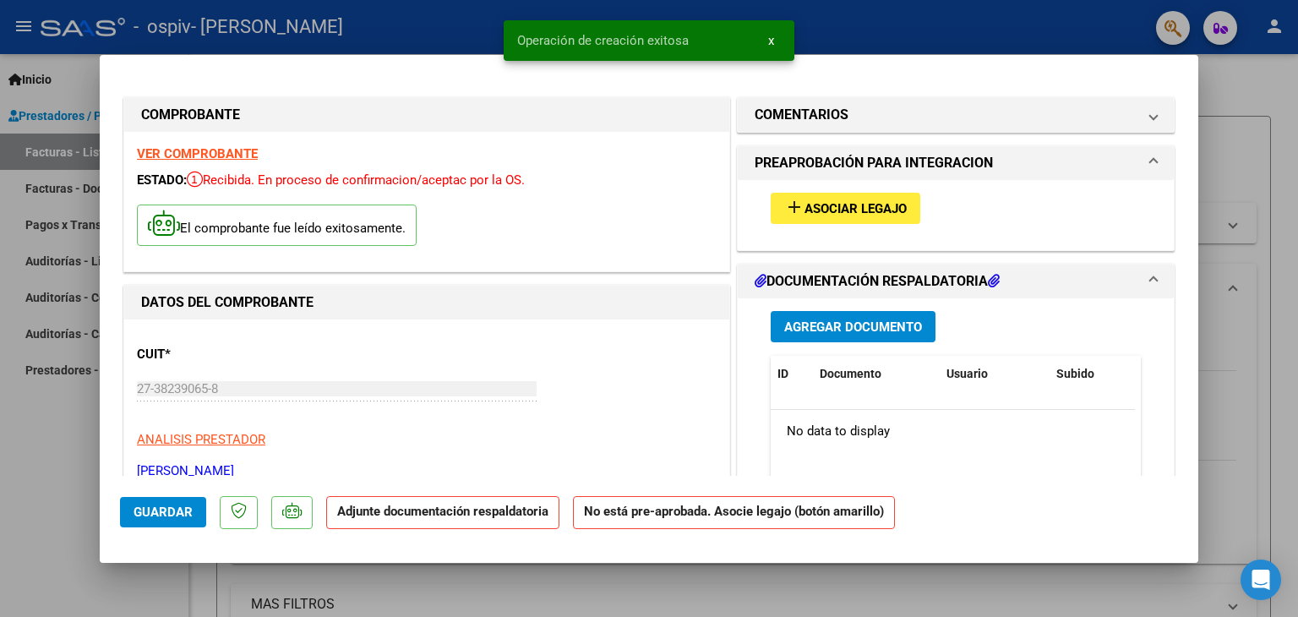
click at [858, 215] on span "Asociar Legajo" at bounding box center [856, 208] width 102 height 15
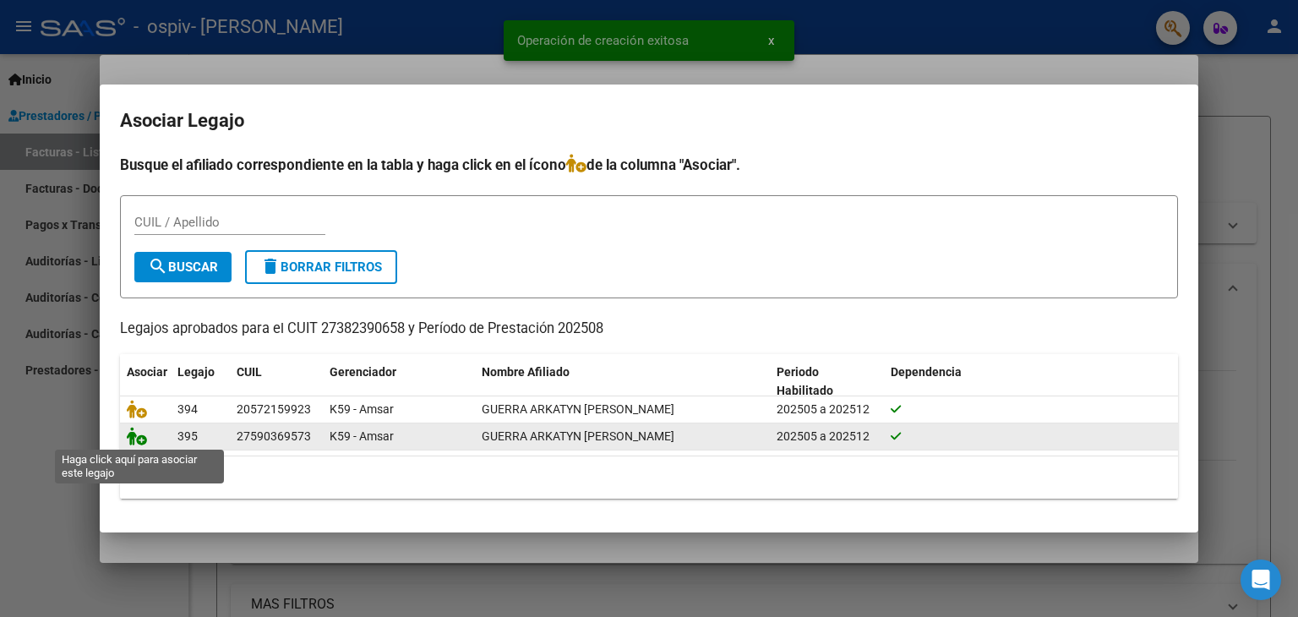
click at [135, 435] on icon at bounding box center [137, 436] width 20 height 19
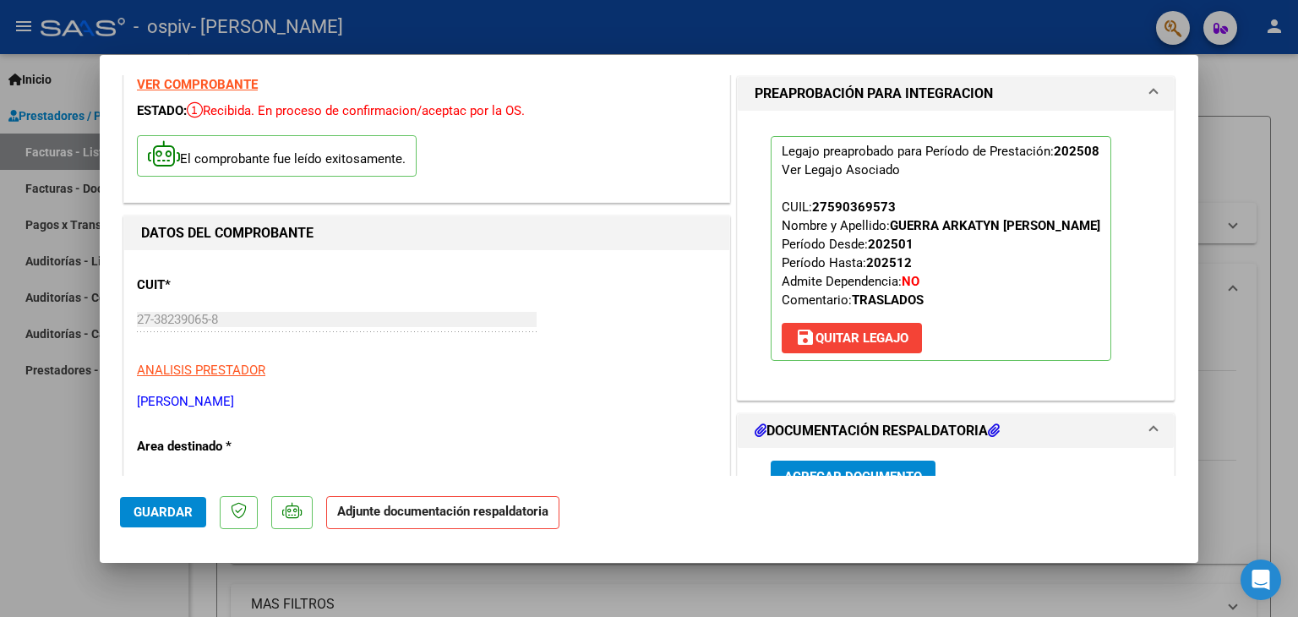
scroll to position [254, 0]
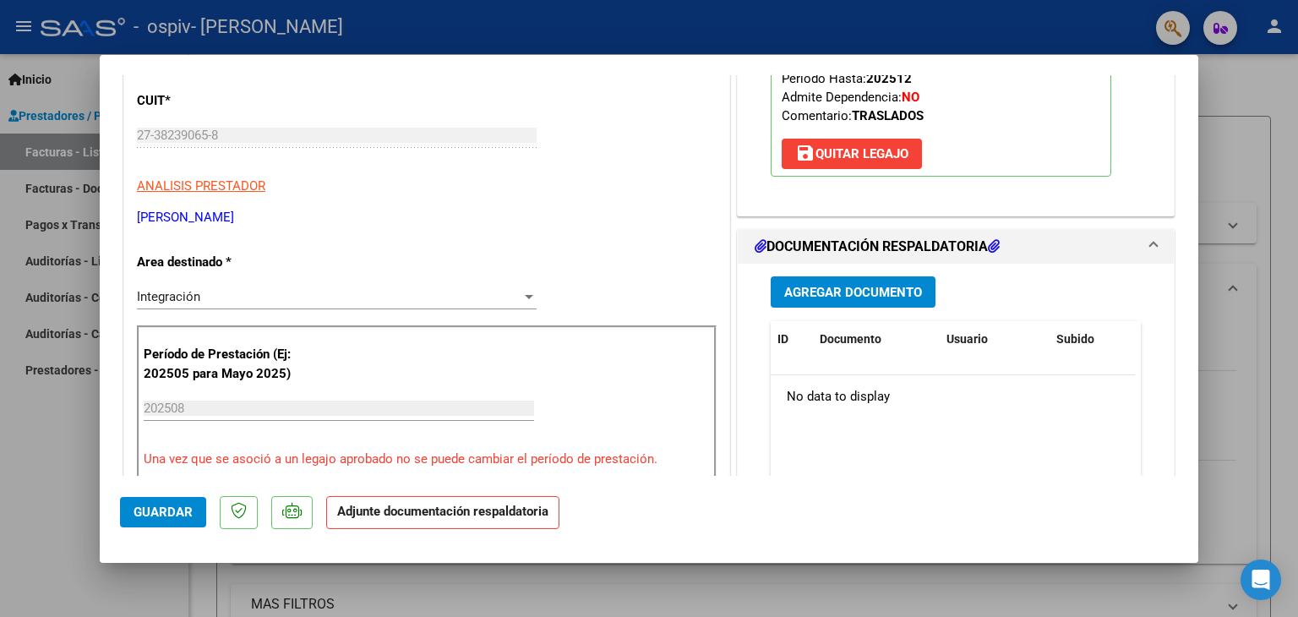
click at [853, 300] on button "Agregar Documento" at bounding box center [853, 291] width 165 height 31
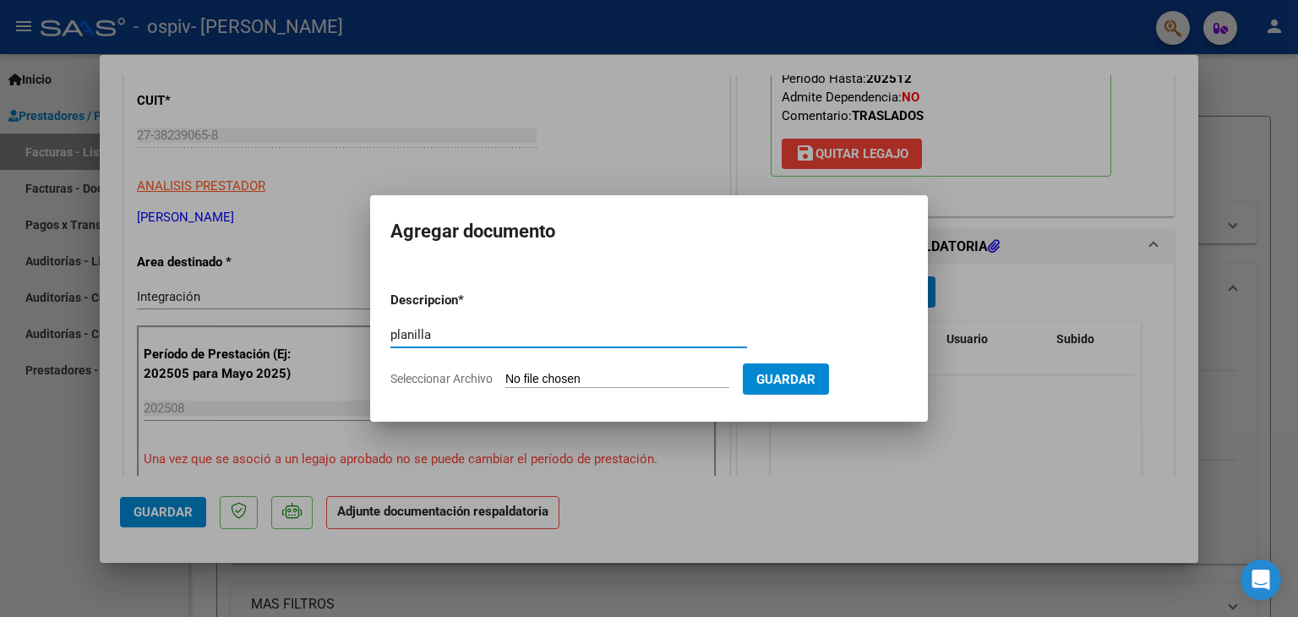
type input "planilla"
click at [688, 367] on form "Descripcion * planilla Escriba aquí una descripcion Seleccionar Archivo Guardar" at bounding box center [648, 339] width 517 height 123
click at [603, 372] on input "Seleccionar Archivo" at bounding box center [617, 380] width 224 height 16
type input "C:\fakepath\Rosa escuela agosto.pdf"
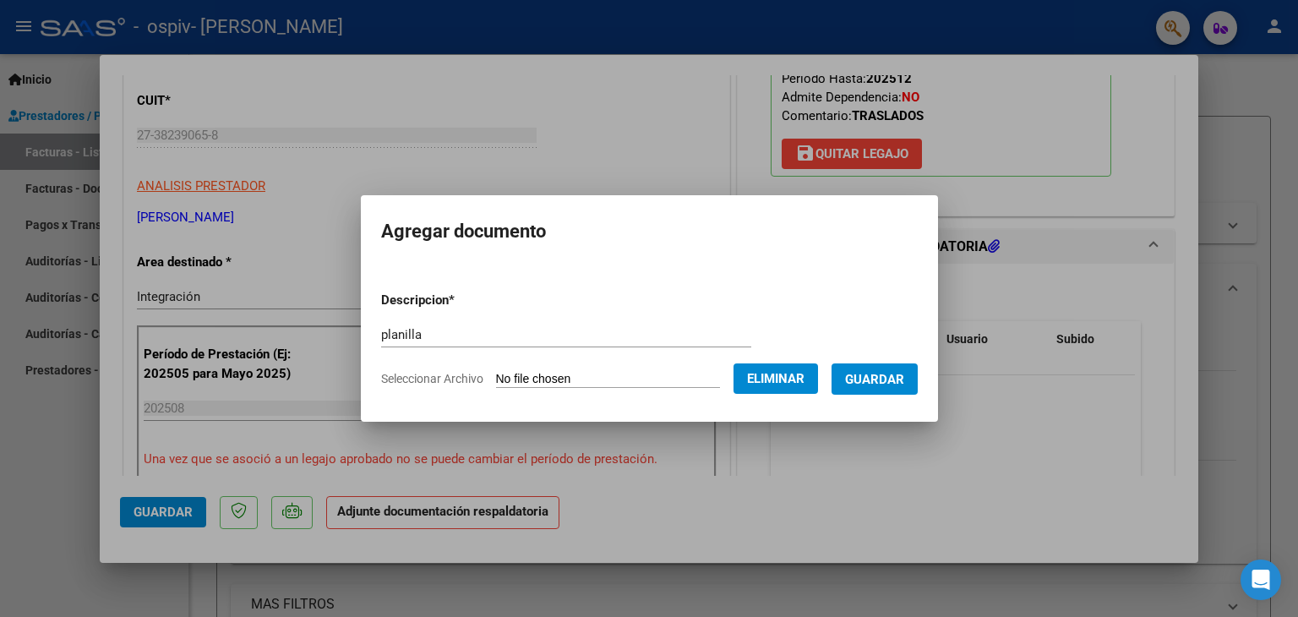
click at [889, 378] on span "Guardar" at bounding box center [874, 379] width 59 height 15
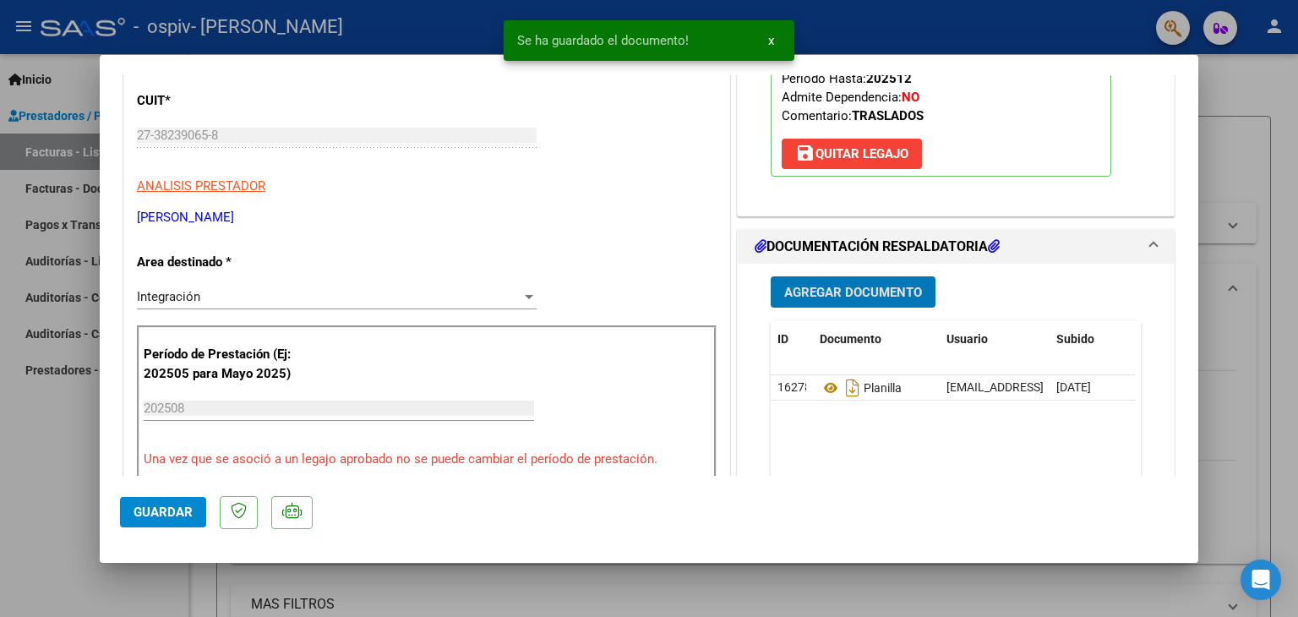
click at [855, 286] on span "Agregar Documento" at bounding box center [853, 292] width 138 height 15
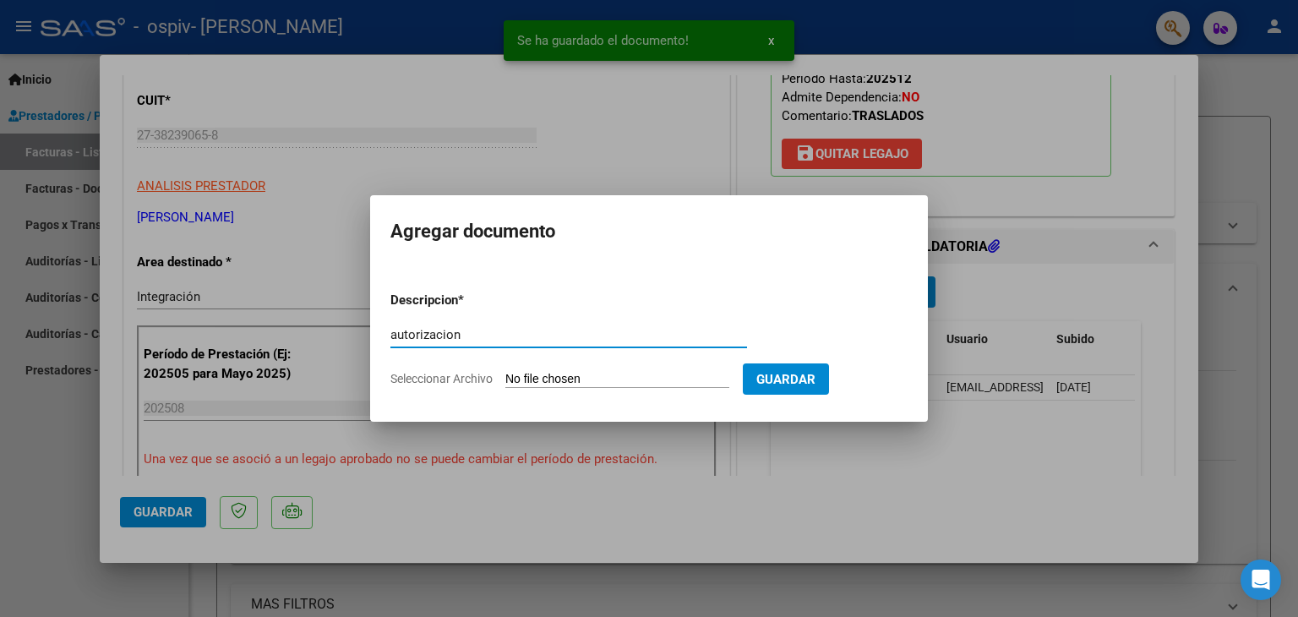
type input "autorizacion"
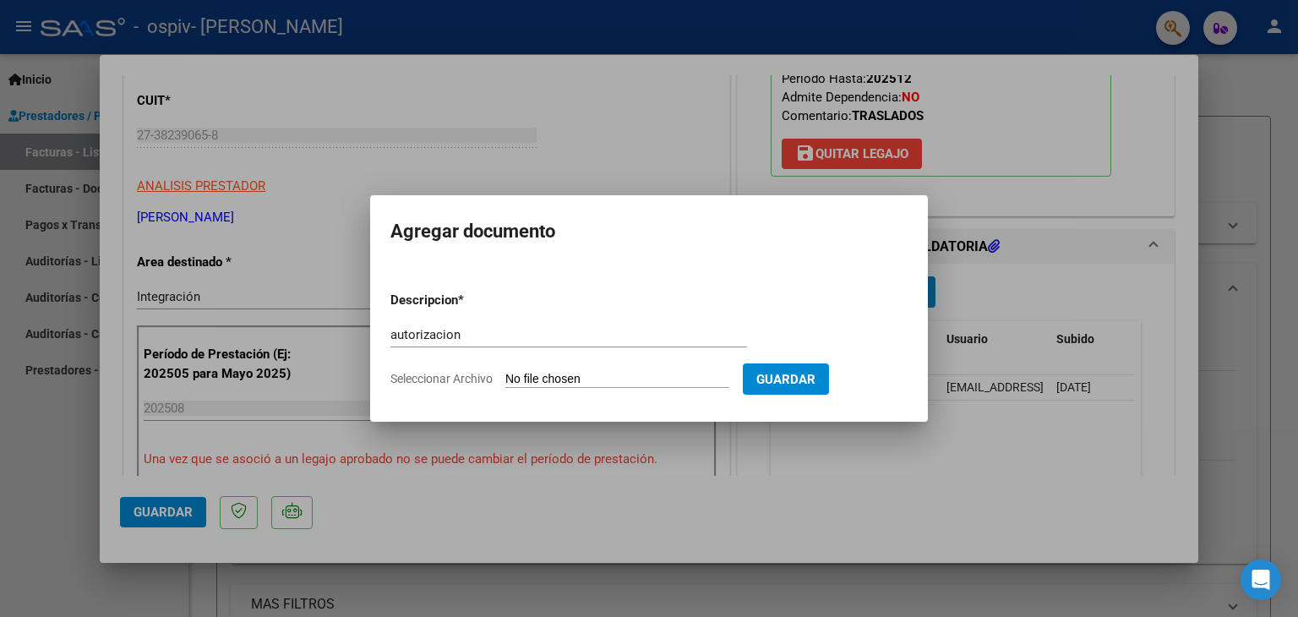
click at [549, 376] on input "Seleccionar Archivo" at bounding box center [617, 380] width 224 height 16
type input "C:\fakepath\autorizacion GUERRA ROSA ESCUELA.pdf"
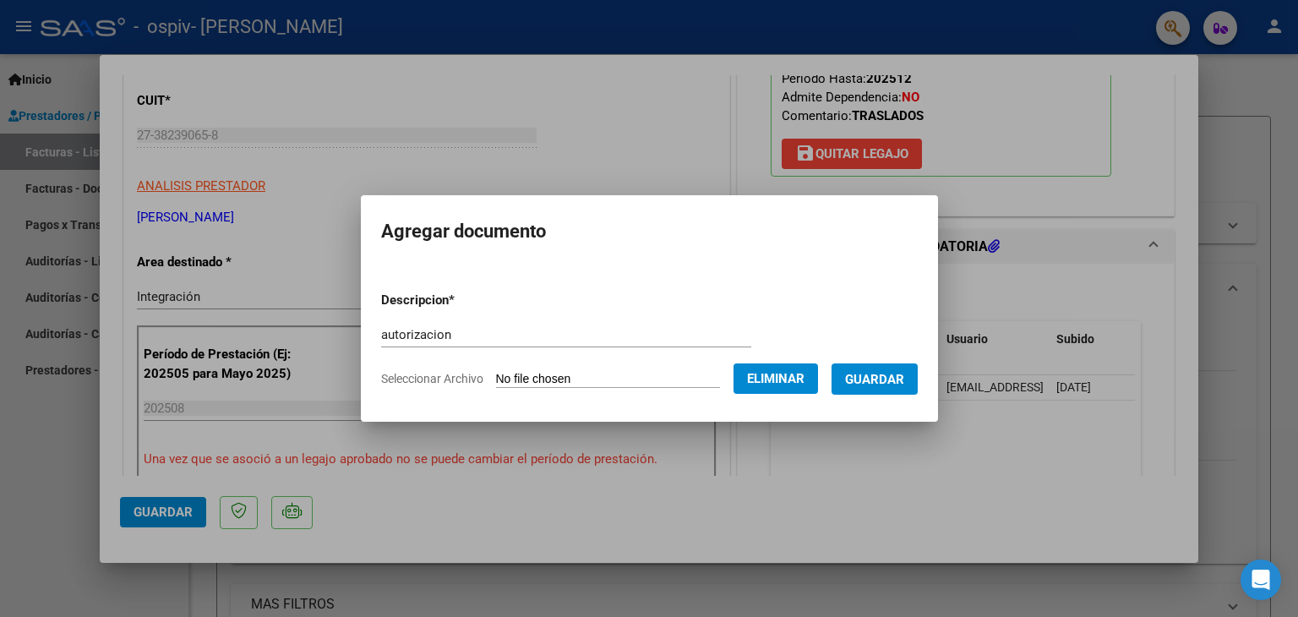
click at [892, 379] on span "Guardar" at bounding box center [874, 379] width 59 height 15
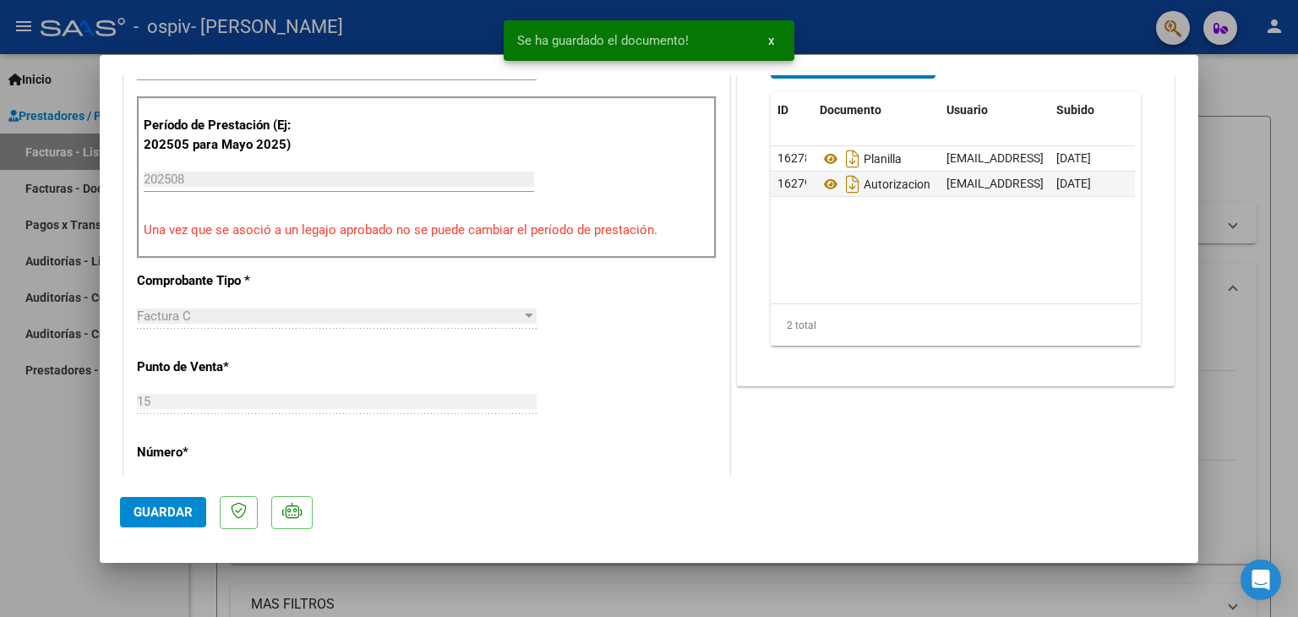
scroll to position [507, 0]
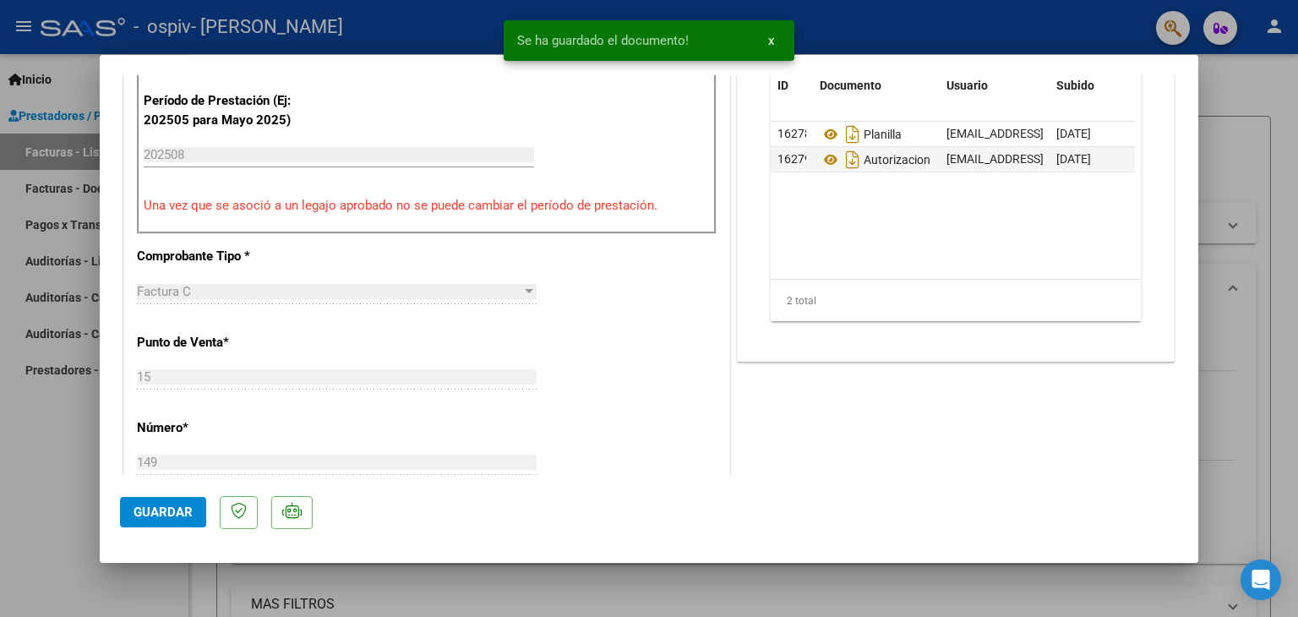
click at [157, 518] on span "Guardar" at bounding box center [163, 512] width 59 height 15
drag, startPoint x: 1255, startPoint y: 76, endPoint x: 1245, endPoint y: 77, distance: 10.2
click at [1254, 76] on div at bounding box center [649, 308] width 1298 height 617
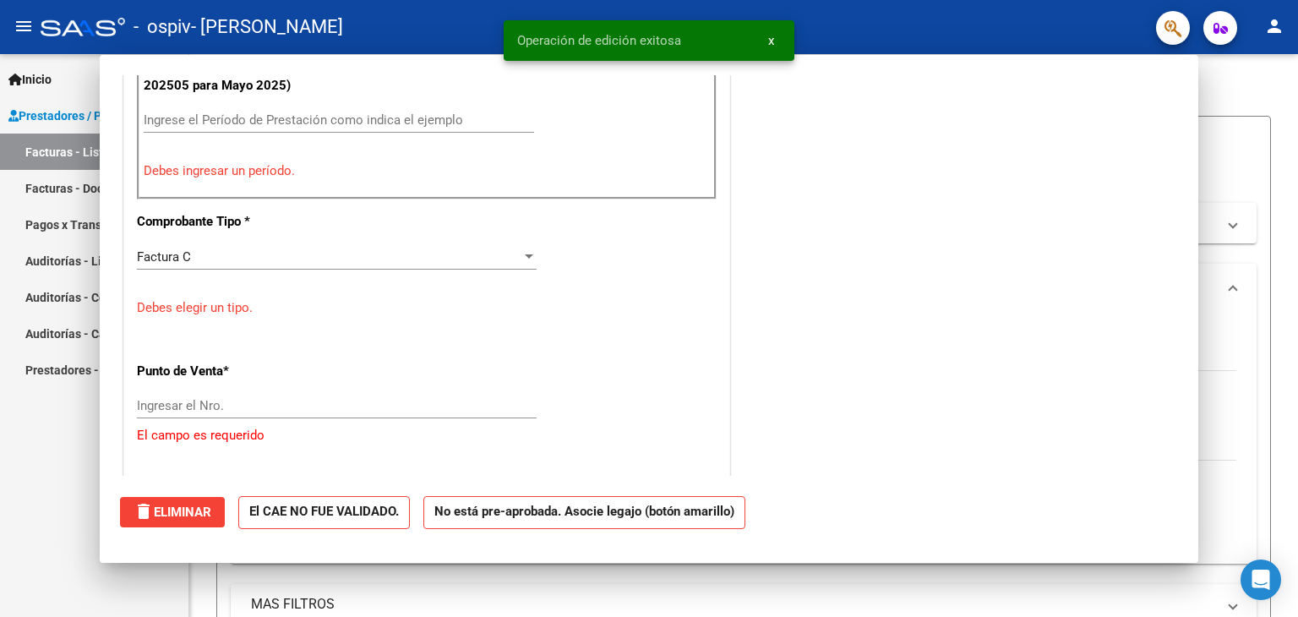
scroll to position [0, 0]
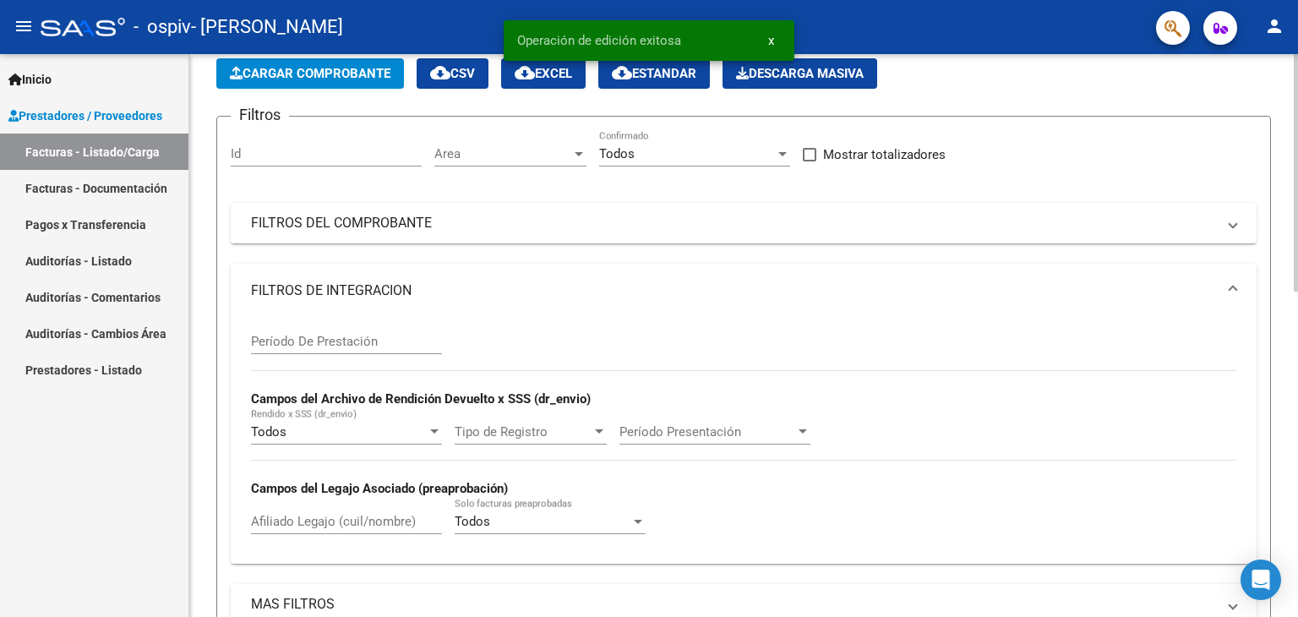
click at [257, 64] on button "Cargar Comprobante" at bounding box center [310, 73] width 188 height 30
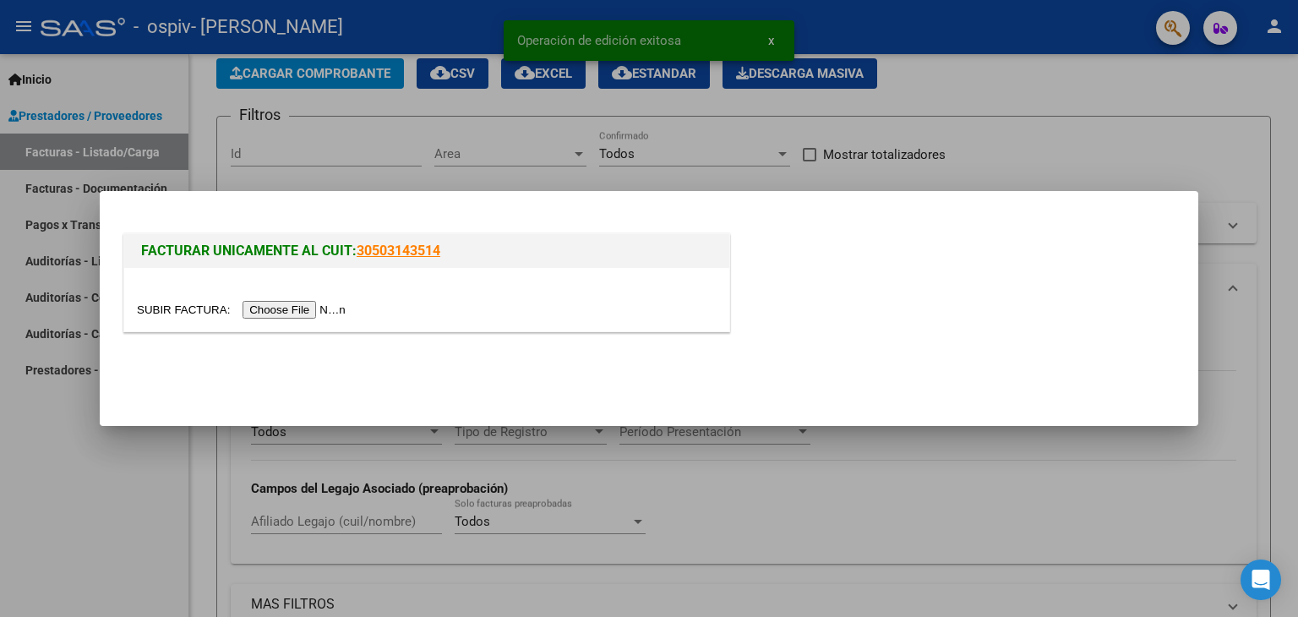
click at [307, 314] on input "file" at bounding box center [244, 310] width 214 height 18
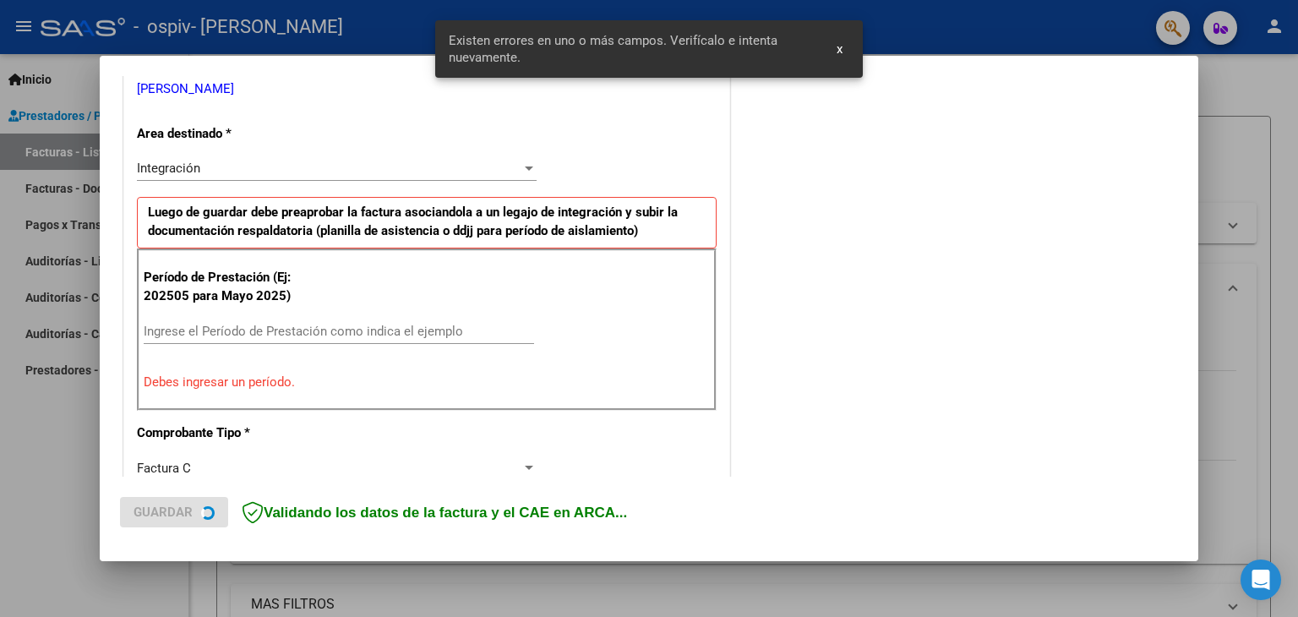
scroll to position [355, 0]
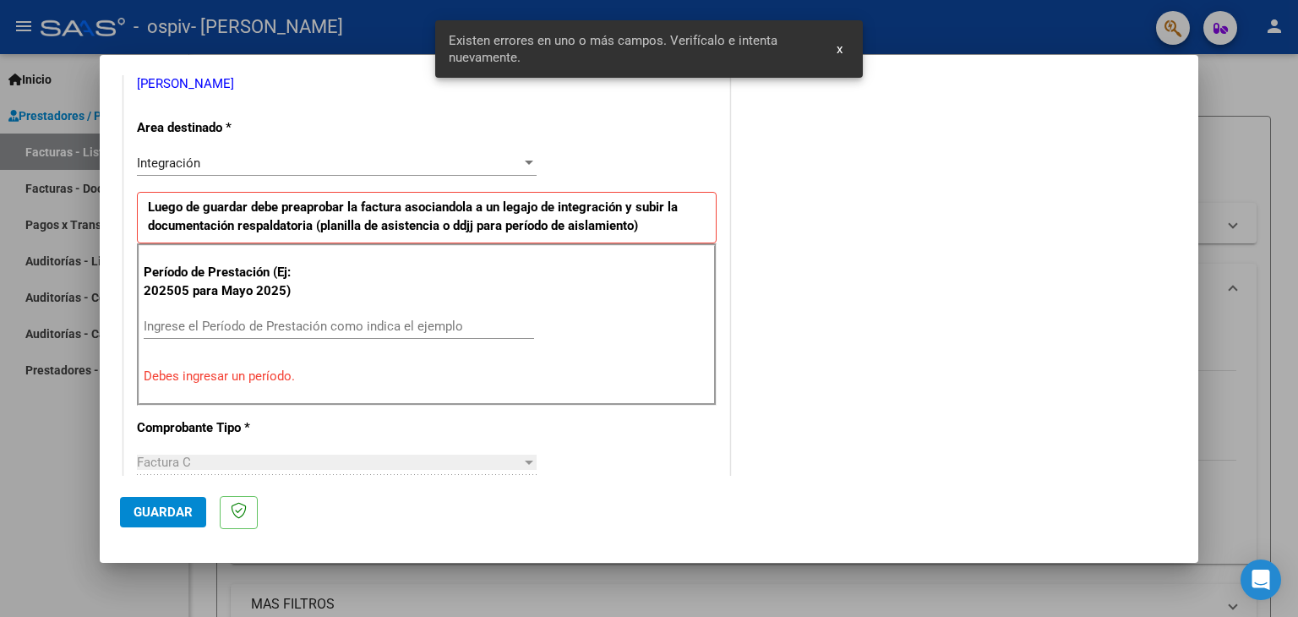
click at [237, 327] on input "Ingrese el Período de Prestación como indica el ejemplo" at bounding box center [339, 326] width 390 height 15
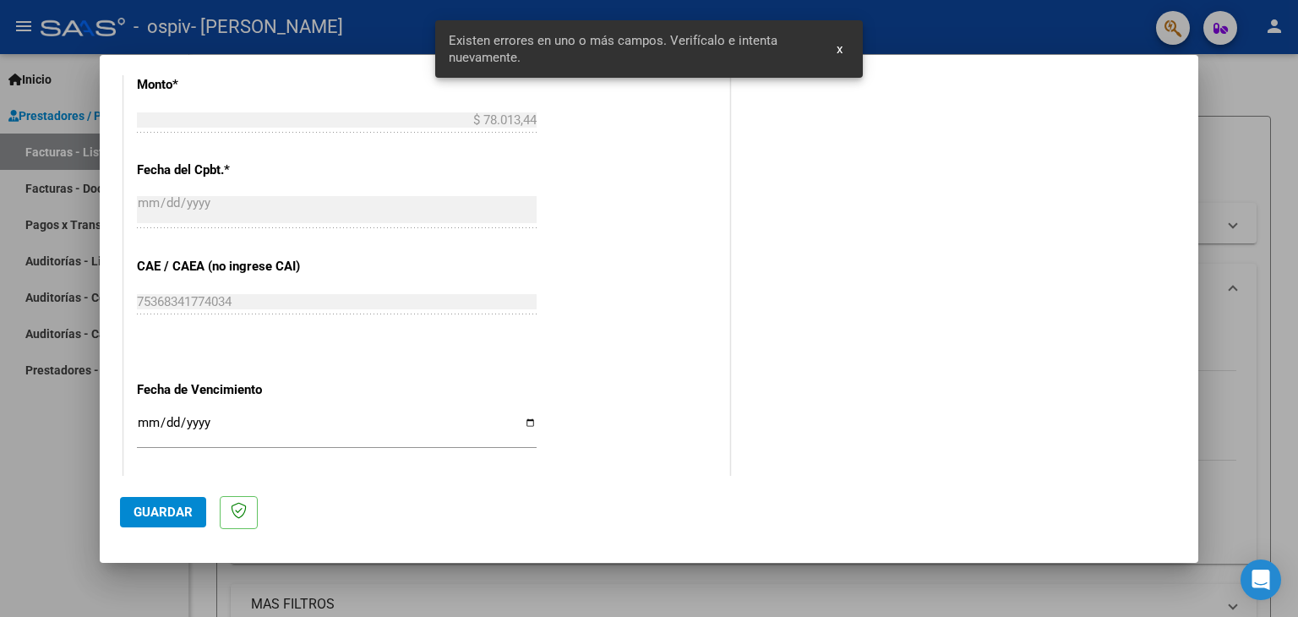
scroll to position [1031, 0]
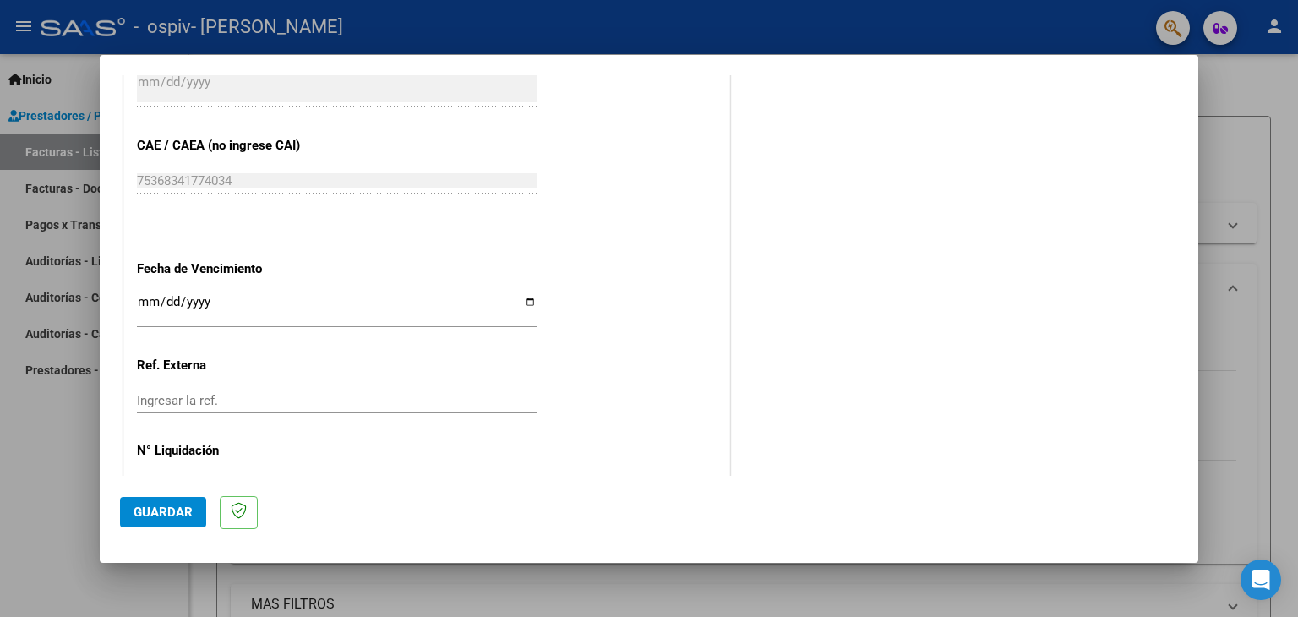
type input "202508"
click at [148, 297] on input "Ingresar la fecha" at bounding box center [337, 308] width 400 height 27
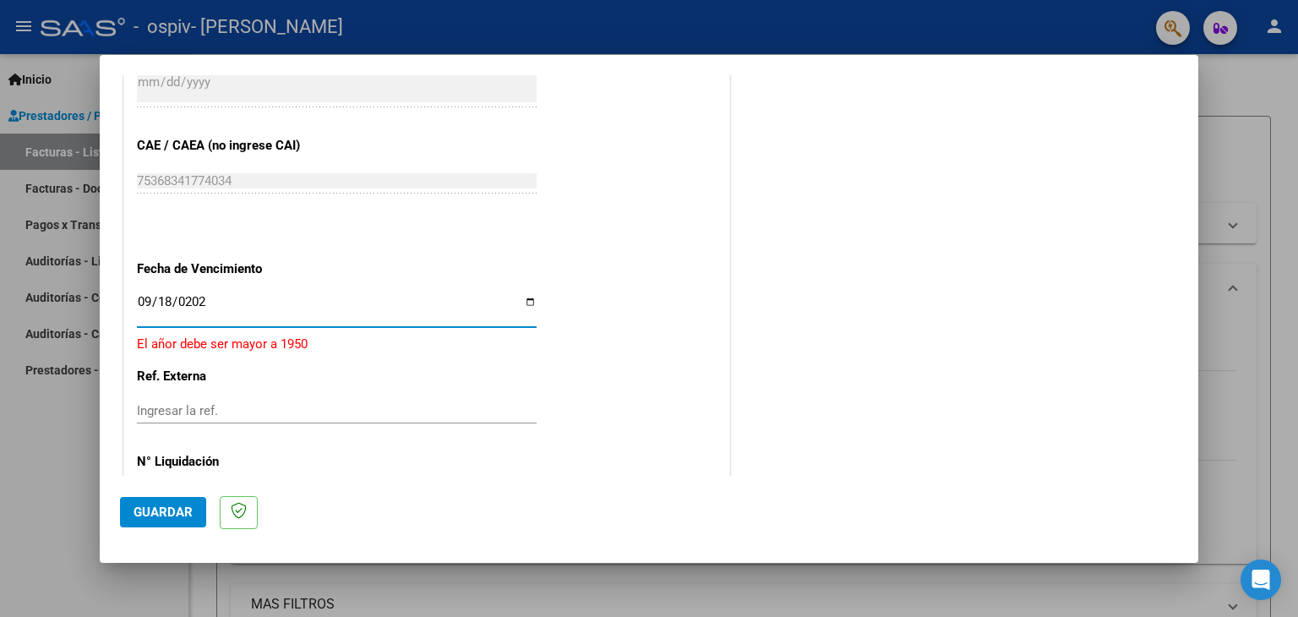
type input "[DATE]"
click at [184, 508] on span "Guardar" at bounding box center [163, 512] width 59 height 15
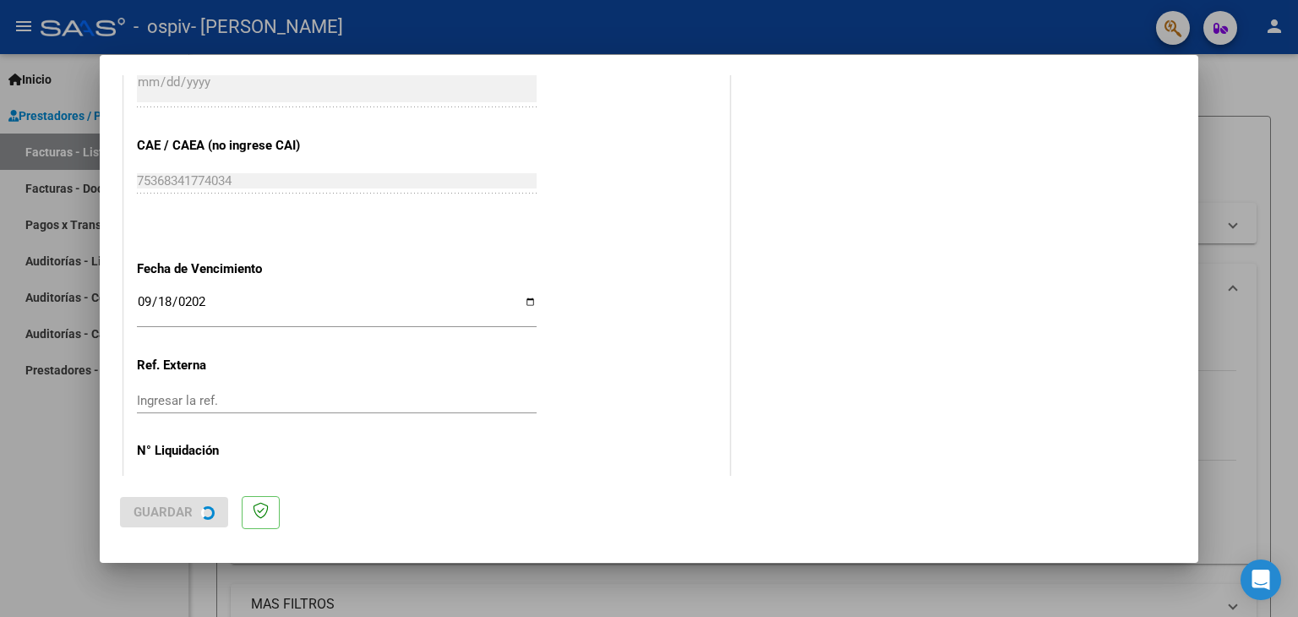
scroll to position [0, 0]
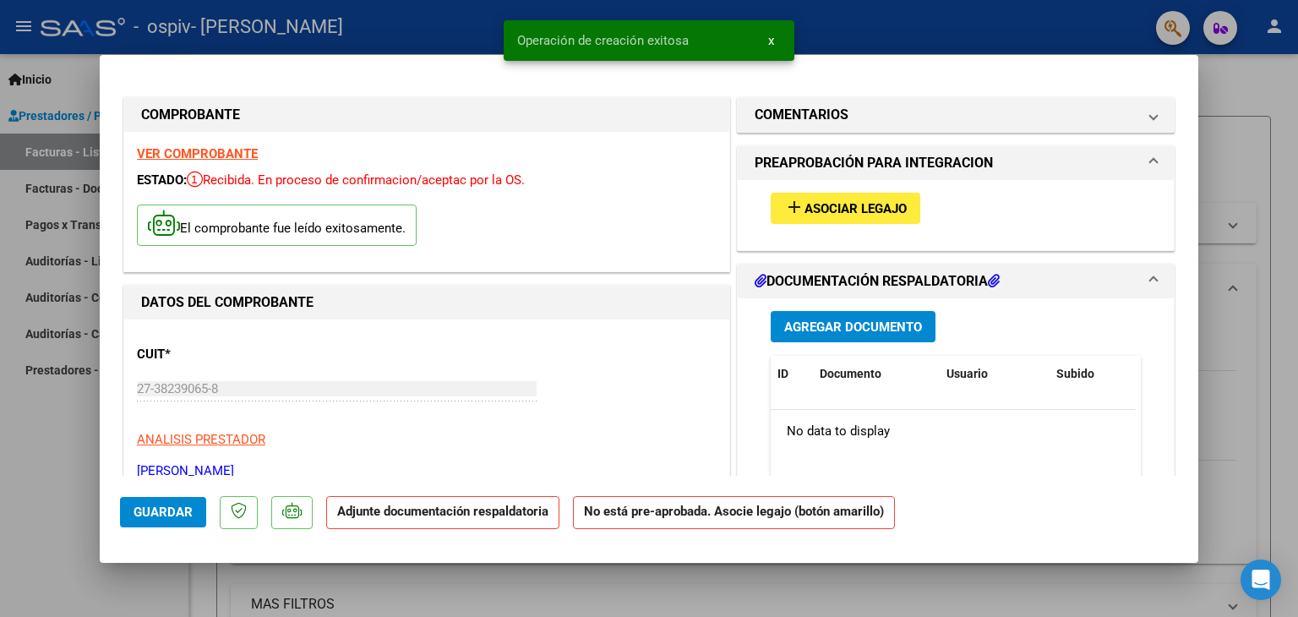
click at [866, 197] on button "add Asociar Legajo" at bounding box center [846, 208] width 150 height 31
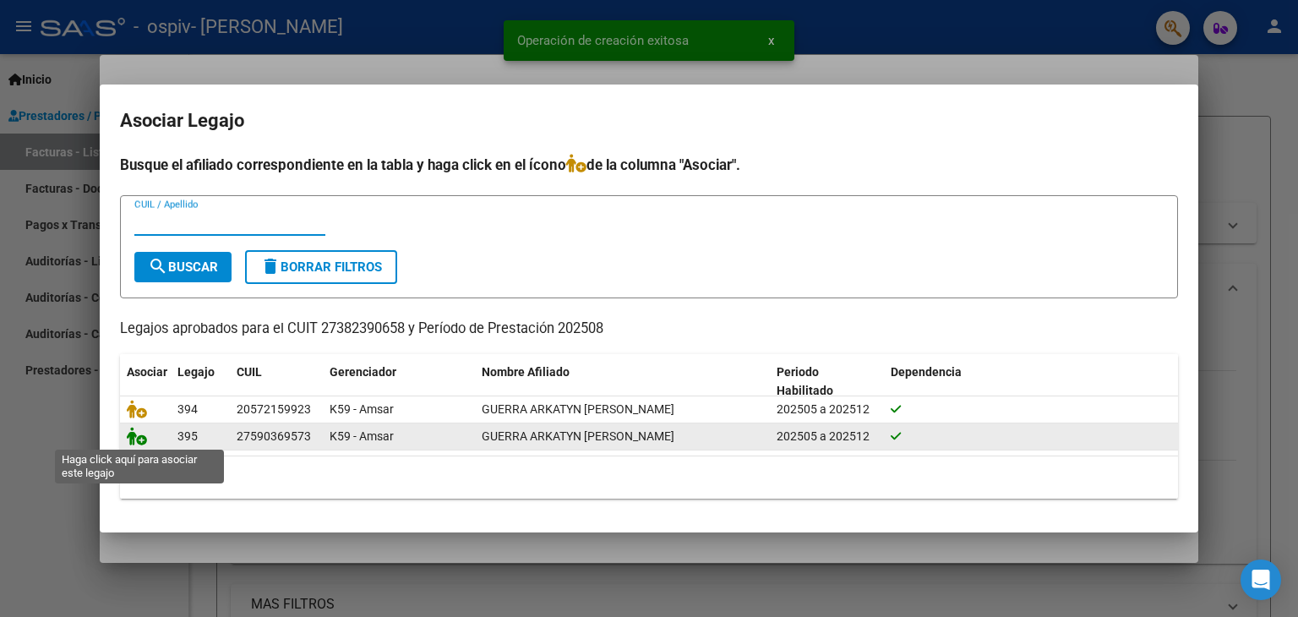
click at [140, 442] on icon at bounding box center [137, 436] width 20 height 19
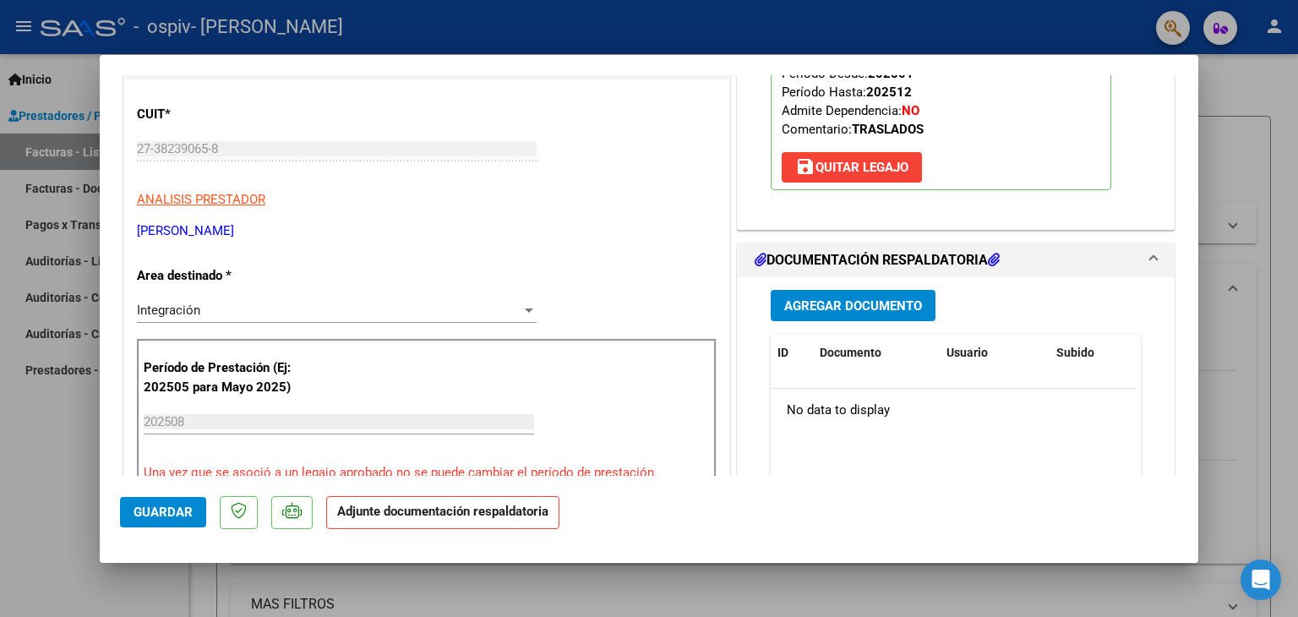
scroll to position [254, 0]
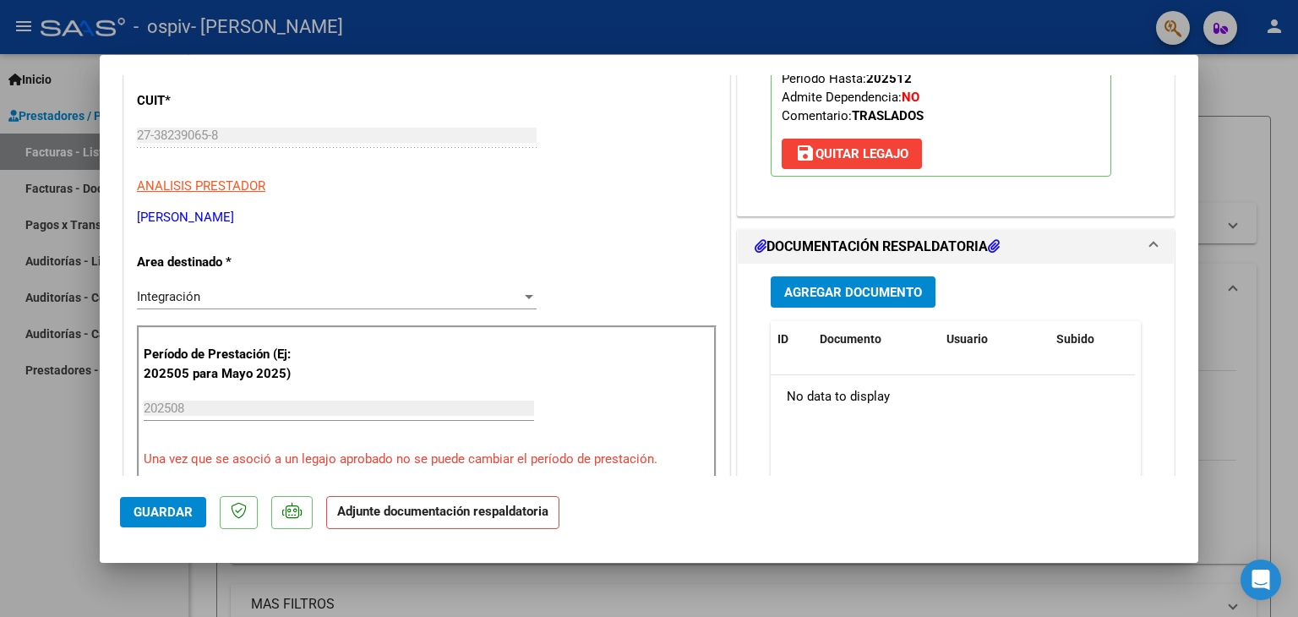
click at [828, 270] on div "Agregar Documento ID Documento Usuario Subido Acción No data to display 0 total…" at bounding box center [956, 432] width 396 height 337
click at [823, 285] on span "Agregar Documento" at bounding box center [853, 292] width 138 height 15
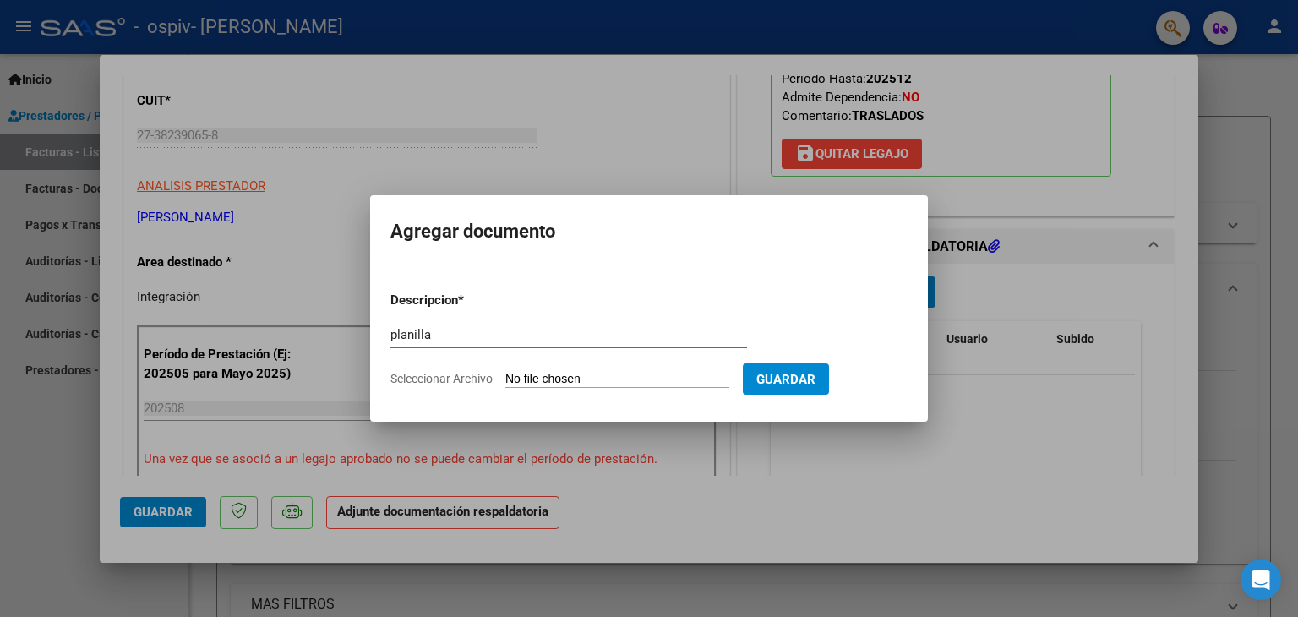
type input "planilla"
click at [618, 371] on app-file-uploader "Seleccionar Archivo" at bounding box center [566, 378] width 352 height 15
click at [536, 375] on input "Seleccionar Archivo" at bounding box center [617, 380] width 224 height 16
type input "C:\fakepath\Rosa terapias agosto.pdf"
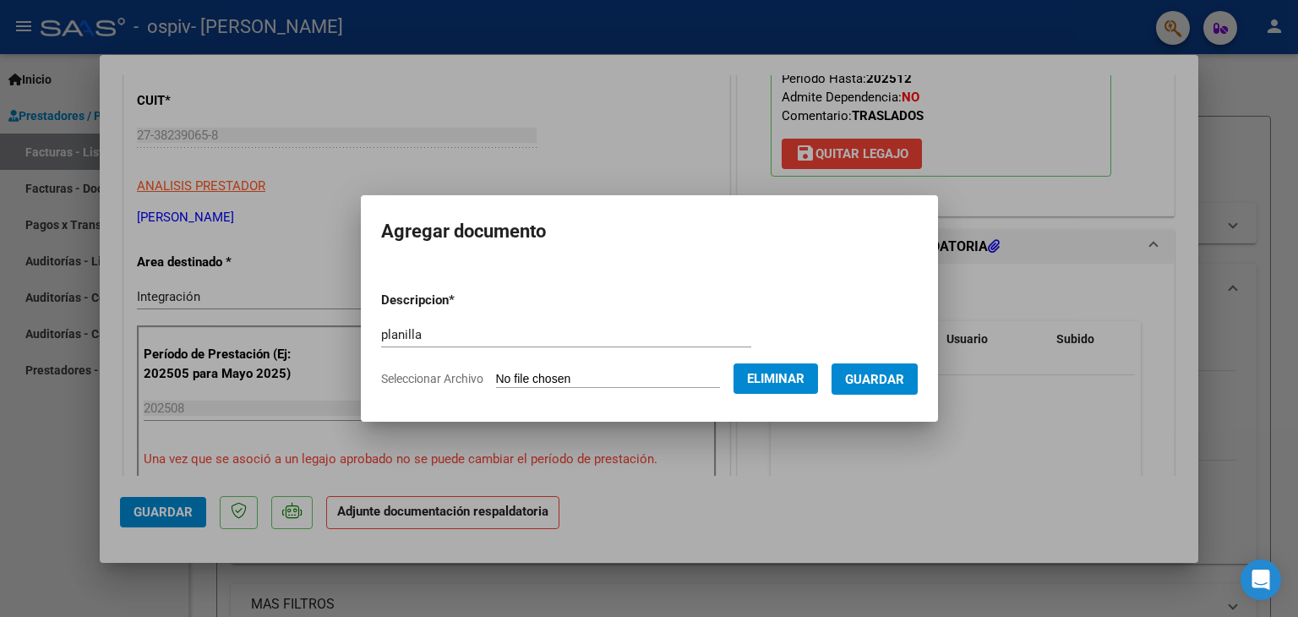
click at [887, 385] on span "Guardar" at bounding box center [874, 379] width 59 height 15
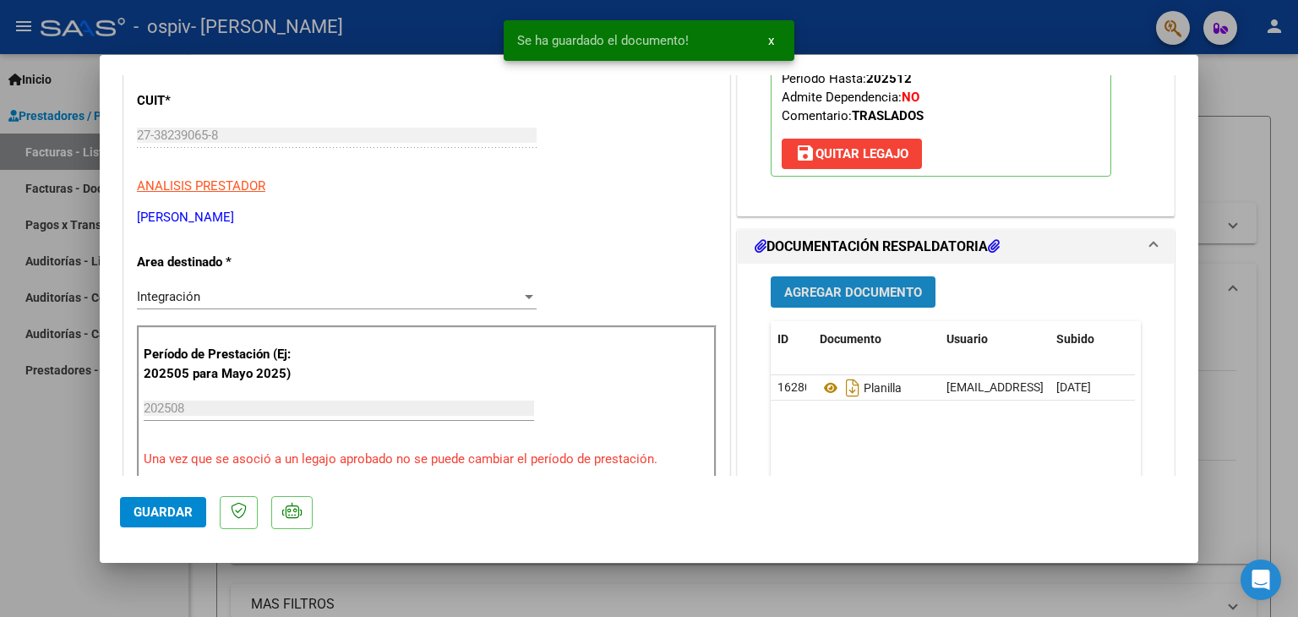
click at [884, 285] on span "Agregar Documento" at bounding box center [853, 292] width 138 height 15
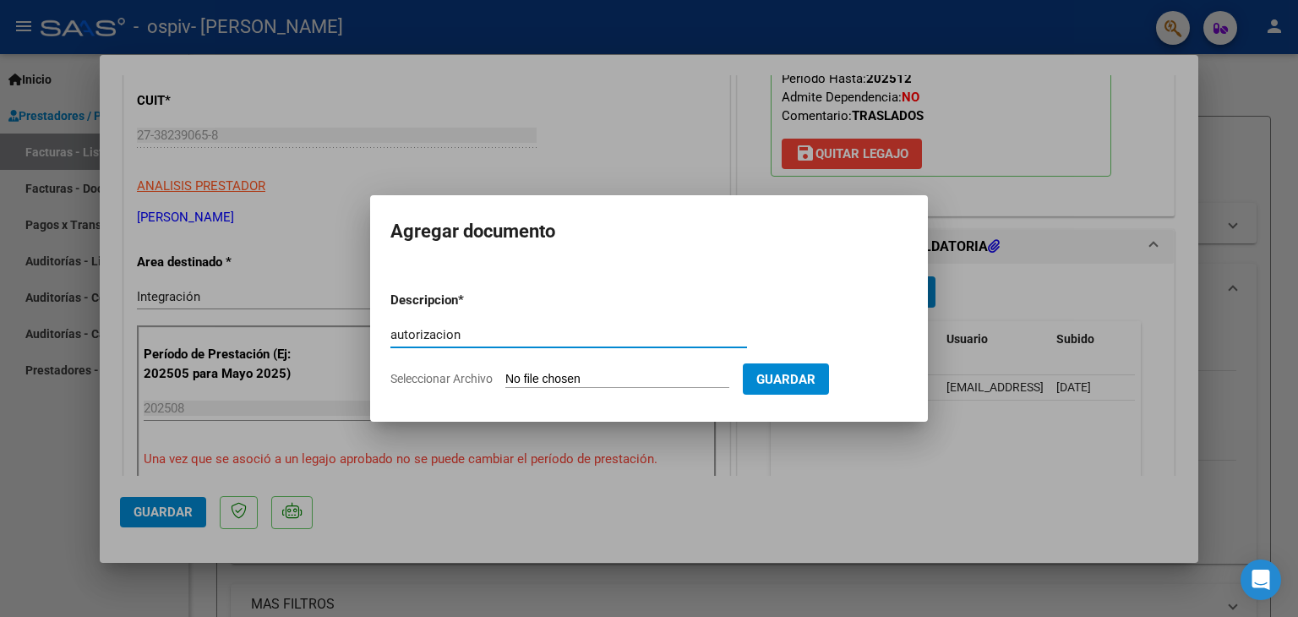
type input "autorizacion"
click at [527, 371] on app-file-uploader "Seleccionar Archivo" at bounding box center [566, 378] width 352 height 15
click at [529, 374] on input "Seleccionar Archivo" at bounding box center [617, 380] width 224 height 16
type input "C:\fakepath\autorizacion GUERRA ROSA TERAPIAS.pdf"
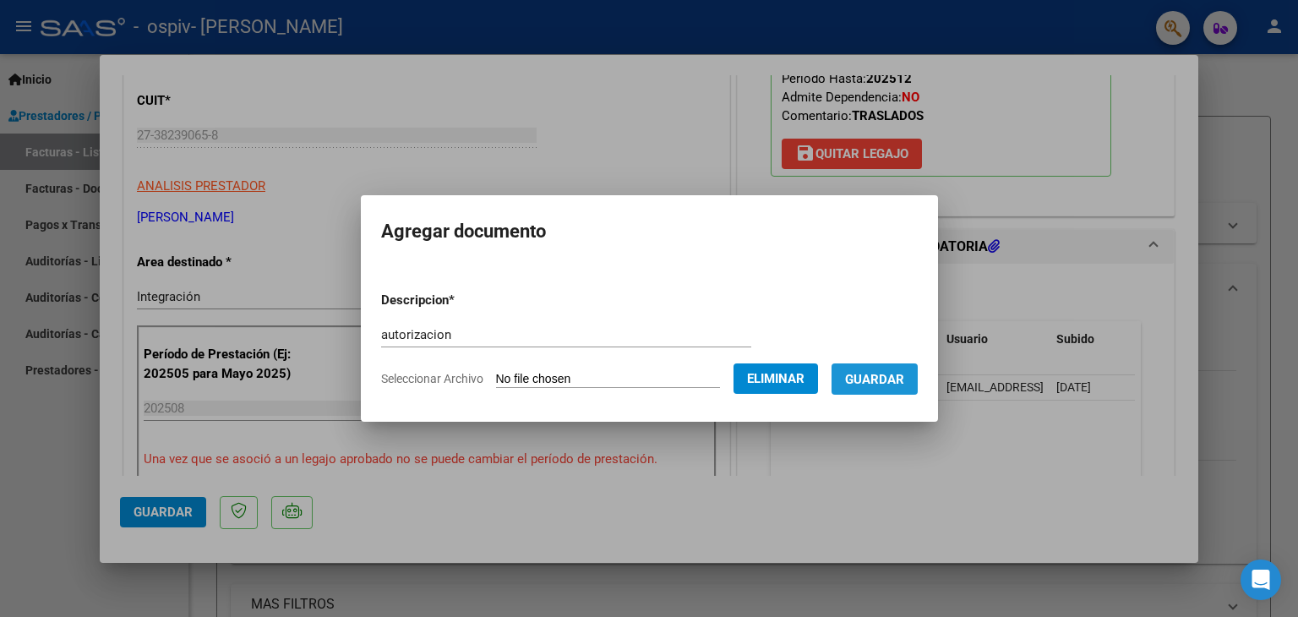
click at [904, 379] on span "Guardar" at bounding box center [874, 379] width 59 height 15
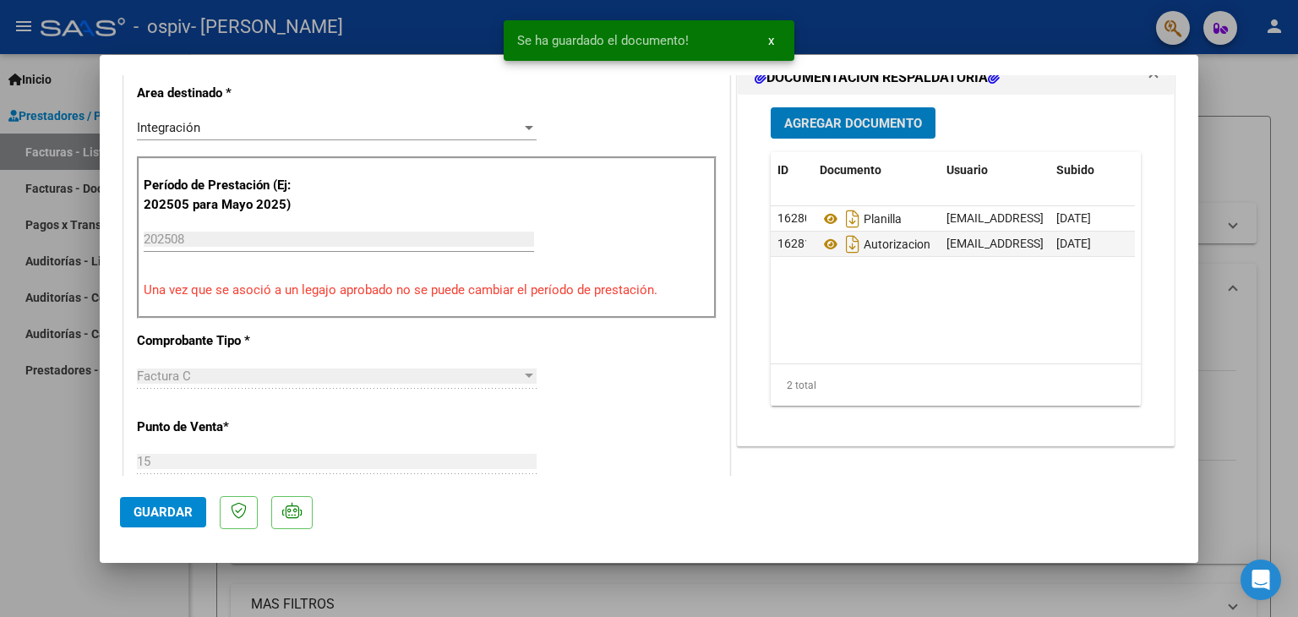
scroll to position [507, 0]
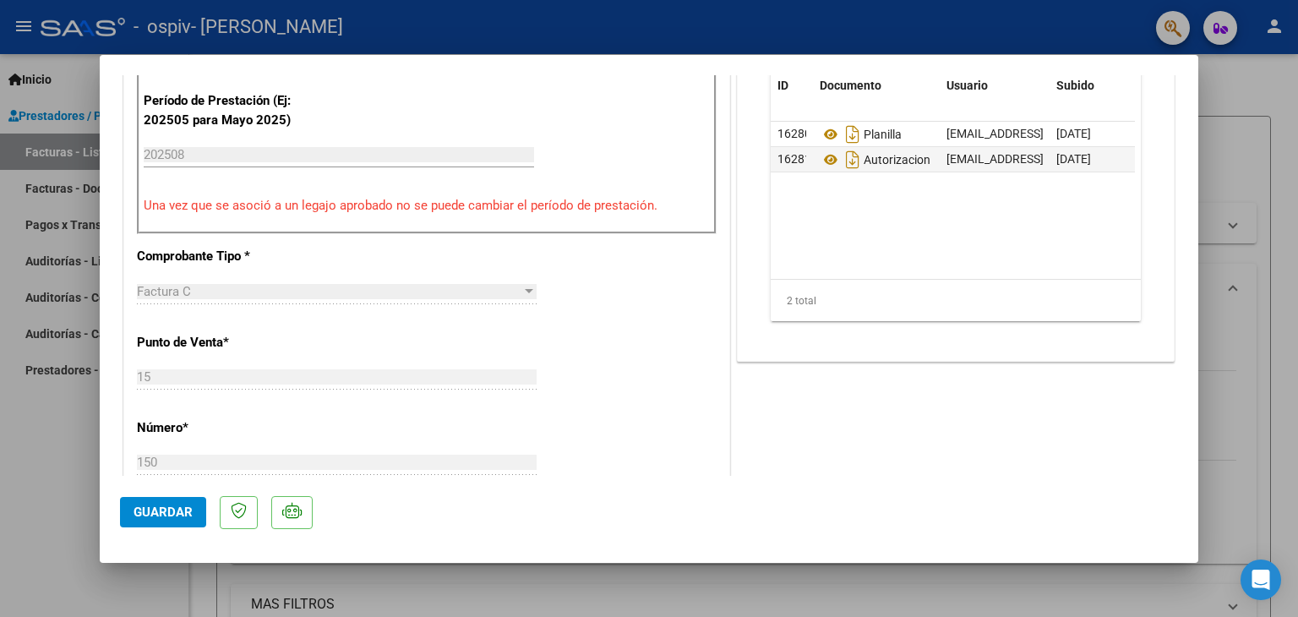
click at [156, 531] on mat-dialog-actions "Guardar" at bounding box center [649, 509] width 1058 height 67
click at [161, 511] on span "Guardar" at bounding box center [163, 512] width 59 height 15
